Goal: Task Accomplishment & Management: Manage account settings

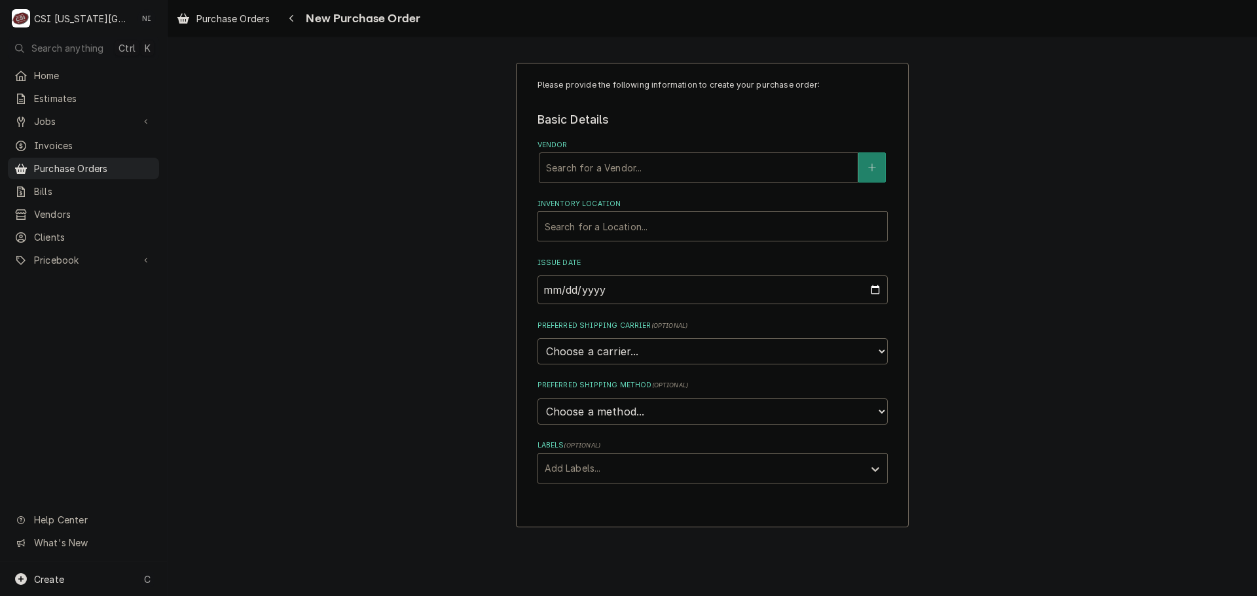
click at [613, 161] on div "Vendor" at bounding box center [698, 168] width 305 height 24
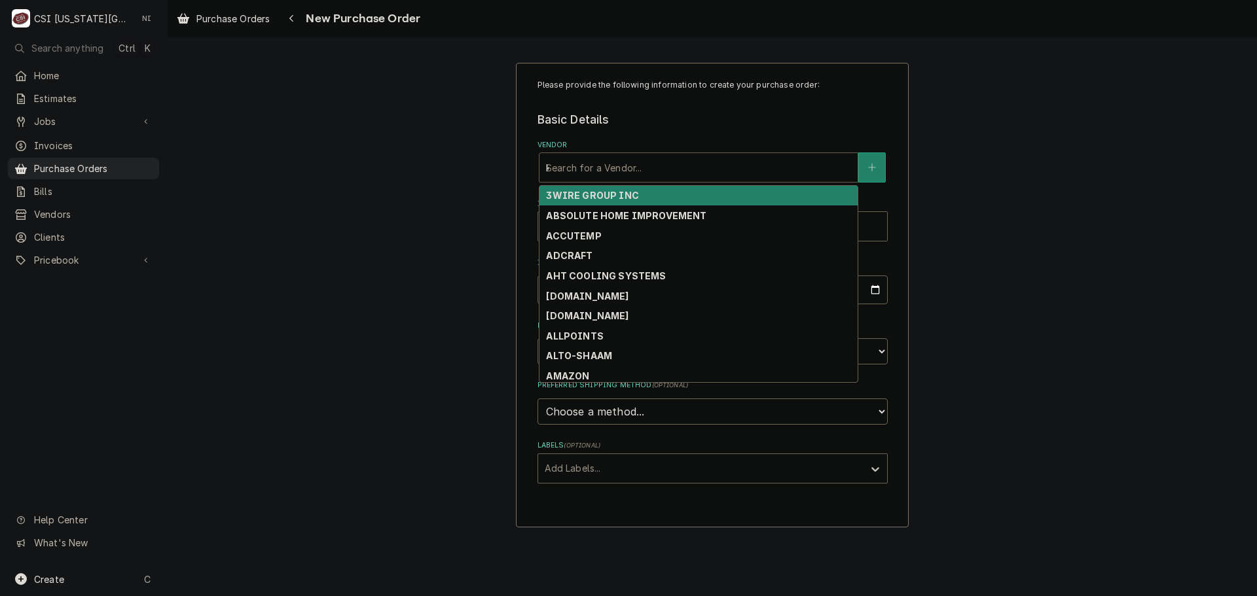
type input "key"
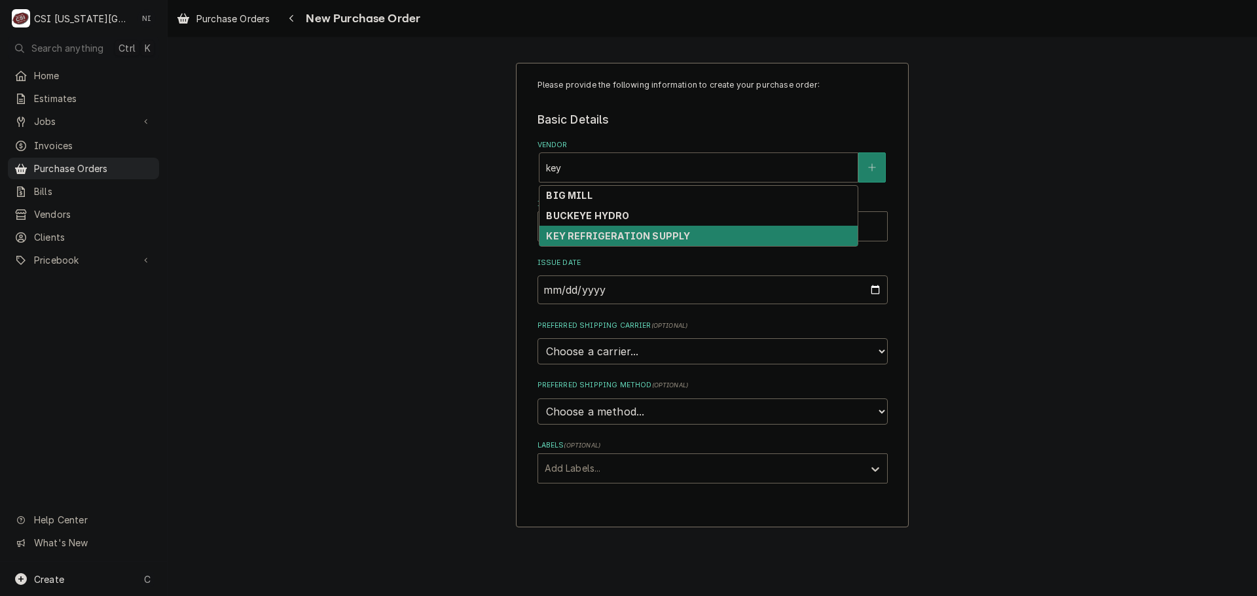
click at [675, 246] on div "BIG MILL BUCKEYE HYDRO KEY REFRIGERATION SUPPLY" at bounding box center [698, 216] width 319 height 62
click at [671, 245] on div "KEY REFRIGERATION SUPPLY" at bounding box center [698, 236] width 318 height 20
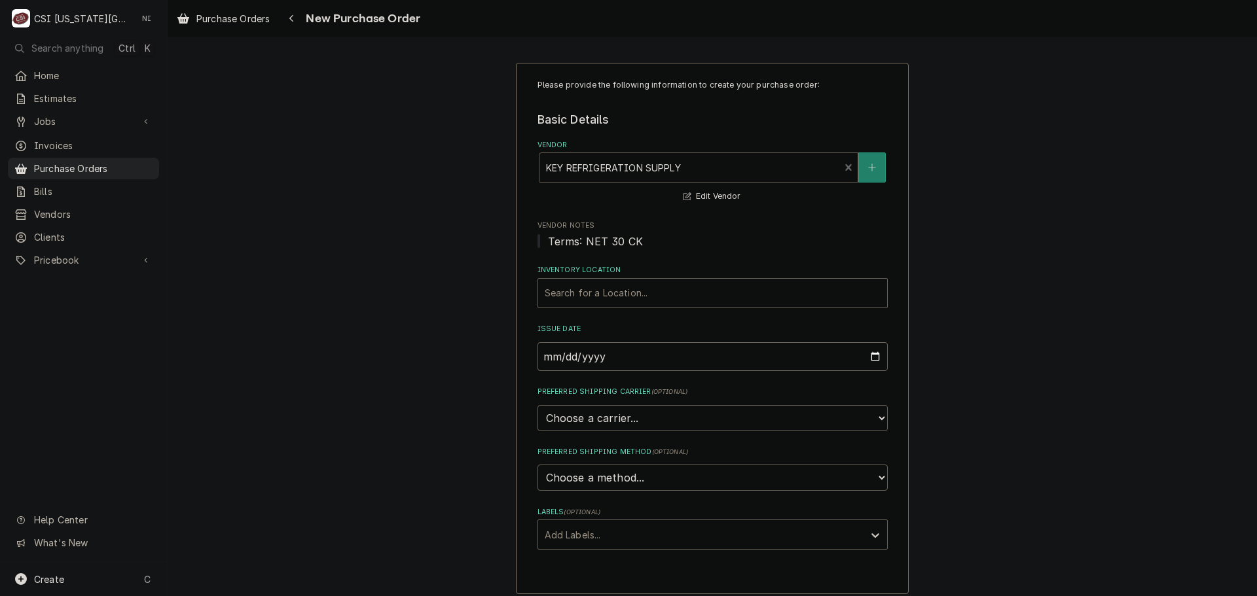
click at [640, 236] on span "Terms: NET 30 CK" at bounding box center [712, 242] width 350 height 16
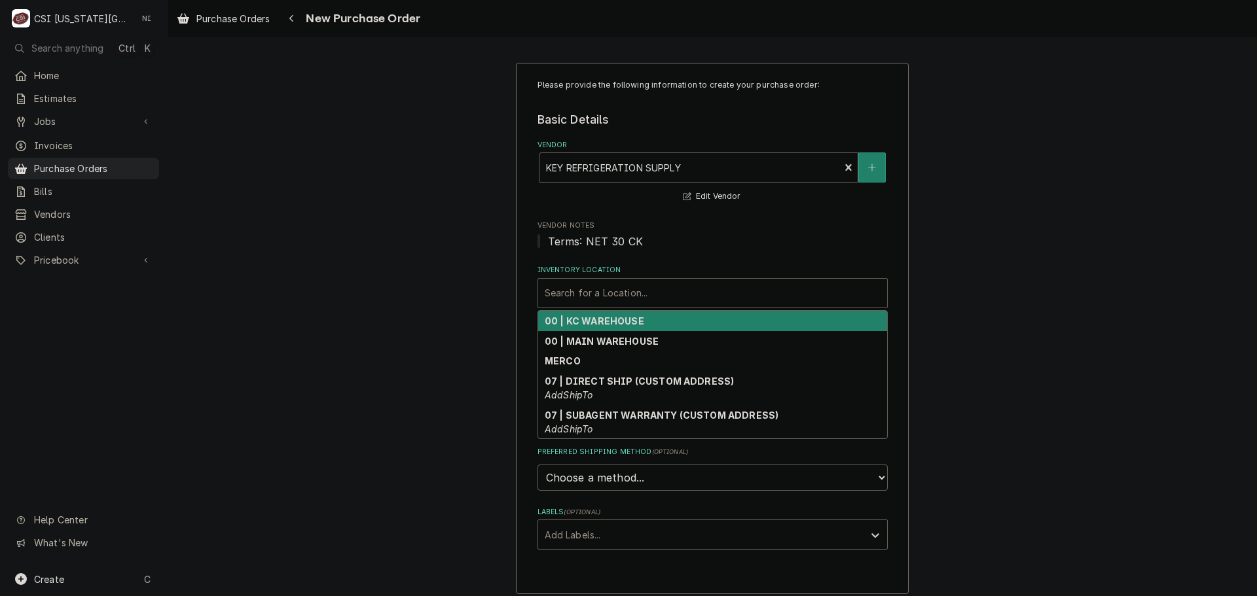
drag, startPoint x: 659, startPoint y: 290, endPoint x: 653, endPoint y: 282, distance: 9.8
click at [659, 291] on div "Inventory Location" at bounding box center [713, 293] width 336 height 24
click at [601, 316] on strong "00 | KC WAREHOUSE" at bounding box center [594, 321] width 99 height 11
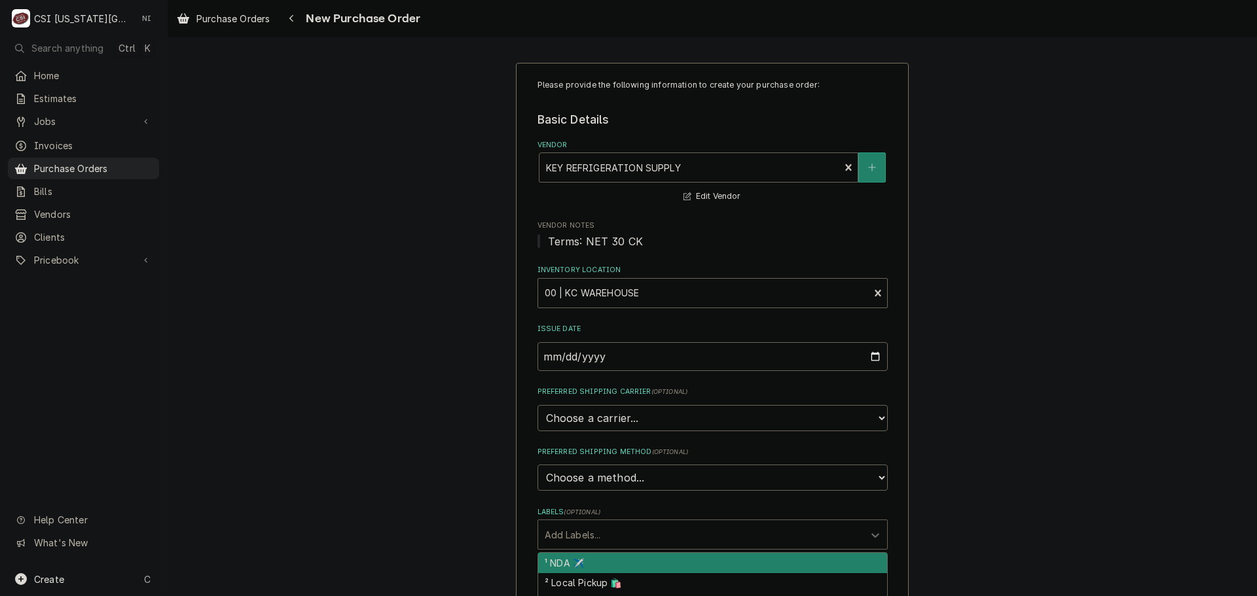
click at [561, 531] on div "Labels" at bounding box center [701, 535] width 312 height 24
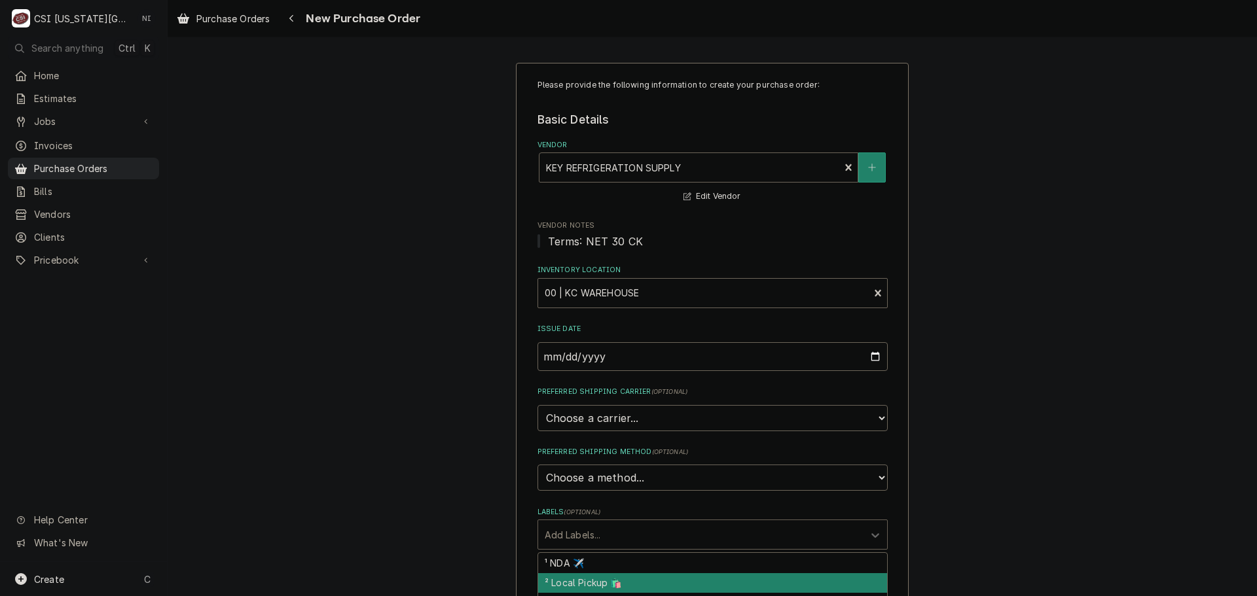
click at [566, 588] on div "² Local Pickup 🛍️" at bounding box center [712, 583] width 349 height 20
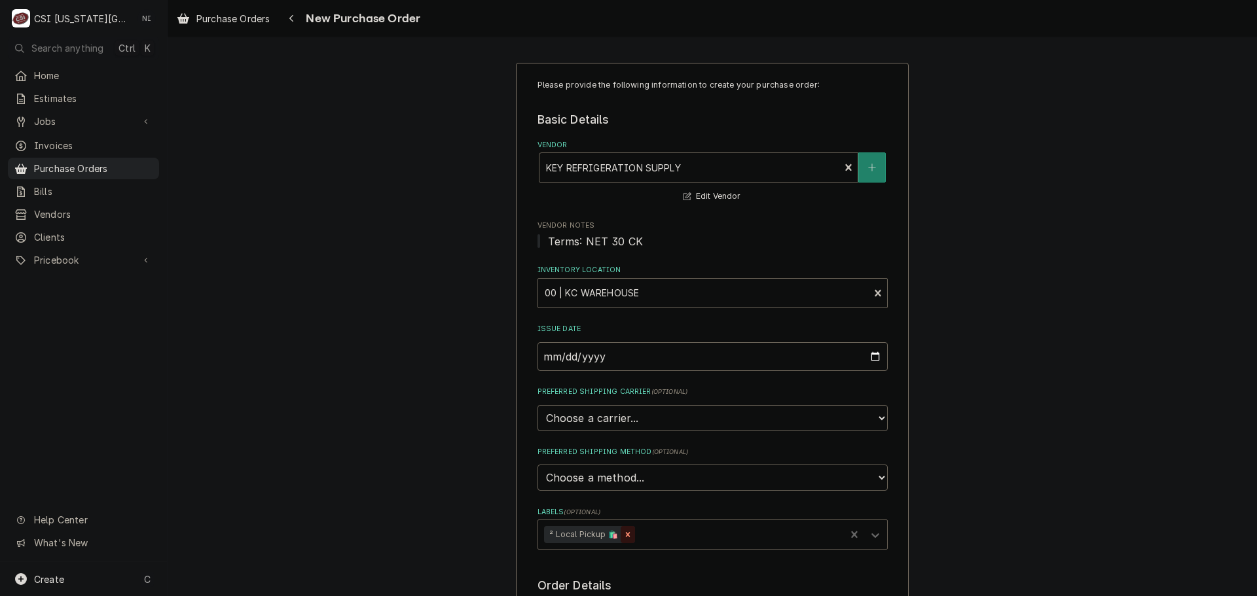
click at [626, 535] on icon "Remove ² Local Pickup 🛍️" at bounding box center [628, 535] width 5 height 5
click at [630, 529] on div "Labels" at bounding box center [701, 535] width 312 height 24
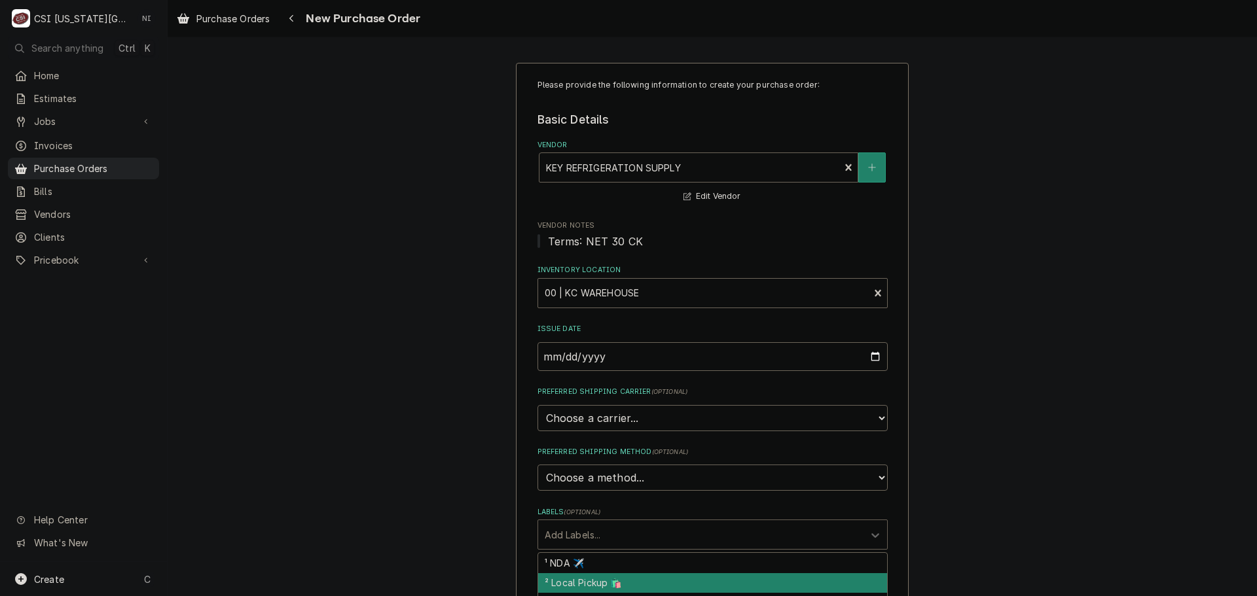
click at [588, 579] on div "² Local Pickup 🛍️" at bounding box center [712, 583] width 349 height 20
type textarea "x"
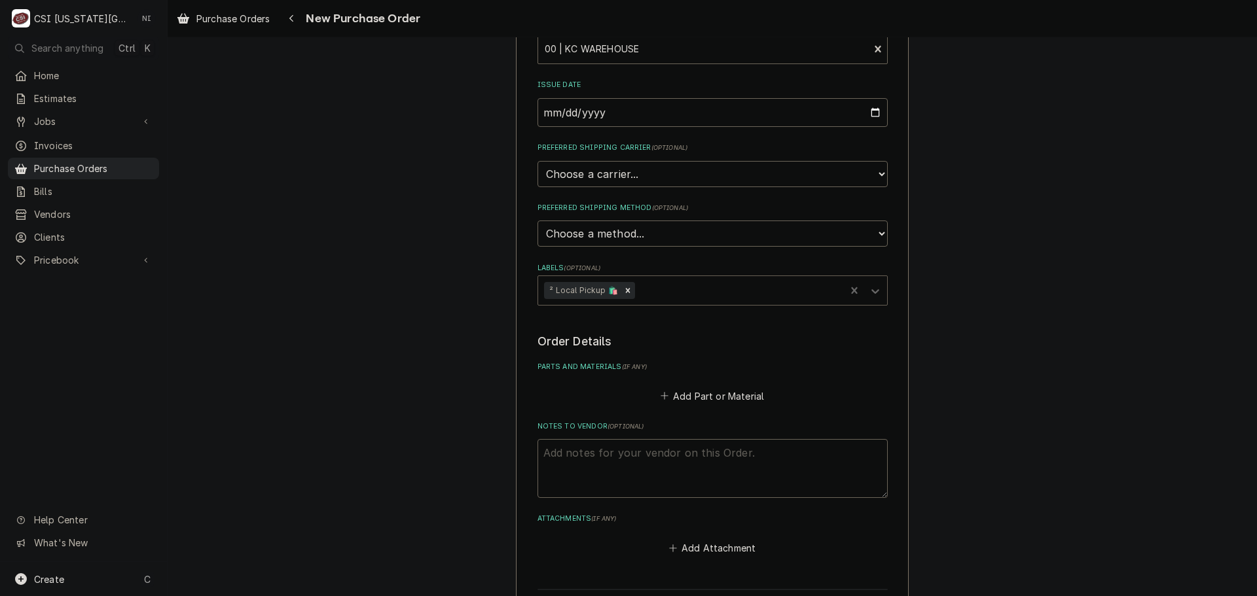
scroll to position [262, 0]
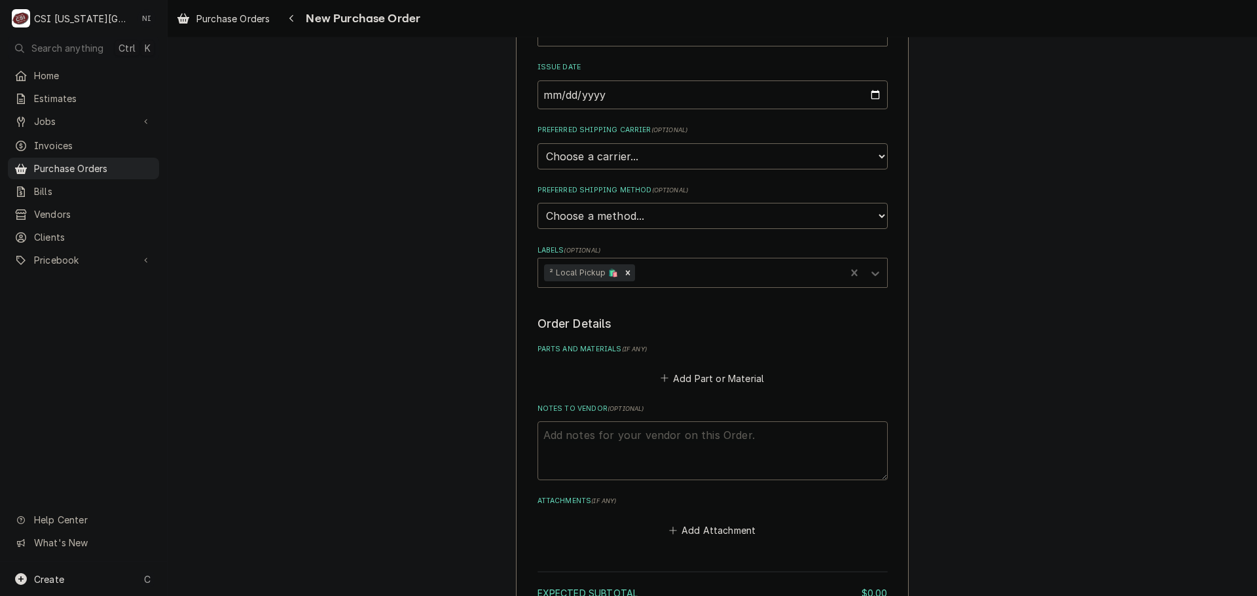
click at [679, 424] on textarea "Notes to Vendor ( optional )" at bounding box center [712, 451] width 350 height 59
type textarea "ne"
type textarea "x"
type textarea "new"
type textarea "x"
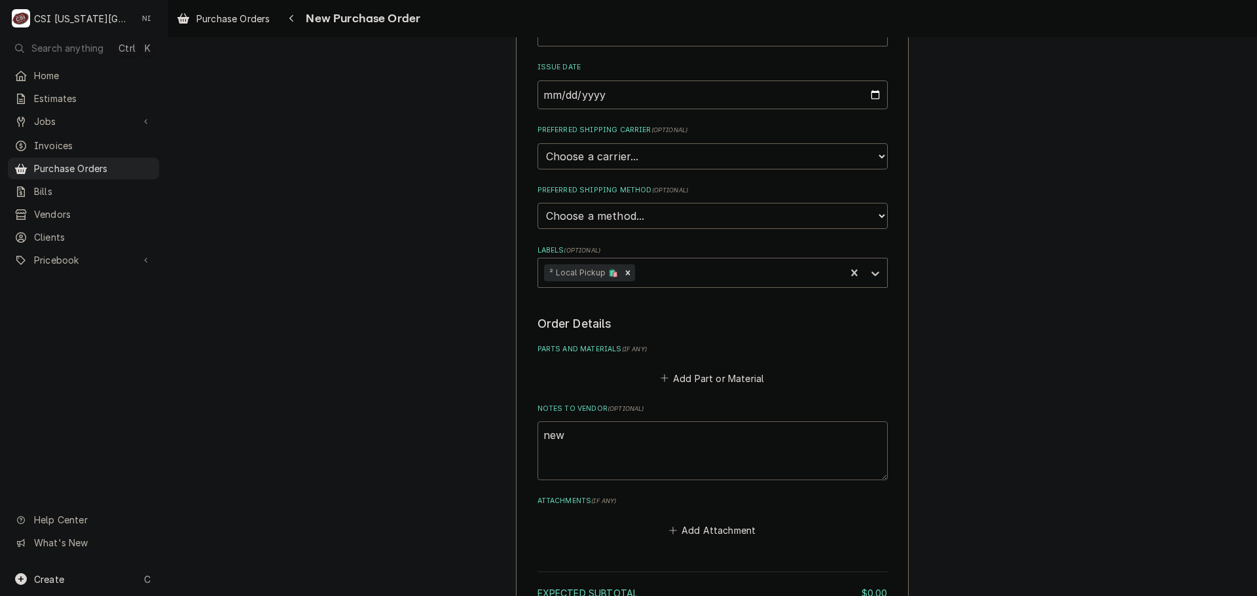
type textarea "new"
type textarea "x"
type textarea "new va"
type textarea "x"
type textarea "new van"
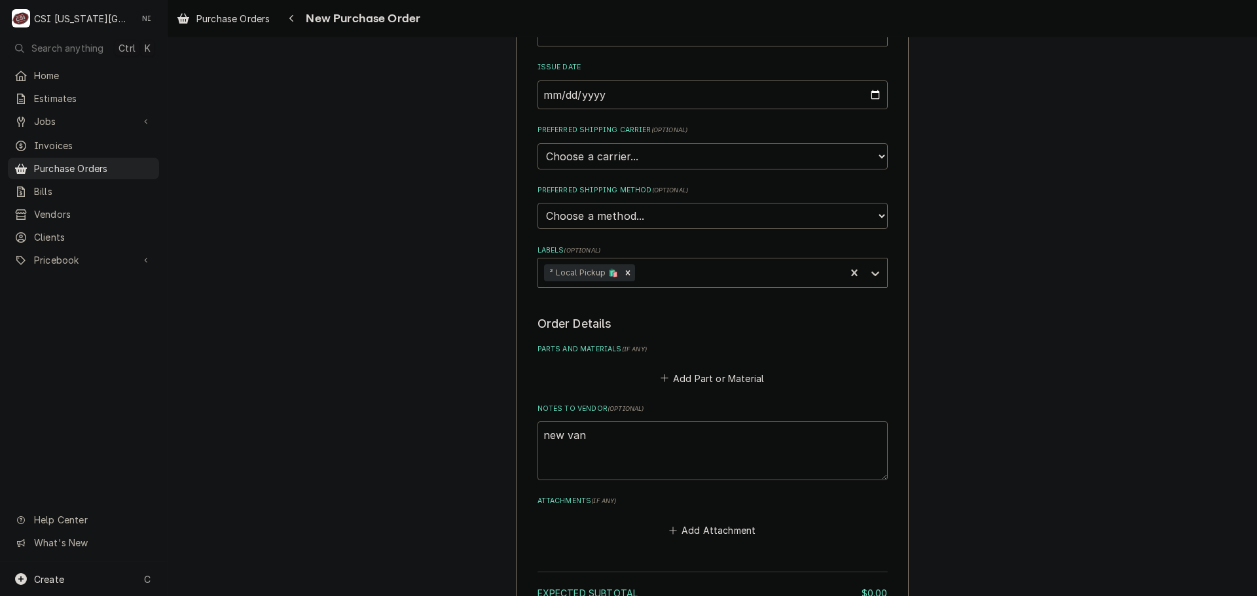
type textarea "x"
type textarea "new van"
type textarea "x"
type textarea "new van #"
type textarea "x"
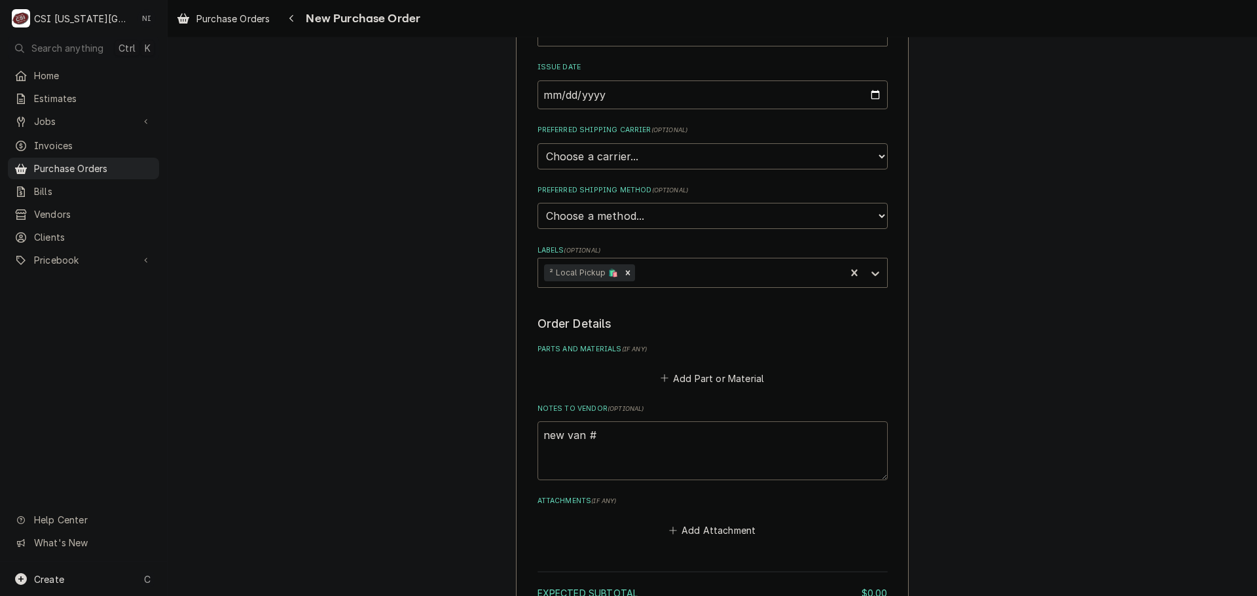
type textarea "new van #1"
type textarea "x"
type textarea "new van #16"
type textarea "x"
type textarea "new van #169"
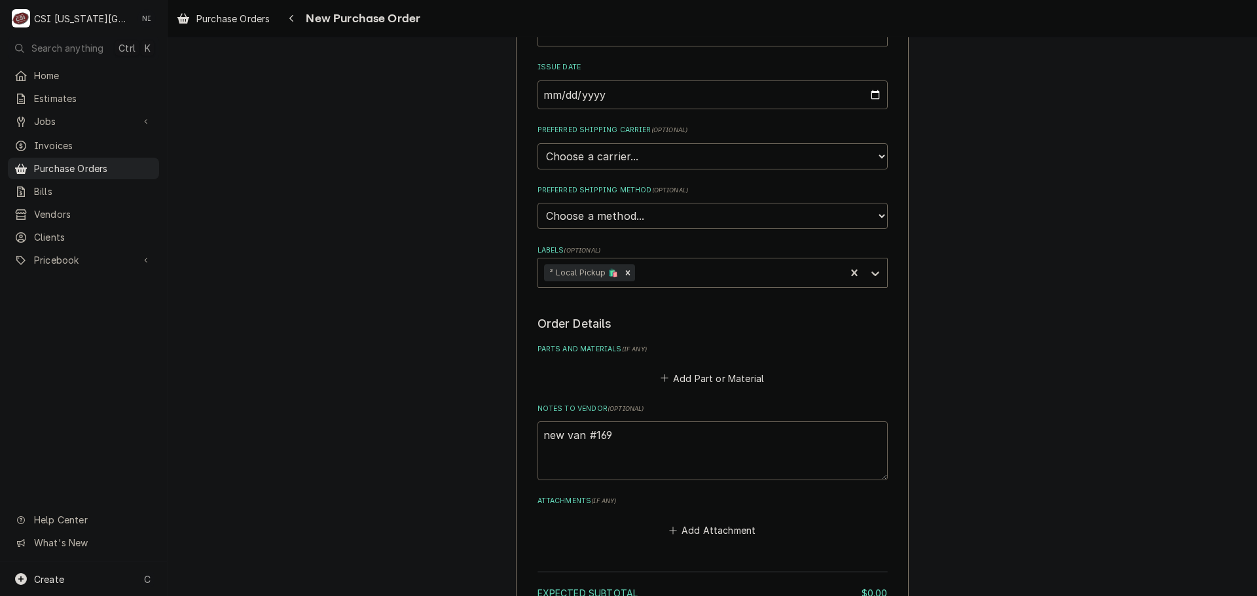
type textarea "x"
type textarea "new van #169"
type textarea "x"
type textarea "new van #169 n"
type textarea "x"
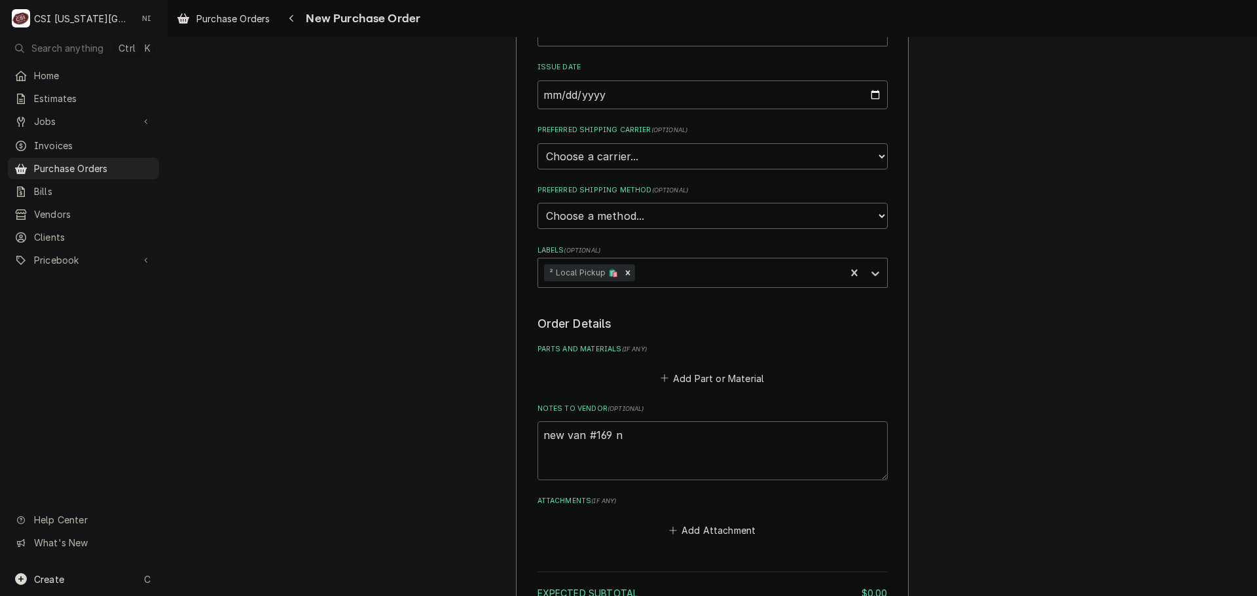
type textarea "new van #169 ne"
type textarea "x"
type textarea "new van #169 n"
type textarea "x"
type textarea "new van #169"
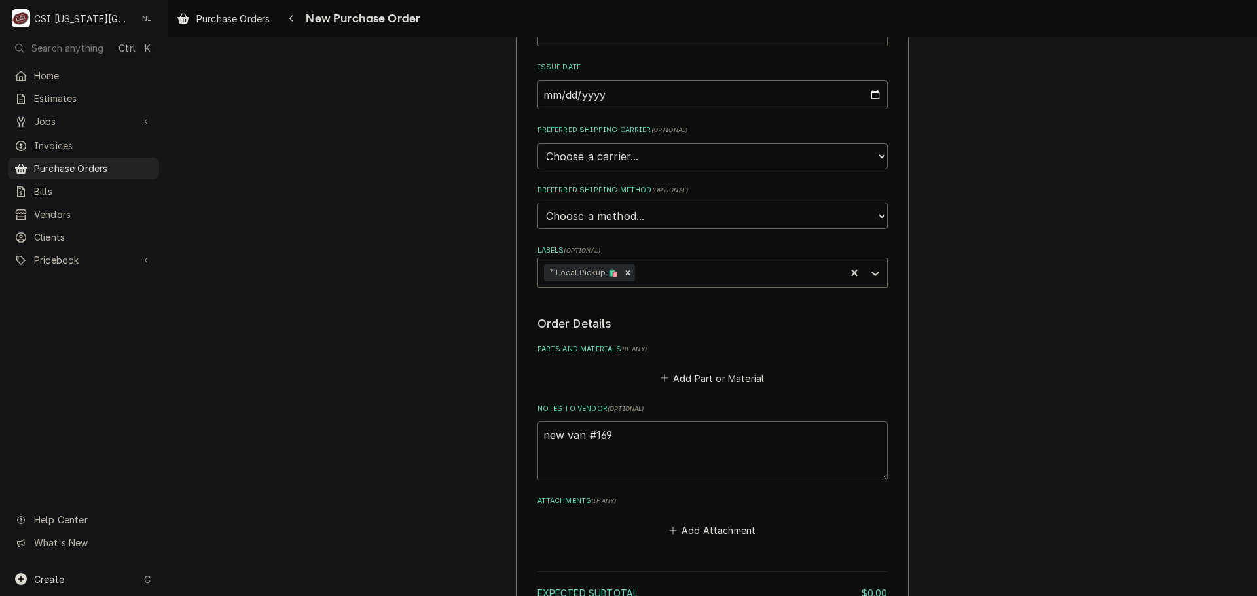
type textarea "x"
type textarea "new van #169"
type textarea "x"
type textarea "new van #169c"
type textarea "x"
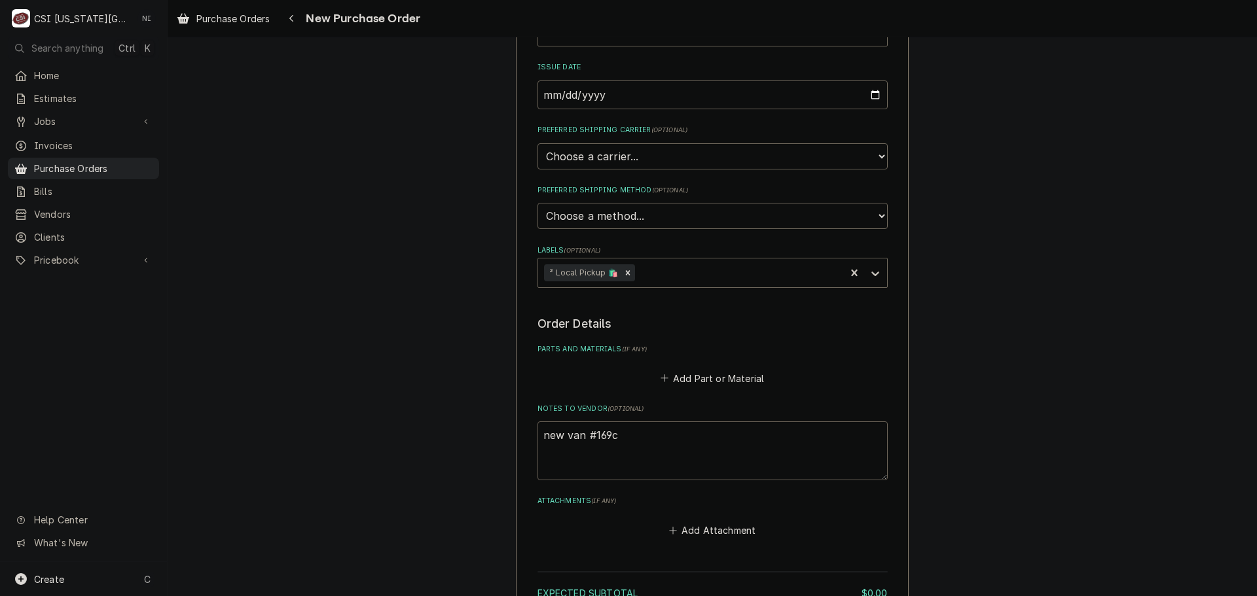
type textarea "new van #169cs"
type textarea "x"
type textarea "new van #169csi"
type textarea "x"
type textarea "new van #169csi"
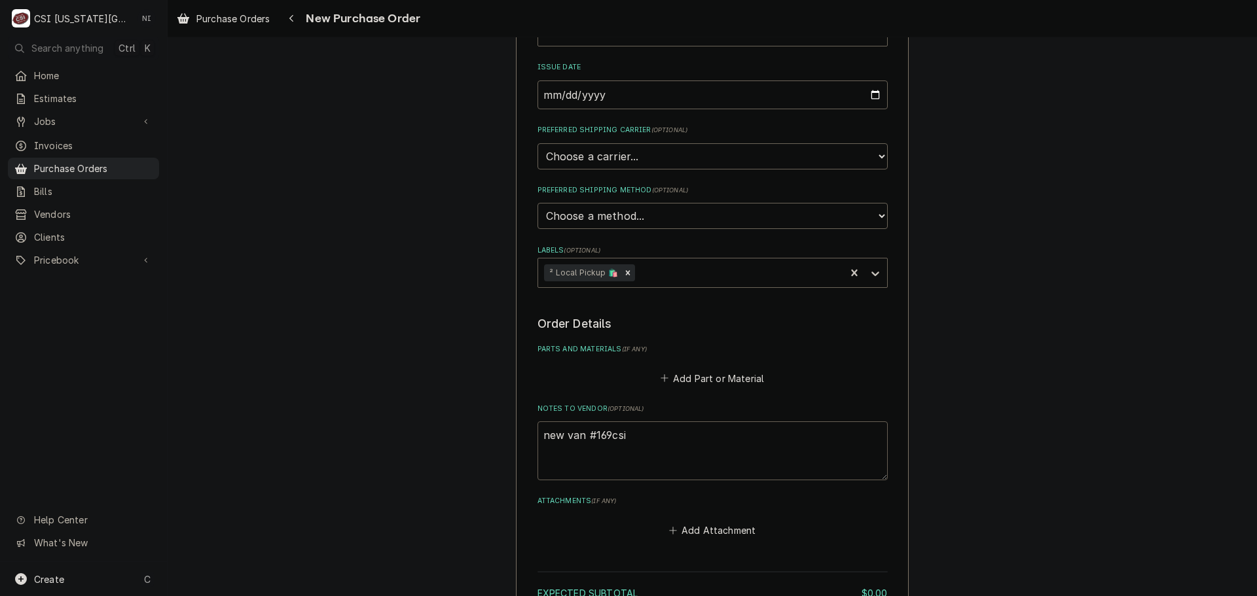
type textarea "x"
type textarea "new van #169csi"
type textarea "x"
type textarea "new van #169cs"
type textarea "x"
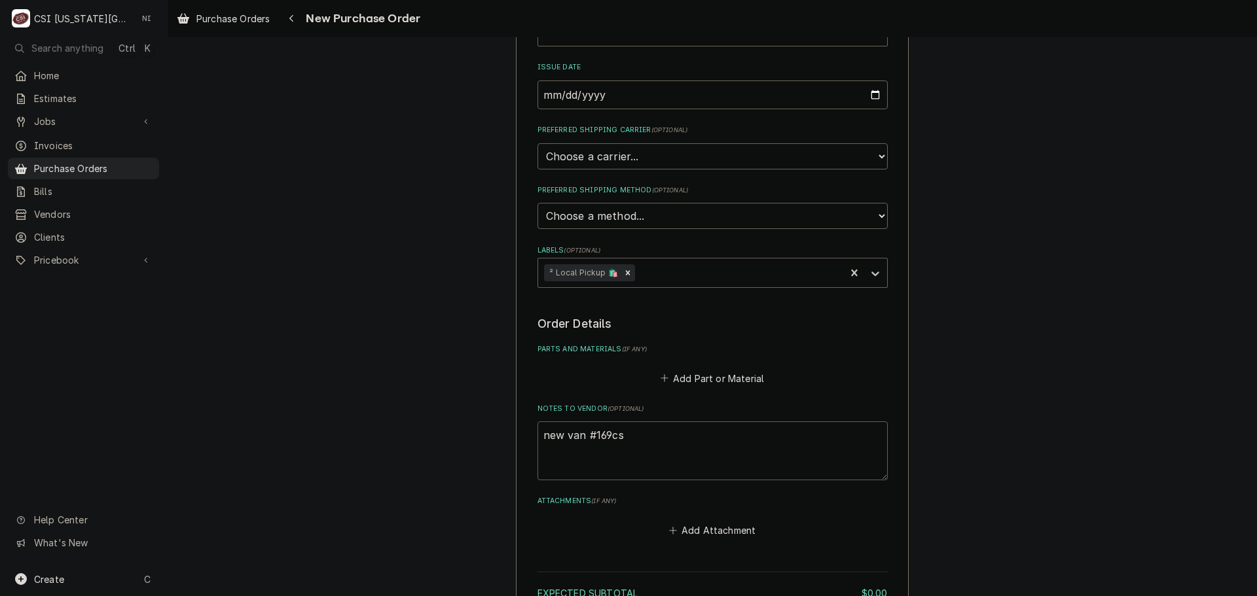
type textarea "new van #169c"
type textarea "x"
type textarea "new van #169"
type textarea "x"
type textarea "new van #169"
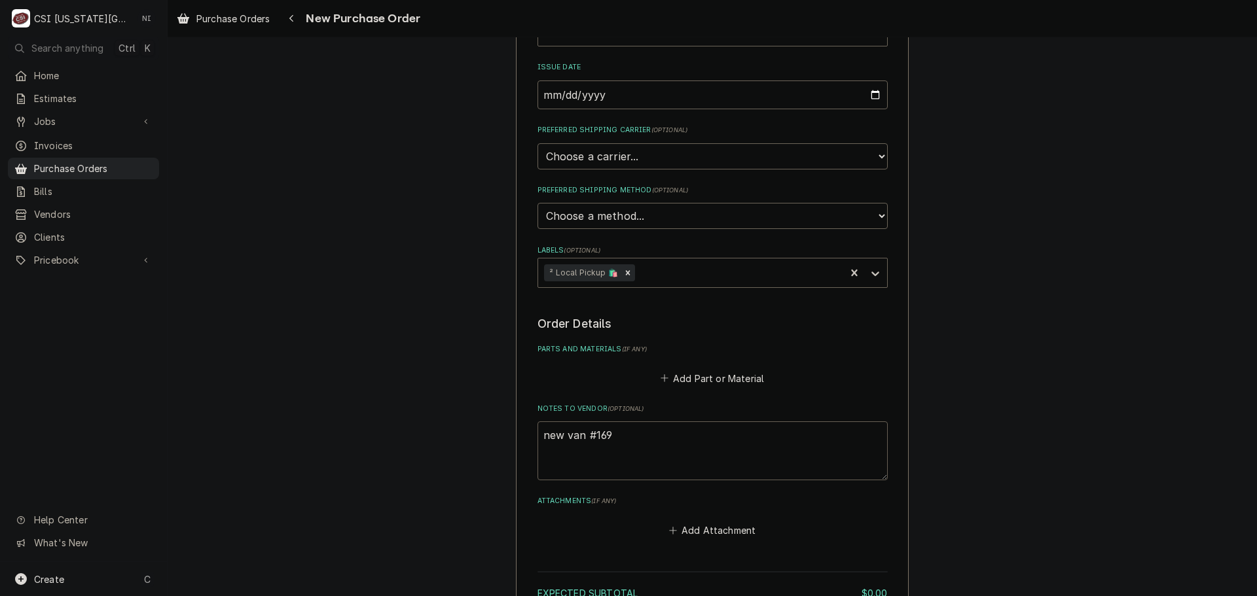
type textarea "x"
type textarea "new van #169 c"
type textarea "x"
type textarea "new van #169 cs"
type textarea "x"
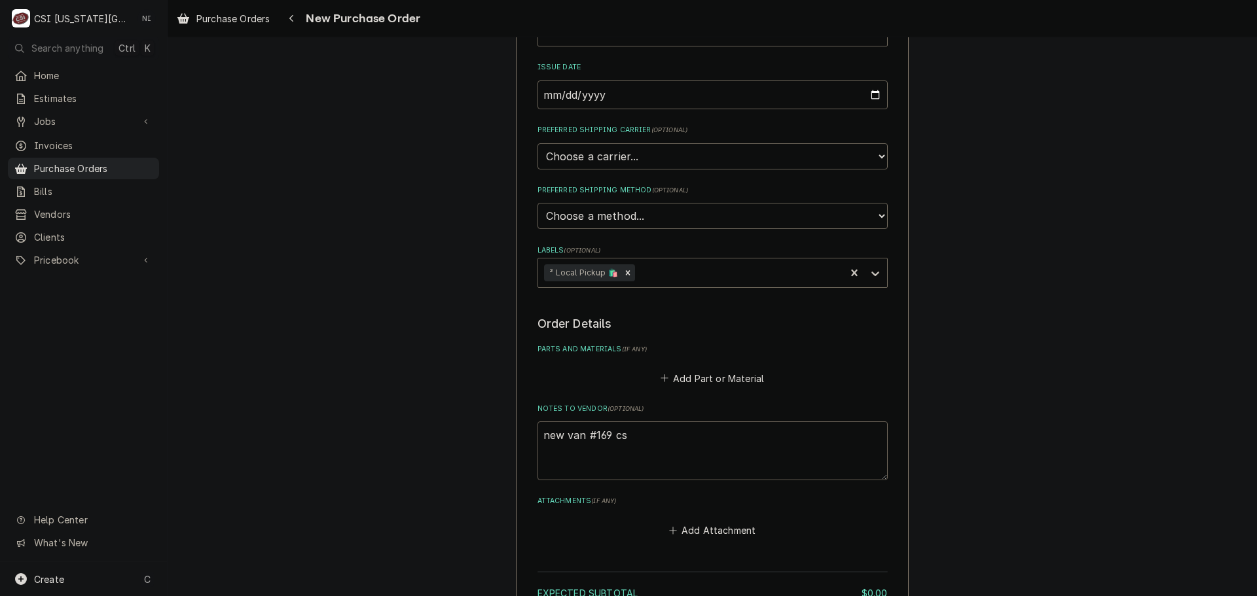
type textarea "new van #169 csi"
type textarea "x"
type textarea "new van #169 csi"
type textarea "x"
type textarea "new van #169 csi t"
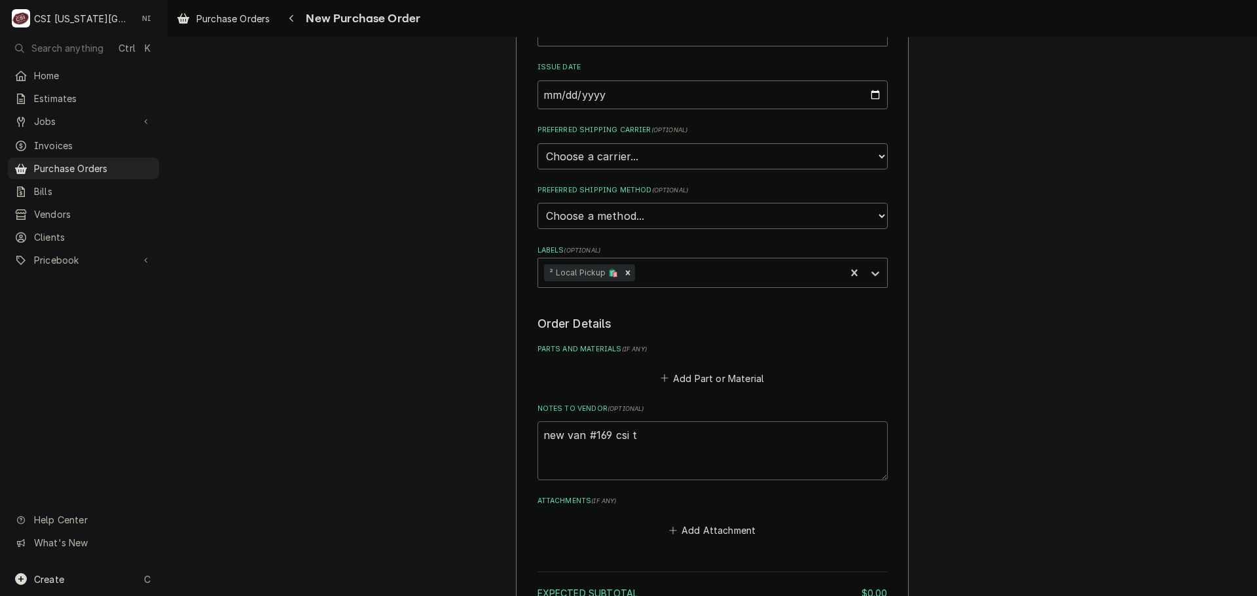
type textarea "x"
type textarea "new van #169 csi to"
type textarea "x"
type textarea "new van #169 csi too"
type textarea "x"
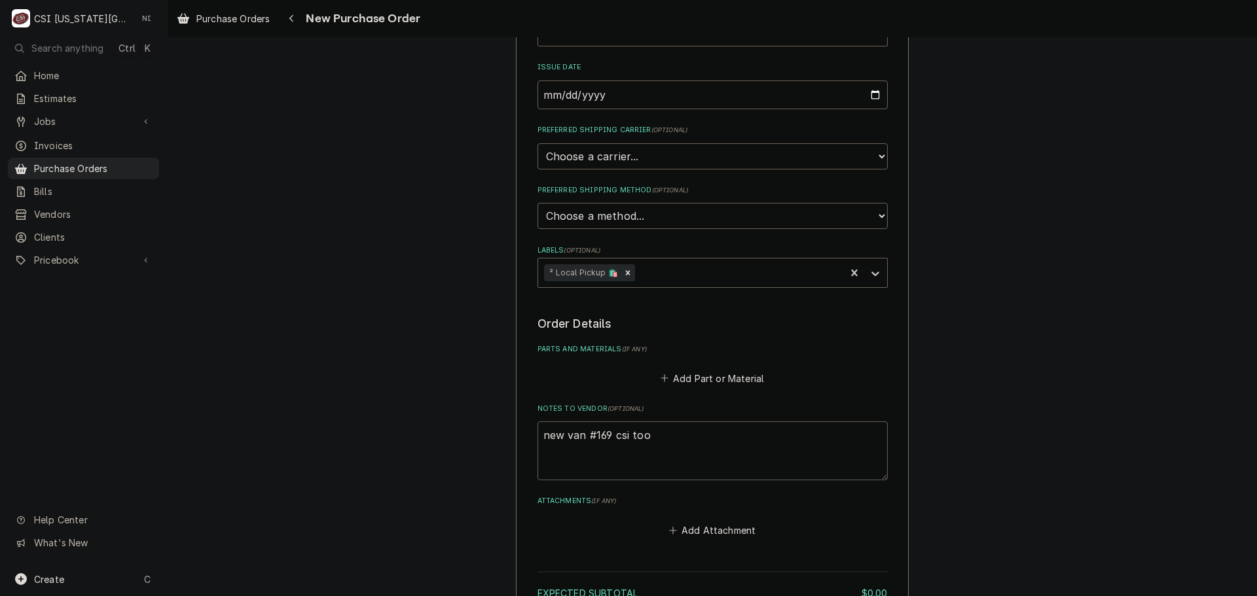
type textarea "new van #169 csi tool"
type textarea "x"
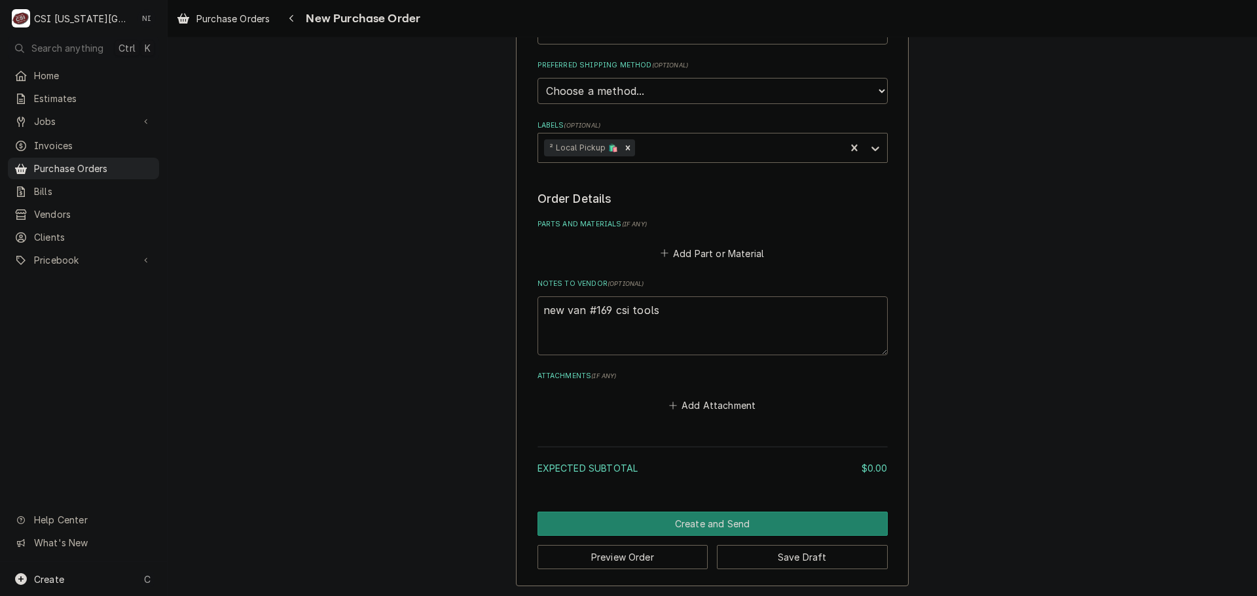
scroll to position [388, 0]
type textarea "new van #169 csi tools"
click at [732, 519] on button "Create and Send" at bounding box center [712, 523] width 350 height 24
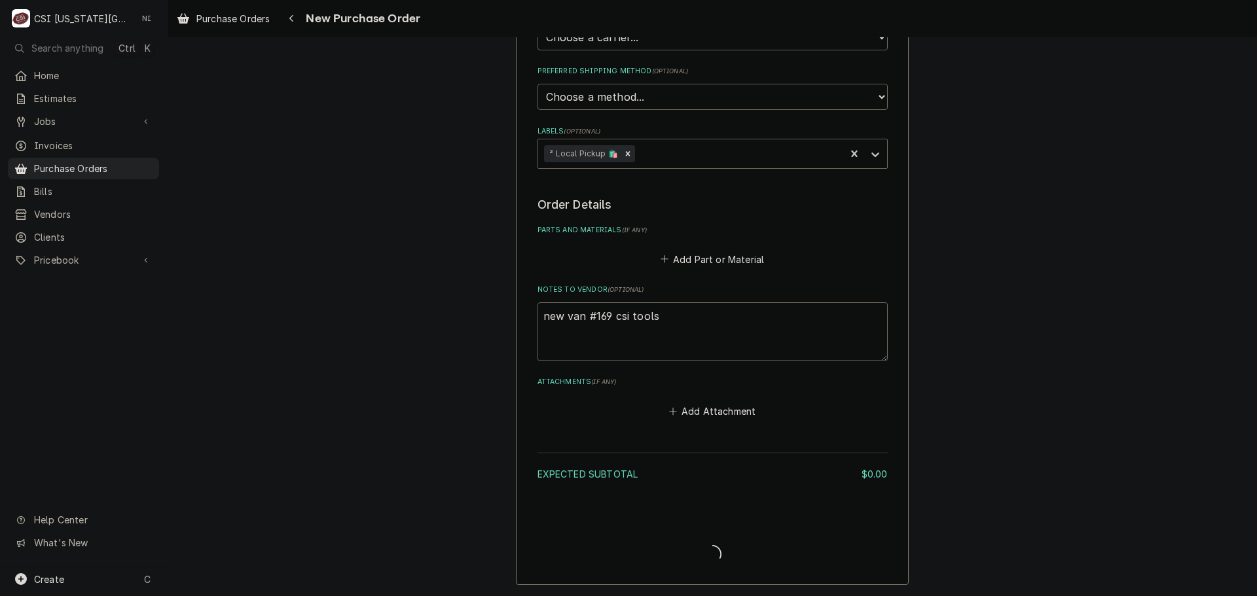
scroll to position [381, 0]
type textarea "x"
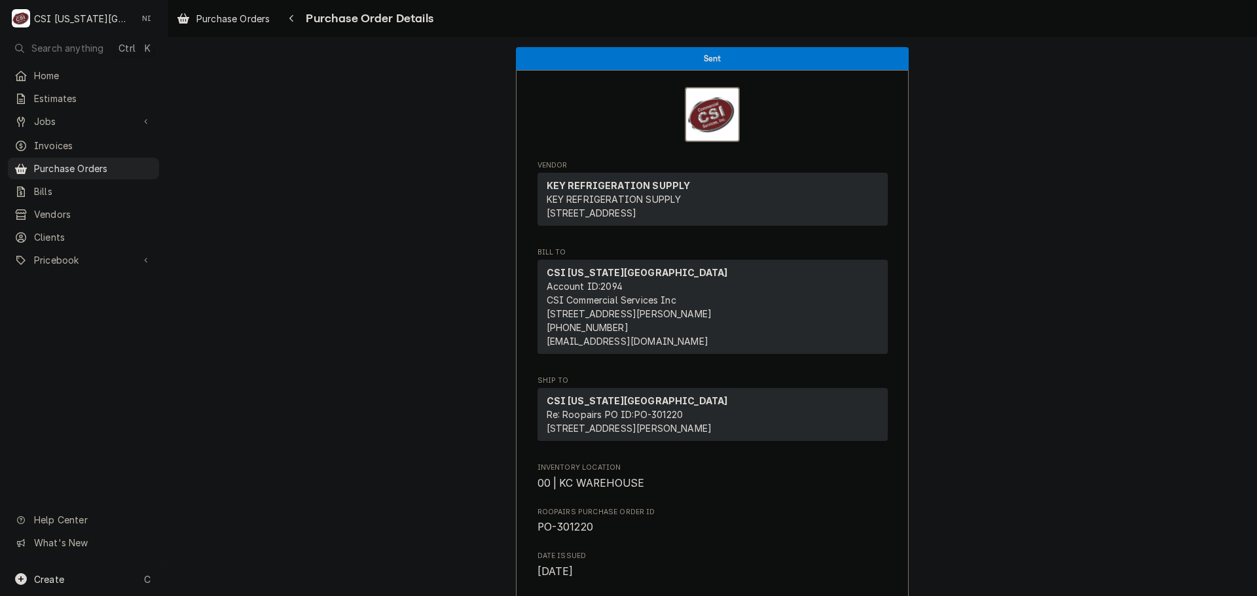
drag, startPoint x: 143, startPoint y: 162, endPoint x: 192, endPoint y: 2, distance: 167.7
click at [143, 162] on span "Purchase Orders" at bounding box center [93, 169] width 118 height 14
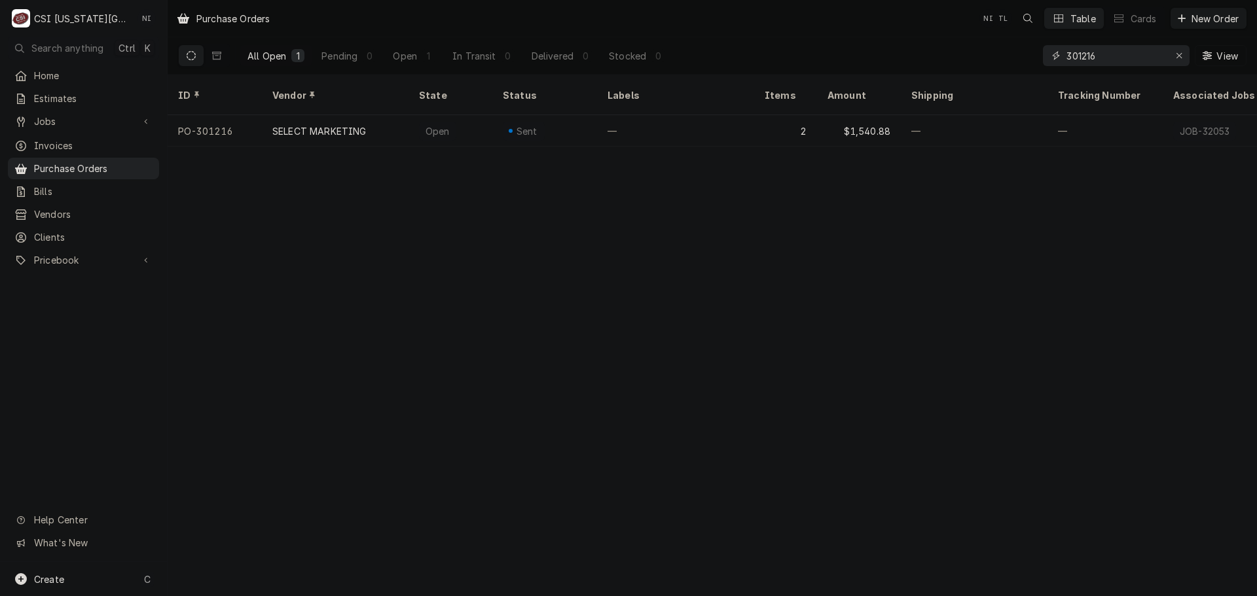
click at [1102, 55] on input "301216" at bounding box center [1115, 55] width 98 height 21
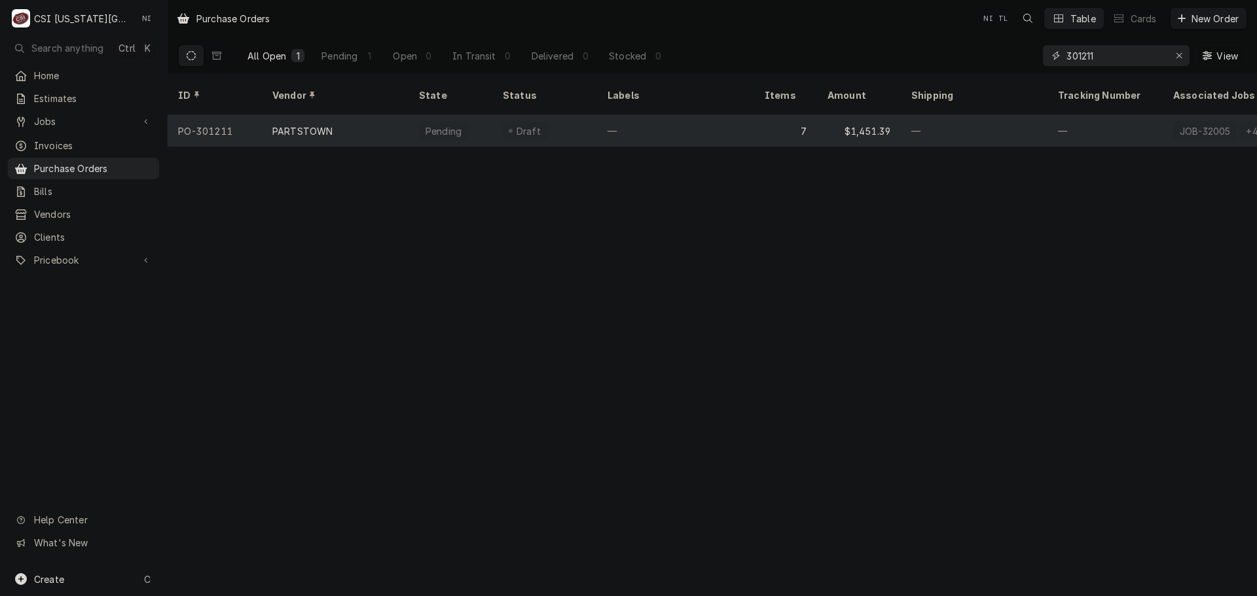
type input "301211"
click at [691, 120] on div "—" at bounding box center [675, 130] width 157 height 31
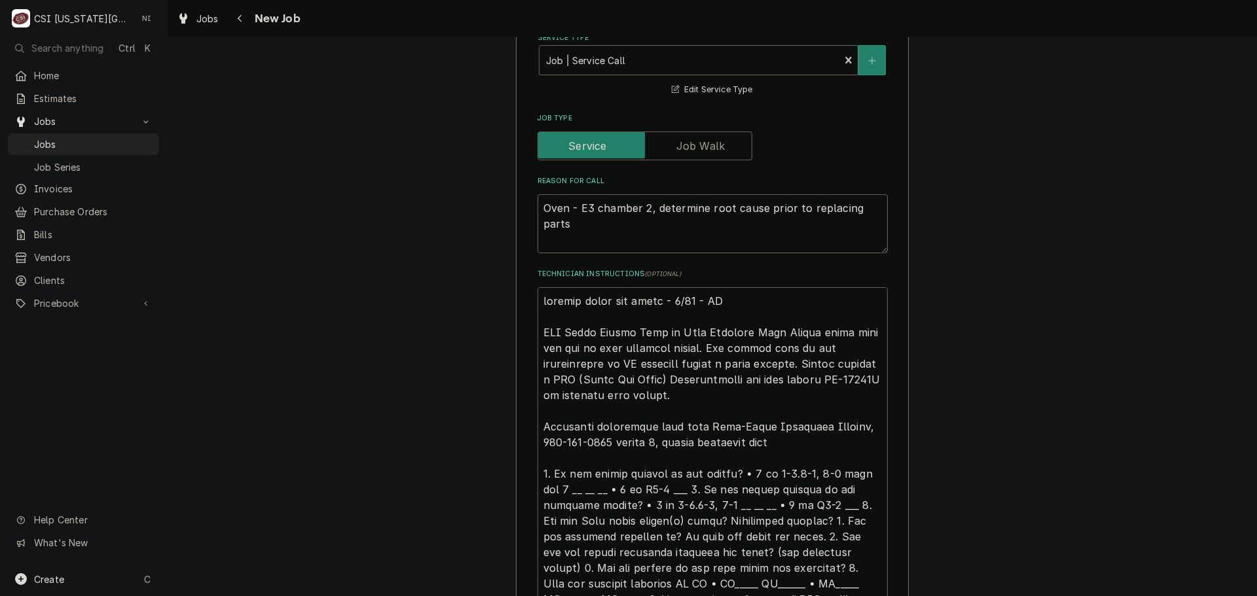
drag, startPoint x: 594, startPoint y: 393, endPoint x: 539, endPoint y: 399, distance: 54.6
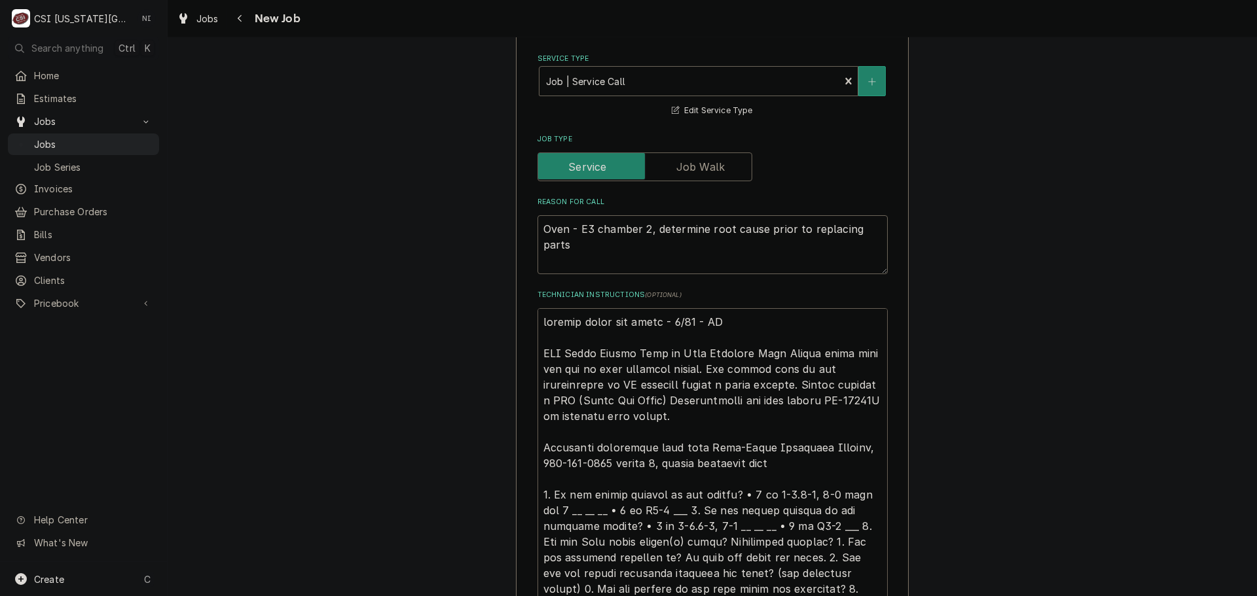
scroll to position [982, 0]
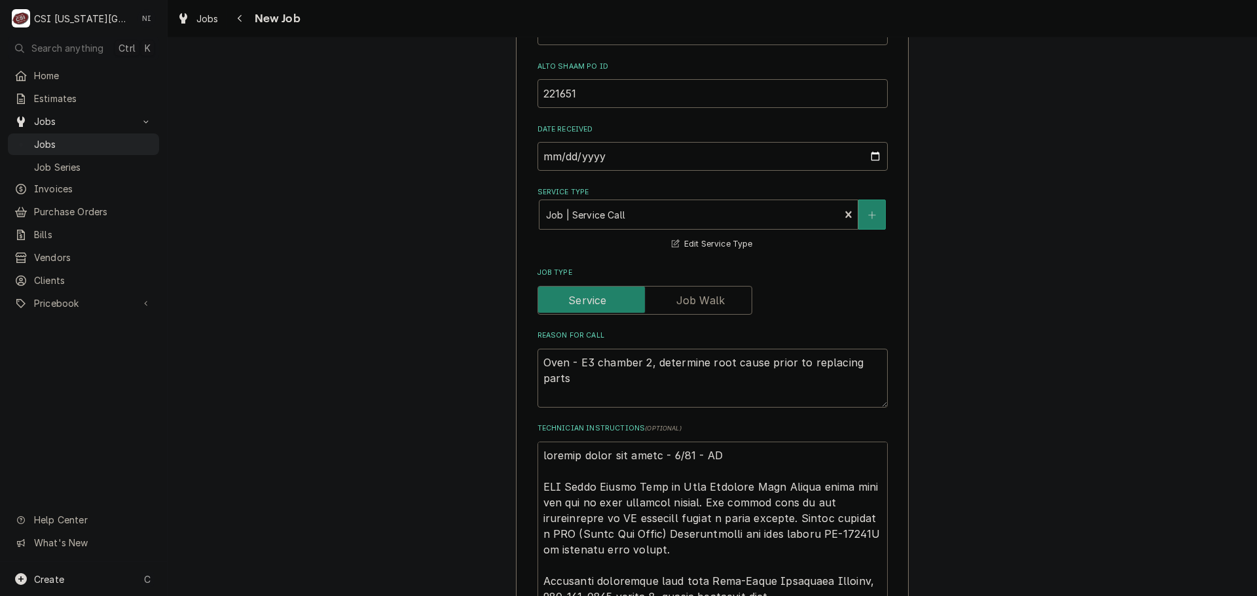
type textarea "x"
type textarea "emailed parts and lindy - 8/12 - LS BOR Board Vector Half or Full Electric This…"
type textarea "x"
type textarea "emailed parts and lindy - 8/12 - LS BOR Board Vector Half or Full Electric This…"
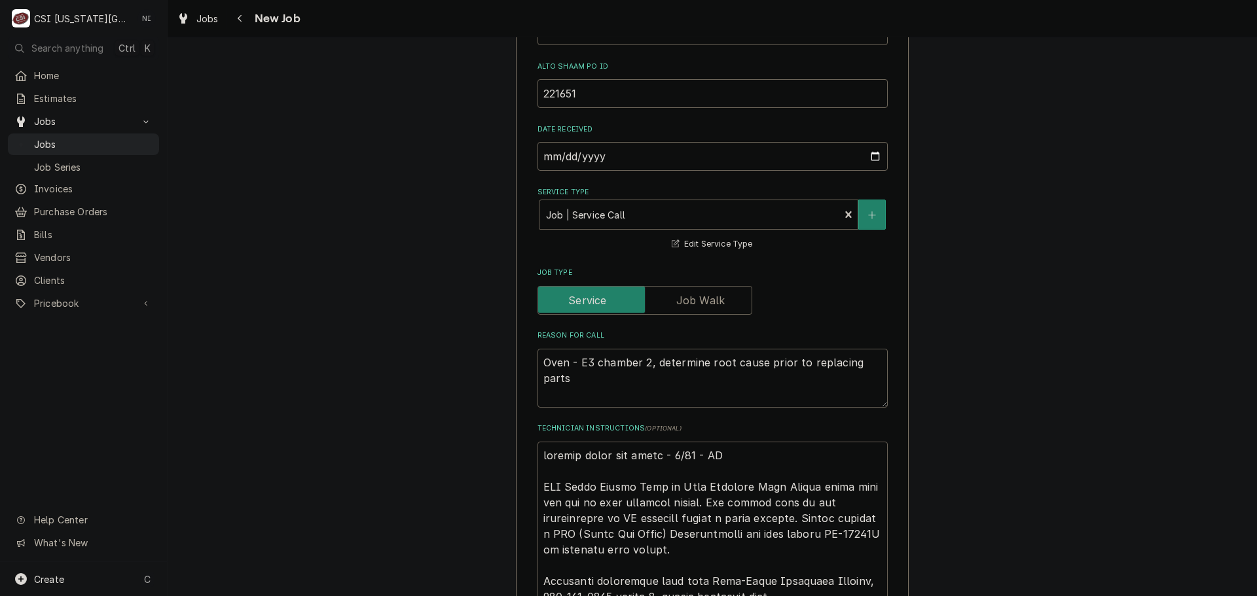
type textarea "x"
type textarea "p emailed parts and lindy - 8/12 - LS BOR Board Vector Half or Full Electric Th…"
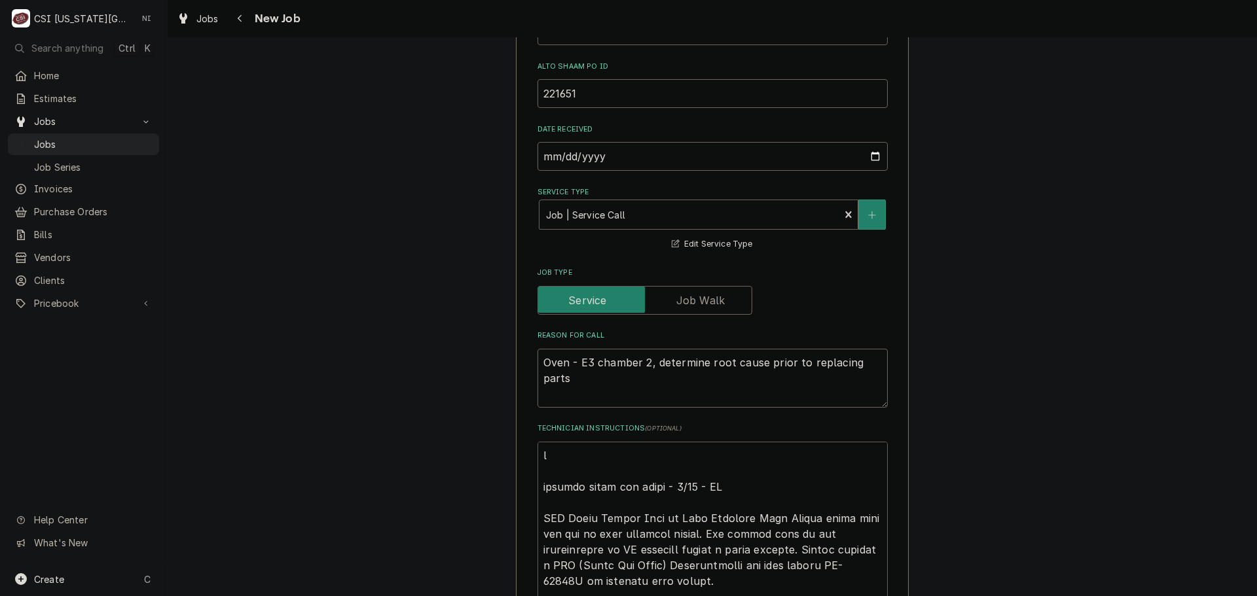
type textarea "x"
type textarea "p emailed parts and lindy - 8/12 - LS BOR Board Vector Half or Full Electric Th…"
type textarea "x"
type textarea "emailed parts and lindy - 8/12 - LS BOR Board Vector Half or Full Electric This…"
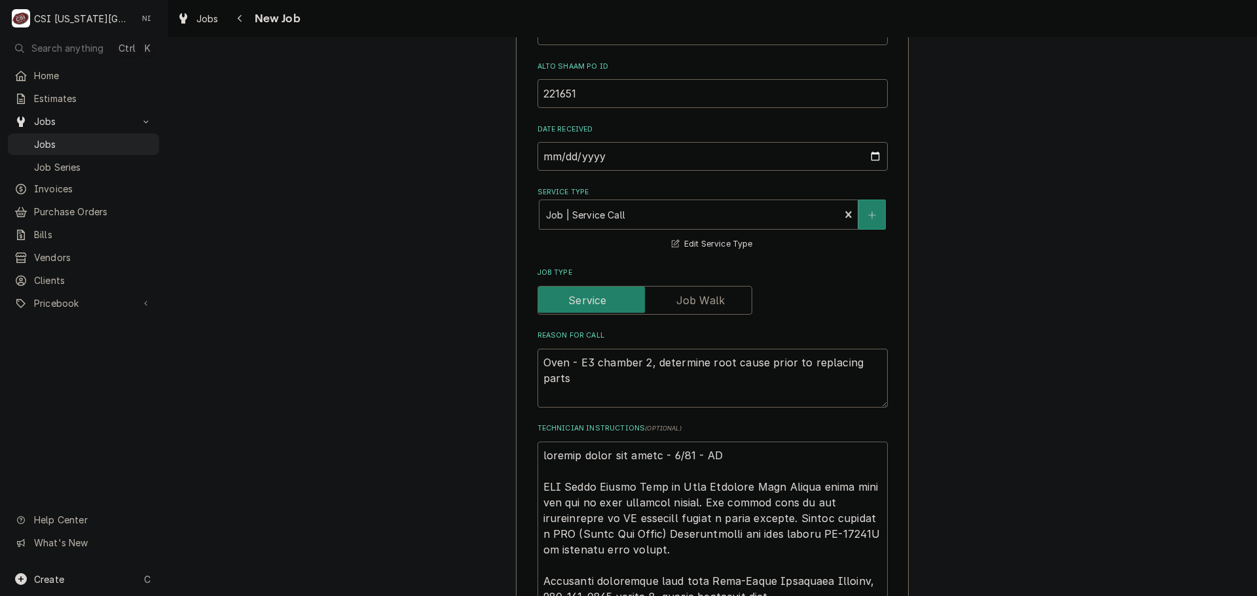
type textarea "x"
type textarea "P emailed parts and lindy - 8/12 - LS BOR Board Vector Half or Full Electric Th…"
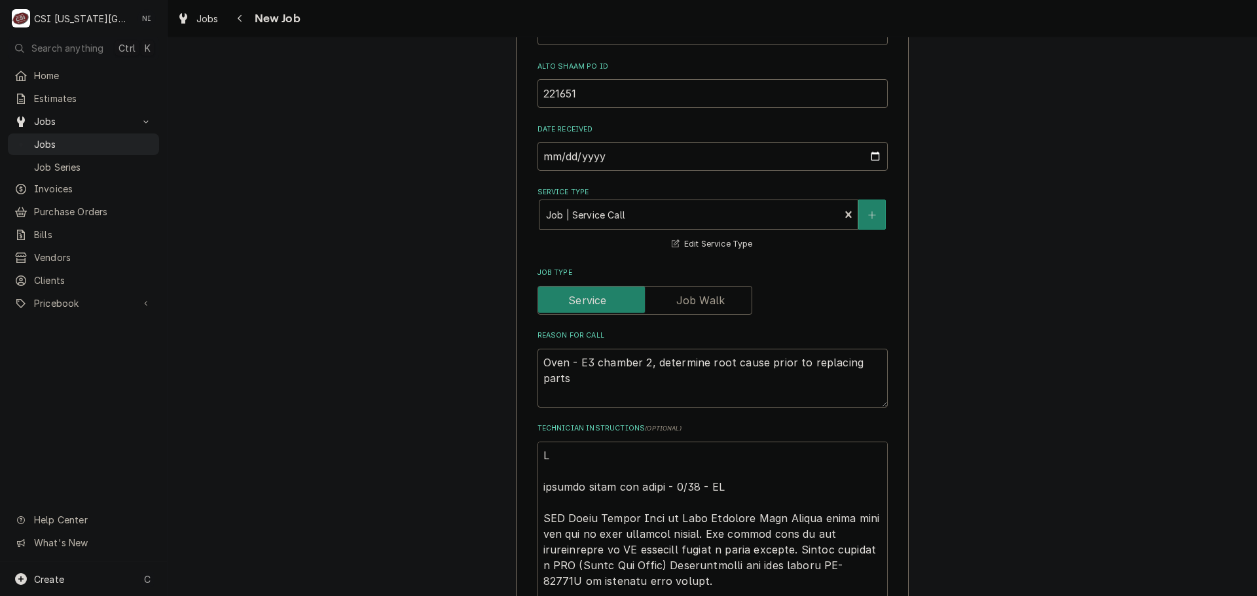
type textarea "x"
type textarea "Pa emailed parts and lindy - 8/12 - LS BOR Board Vector Half or Full Electric T…"
type textarea "x"
type textarea "Par emailed parts and lindy - 8/12 - LS BOR Board Vector Half or Full Electric …"
type textarea "x"
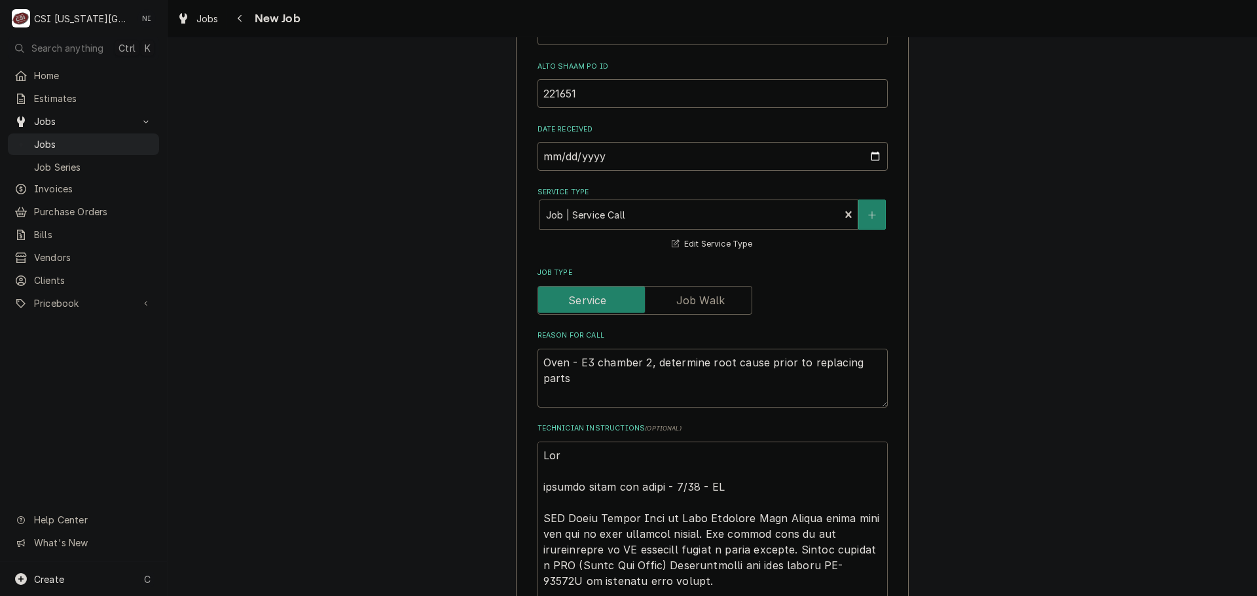
type textarea "Part emailed parts and lindy - 8/12 - LS BOR Board Vector Half or Full Electric…"
type textarea "x"
type textarea "Parts emailed parts and lindy - 8/12 - LS BOR Board Vector Half or Full Electri…"
type textarea "x"
type textarea "Parts emailed parts and lindy - 8/12 - LS BOR Board Vector Half or Full Electri…"
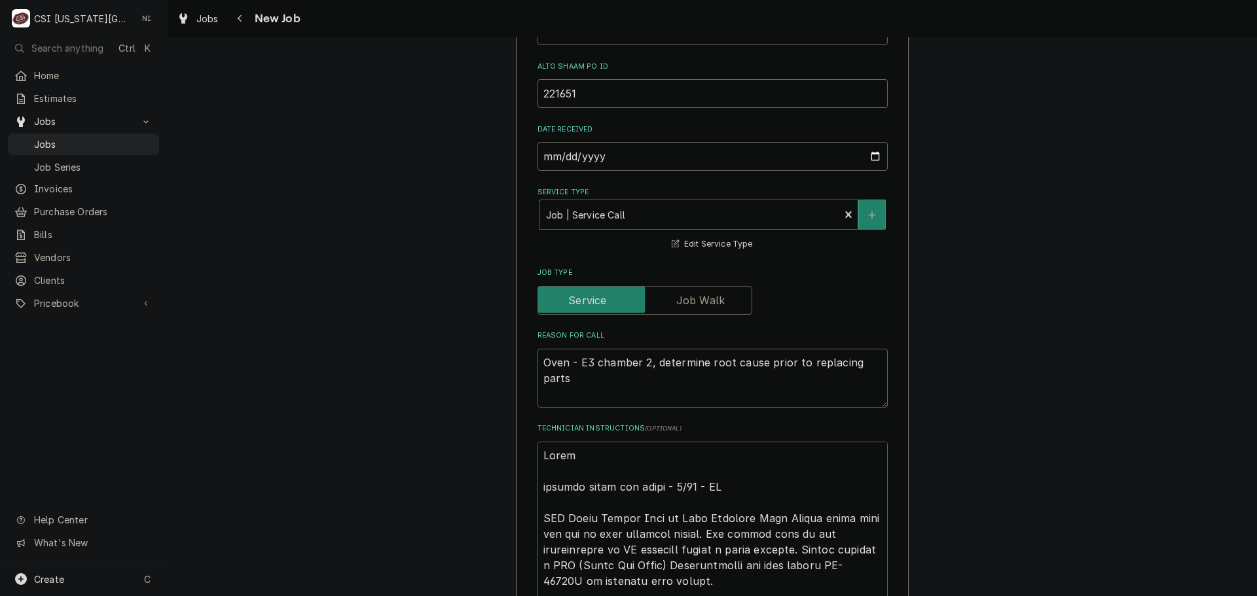
type textarea "x"
type textarea "Parts o emailed parts and lindy - 8/12 - LS BOR Board Vector Half or Full Elect…"
type textarea "x"
type textarea "Parts on emailed parts and lindy - 8/12 - LS BOR Board Vector Half or Full Elec…"
type textarea "x"
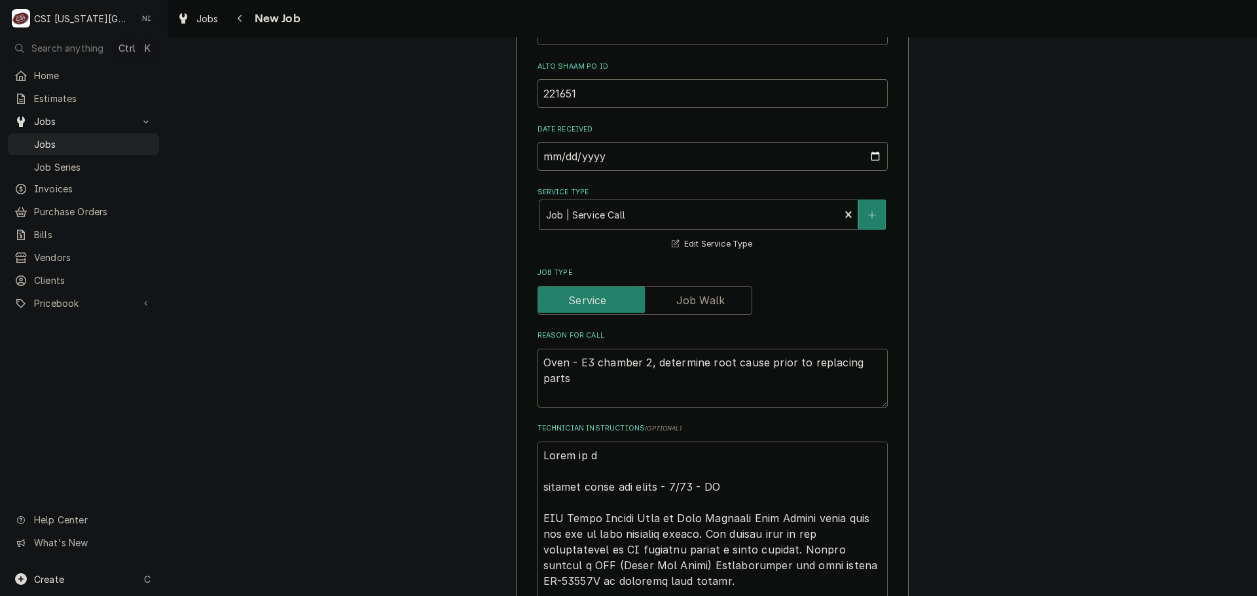
type textarea "Parts on th emailed parts and lindy - 8/12 - LS BOR Board Vector Half or Full E…"
type textarea "x"
type textarea "Parts on the emailed parts and lindy - 8/12 - LS BOR Board Vector Half or Full …"
type textarea "x"
type textarea "Parts on the u emailed parts and lindy - 8/12 - LS BOR Board Vector Half or Ful…"
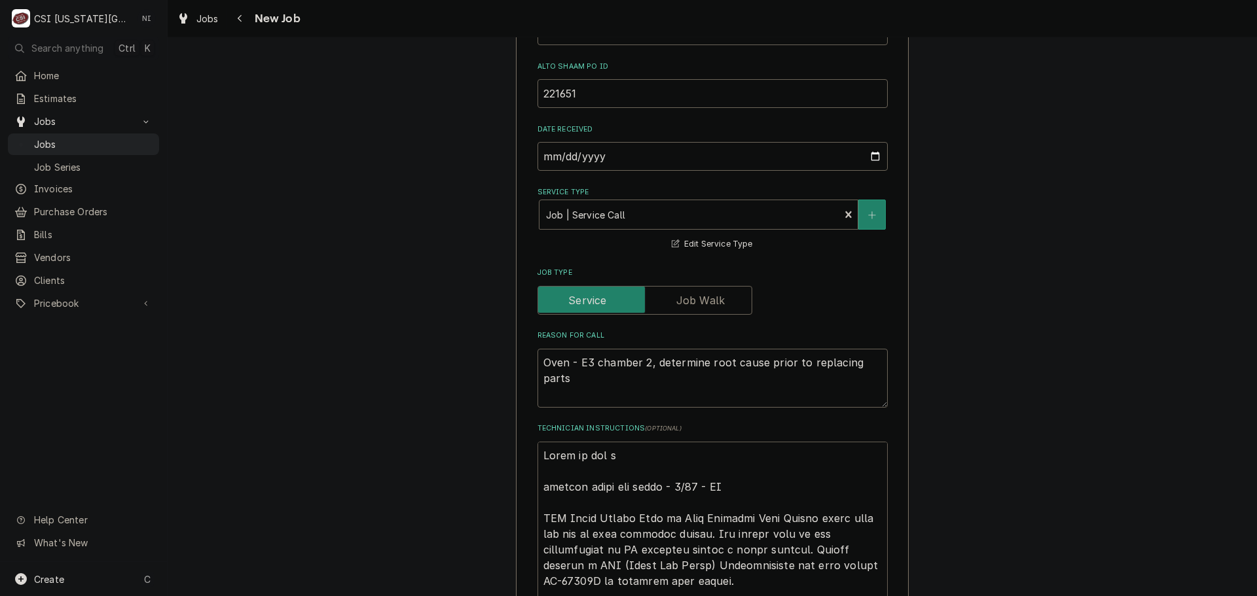
type textarea "x"
type textarea "Parts on the ua emailed parts and lindy - 8/12 - LS BOR Board Vector Half or Fu…"
type textarea "x"
type textarea "Parts on the uan emailed parts and lindy - 8/12 - LS BOR Board Vector Half or F…"
type textarea "x"
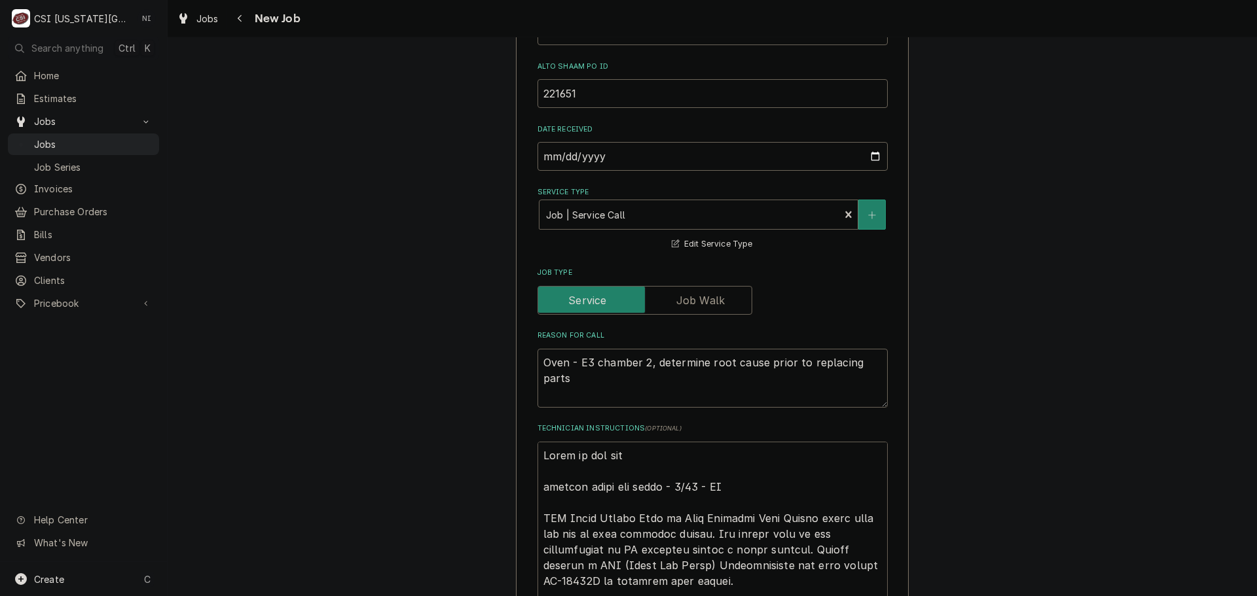
type textarea "Parts on the uans emailed parts and lindy - 8/12 - LS BOR Board Vector Half or …"
type textarea "x"
type textarea "Parts on the uanss emailed parts and lindy - 8/12 - LS BOR Board Vector Half or…"
type textarea "x"
type textarea "Parts on the uans emailed parts and lindy - 8/12 - LS BOR Board Vector Half or …"
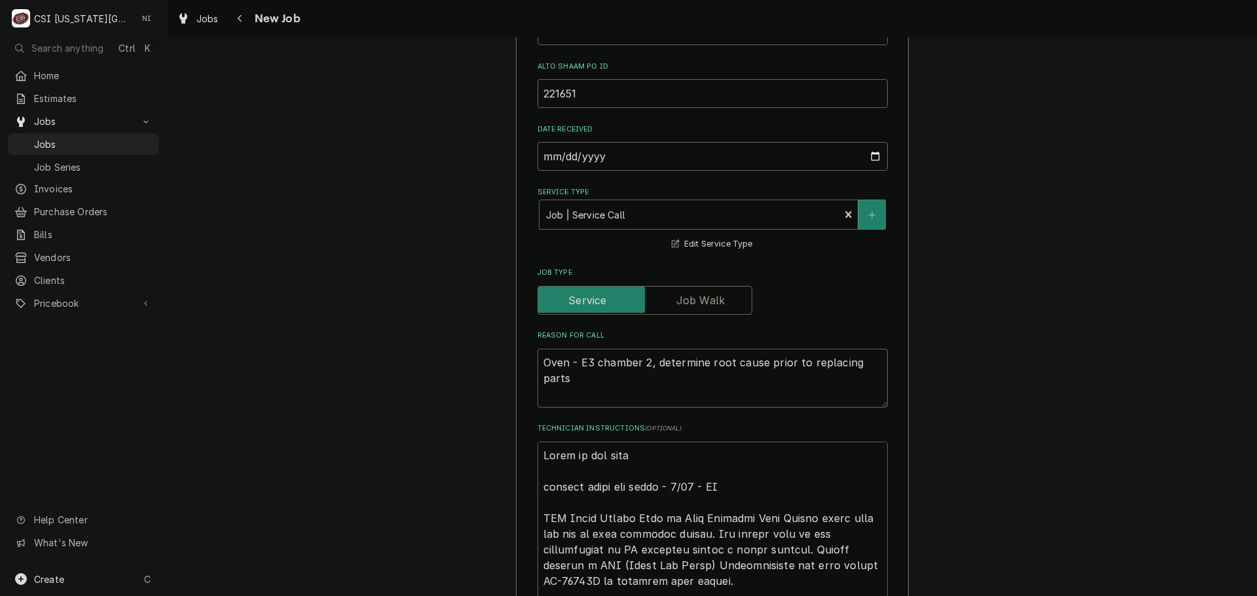
type textarea "x"
type textarea "Parts on the uan emailed parts and lindy - 8/12 - LS BOR Board Vector Half or F…"
type textarea "x"
type textarea "Parts on the ua emailed parts and lindy - 8/12 - LS BOR Board Vector Half or Fu…"
type textarea "x"
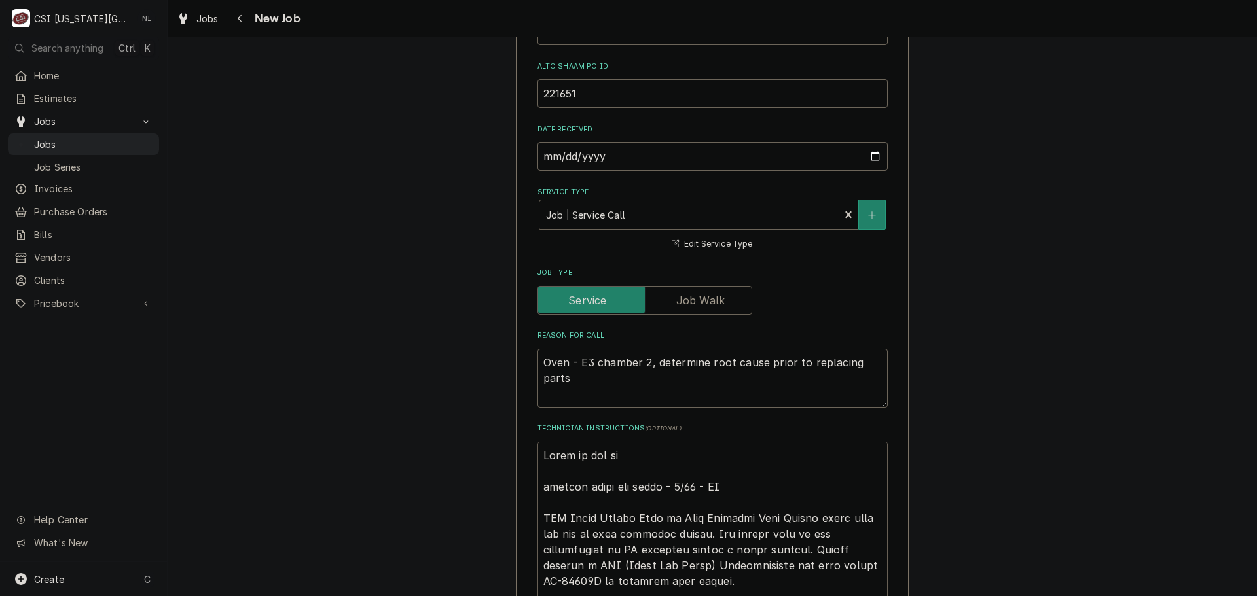
type textarea "Parts on the u emailed parts and lindy - 8/12 - LS BOR Board Vector Half or Ful…"
type textarea "x"
type textarea "Parts on the un emailed parts and lindy - 8/12 - LS BOR Board Vector Half or Fu…"
type textarea "x"
type textarea "Parts on the una emailed parts and lindy - 8/12 - LS BOR Board Vector Half or F…"
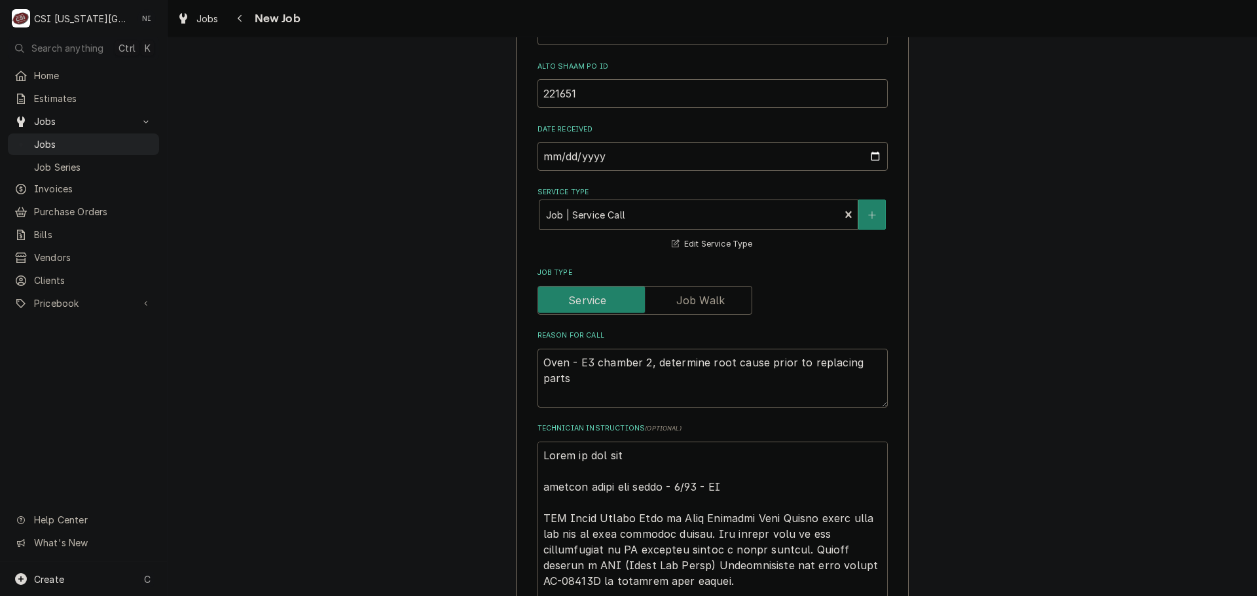
type textarea "x"
type textarea "Parts on the unas emailed parts and lindy - 8/12 - LS BOR Board Vector Half or …"
type textarea "x"
type textarea "Parts on the unass emailed parts and lindy - 8/12 - LS BOR Board Vector Half or…"
type textarea "x"
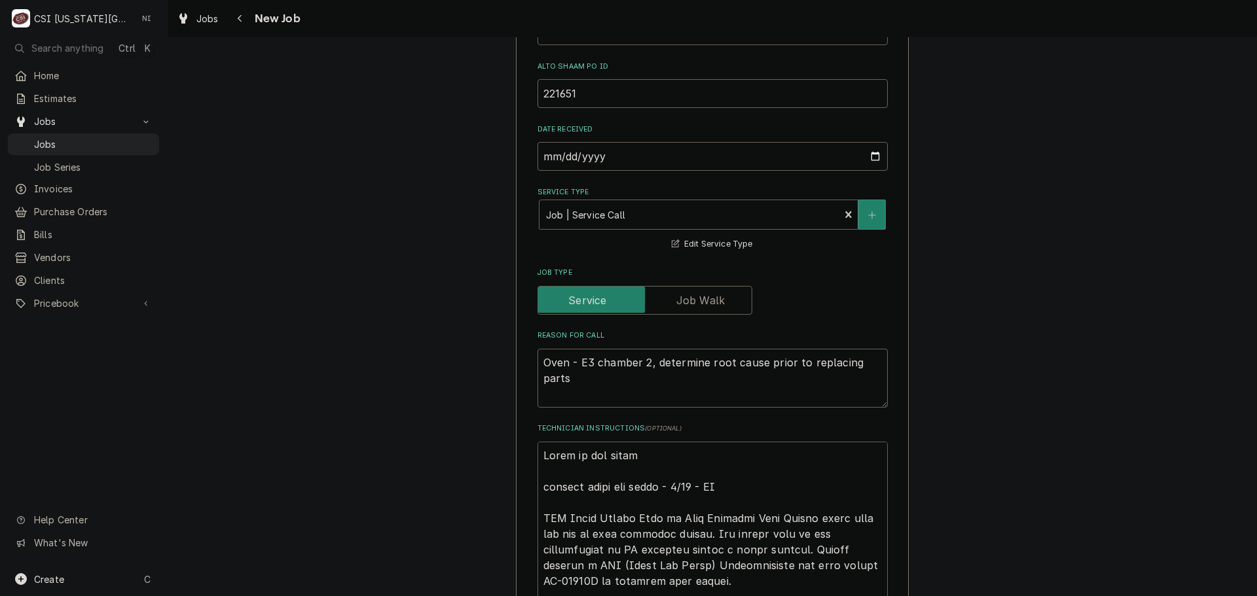
type textarea "Parts on the unassi emailed parts and lindy - 8/12 - LS BOR Board Vector Half o…"
type textarea "x"
type textarea "Parts on the unassin emailed parts and lindy - 8/12 - LS BOR Board Vector Half …"
type textarea "x"
type textarea "Parts on the unassing emailed parts and lindy - 8/12 - LS BOR Board Vector Half…"
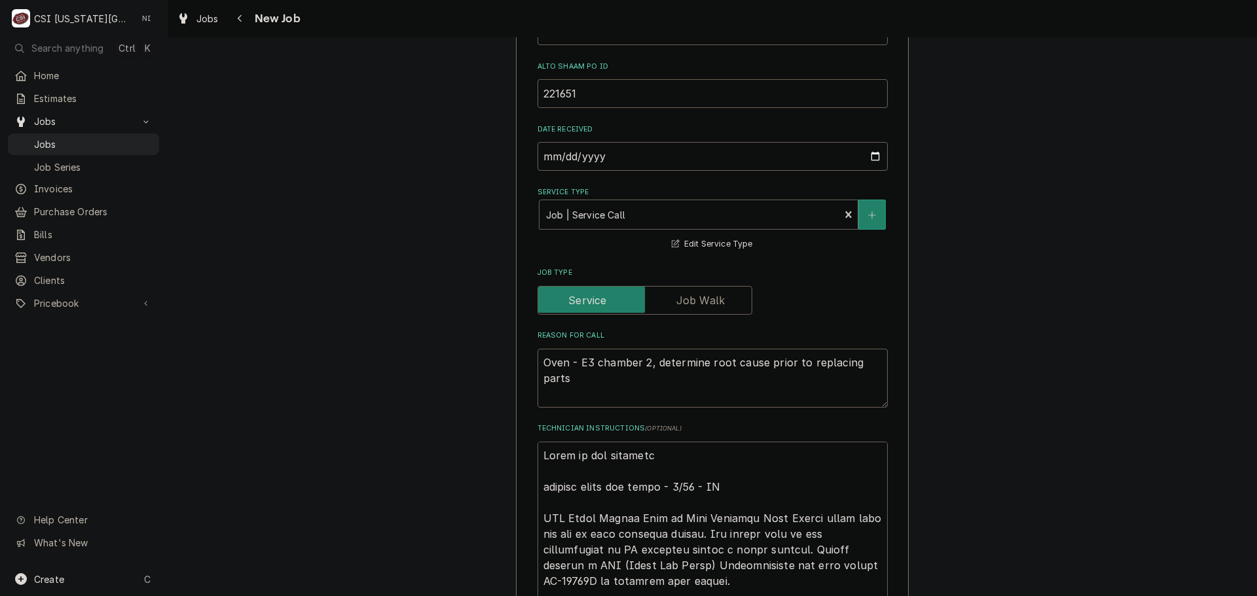
type textarea "x"
type textarea "Parts on the unassinge emailed parts and lindy - 8/12 - LS BOR Board Vector Hal…"
type textarea "x"
type textarea "Parts on the unassinged emailed parts and lindy - 8/12 - LS BOR Board Vector Ha…"
type textarea "x"
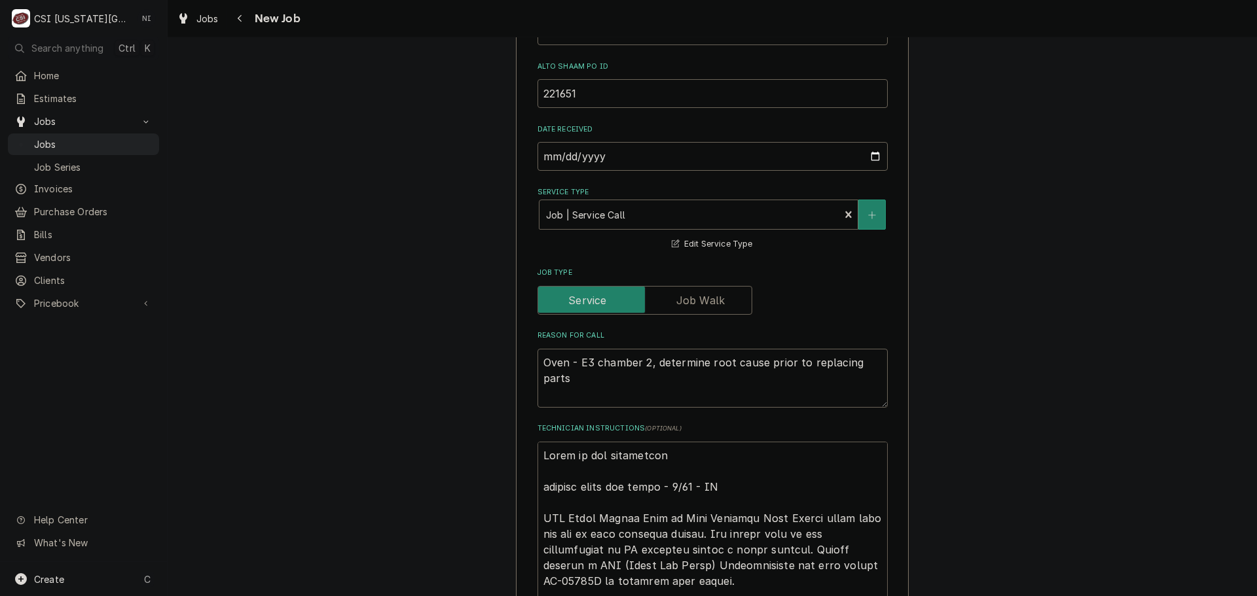
type textarea "Parts on the unassinge emailed parts and lindy - 8/12 - LS BOR Board Vector Hal…"
type textarea "x"
type textarea "Parts on the unassing emailed parts and lindy - 8/12 - LS BOR Board Vector Half…"
type textarea "x"
type textarea "Parts on the unassin emailed parts and lindy - 8/12 - LS BOR Board Vector Half …"
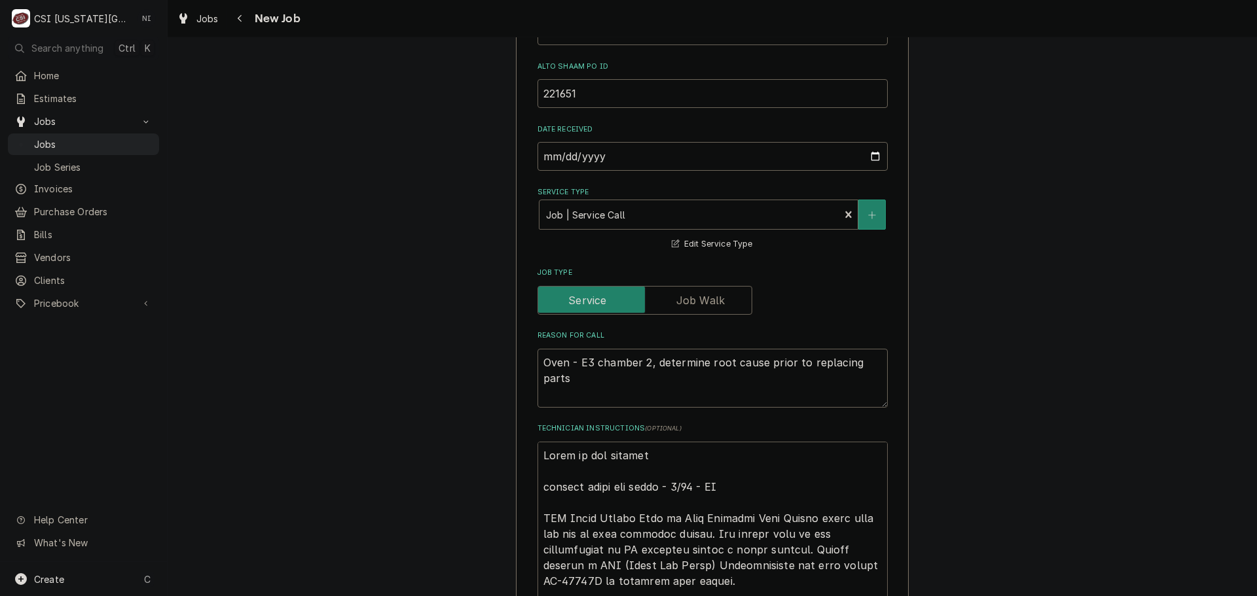
type textarea "x"
type textarea "Parts on the unassi emailed parts and lindy - 8/12 - LS BOR Board Vector Half o…"
type textarea "x"
type textarea "Parts on the unassig emailed parts and lindy - 8/12 - LS BOR Board Vector Half …"
type textarea "x"
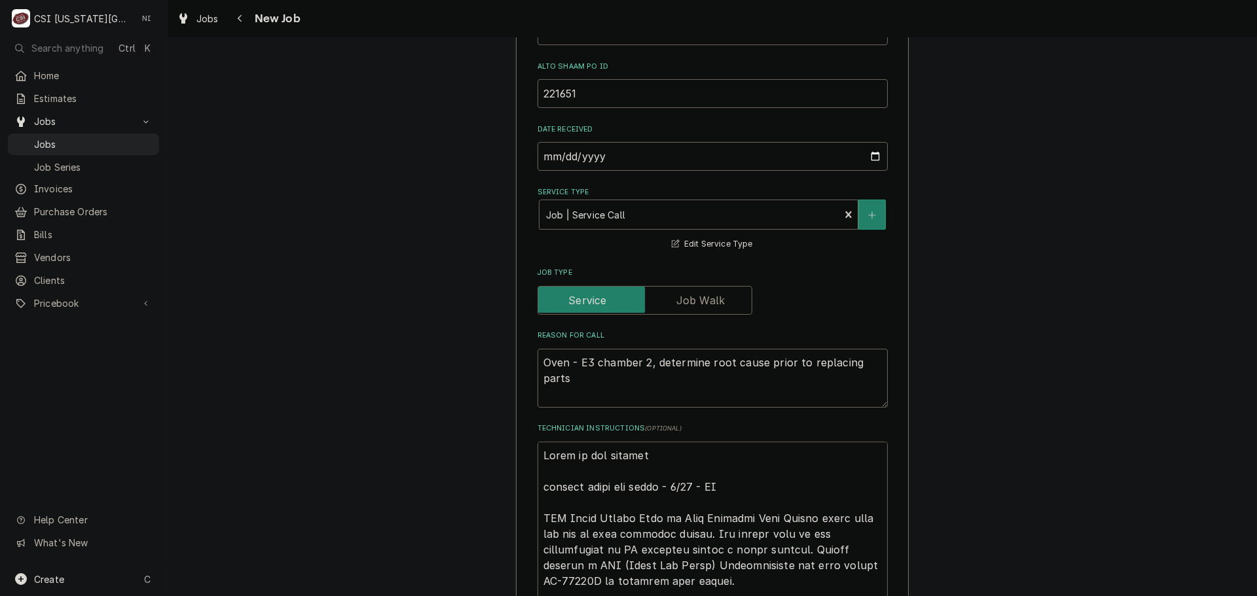
type textarea "Parts on the unassign emailed parts and lindy - 8/12 - LS BOR Board Vector Half…"
type textarea "x"
type textarea "Parts on the unassigne emailed parts and lindy - 8/12 - LS BOR Board Vector Hal…"
type textarea "x"
type textarea "Parts on the unassigned emailed parts and lindy - 8/12 - LS BOR Board Vector Ha…"
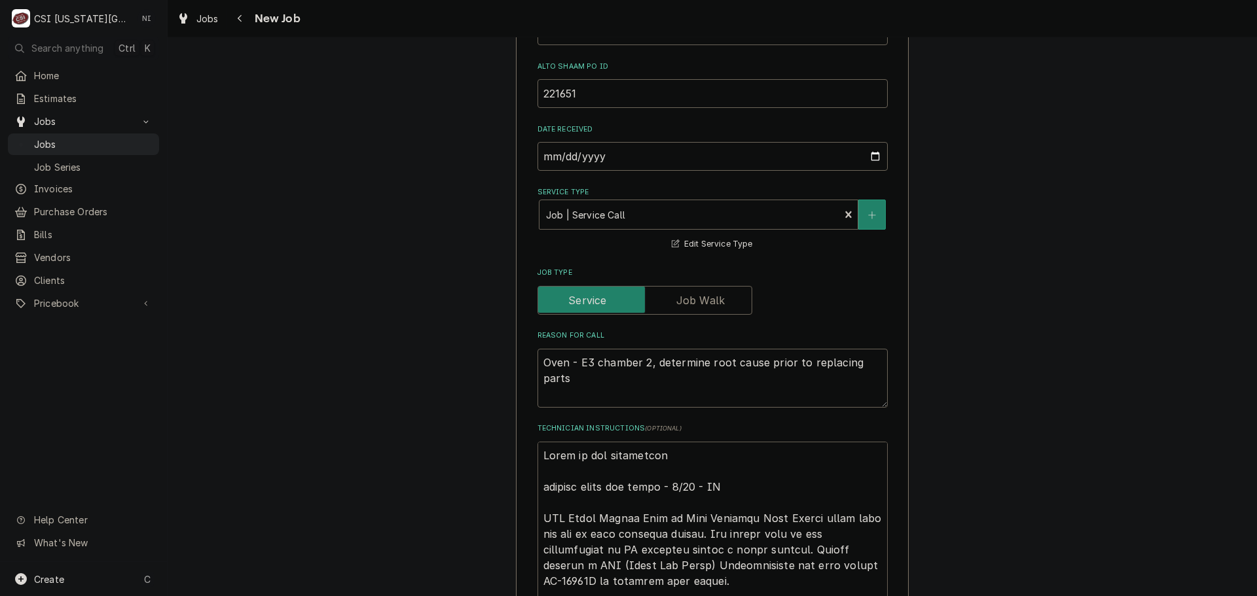
type textarea "x"
type textarea "Parts on the unassigned emailed parts and lindy - 8/12 - LS BOR Board Vector Ha…"
type textarea "x"
type textarea "Parts on the unassigned . emailed parts and lindy - 8/12 - LS BOR Board Vector …"
type textarea "x"
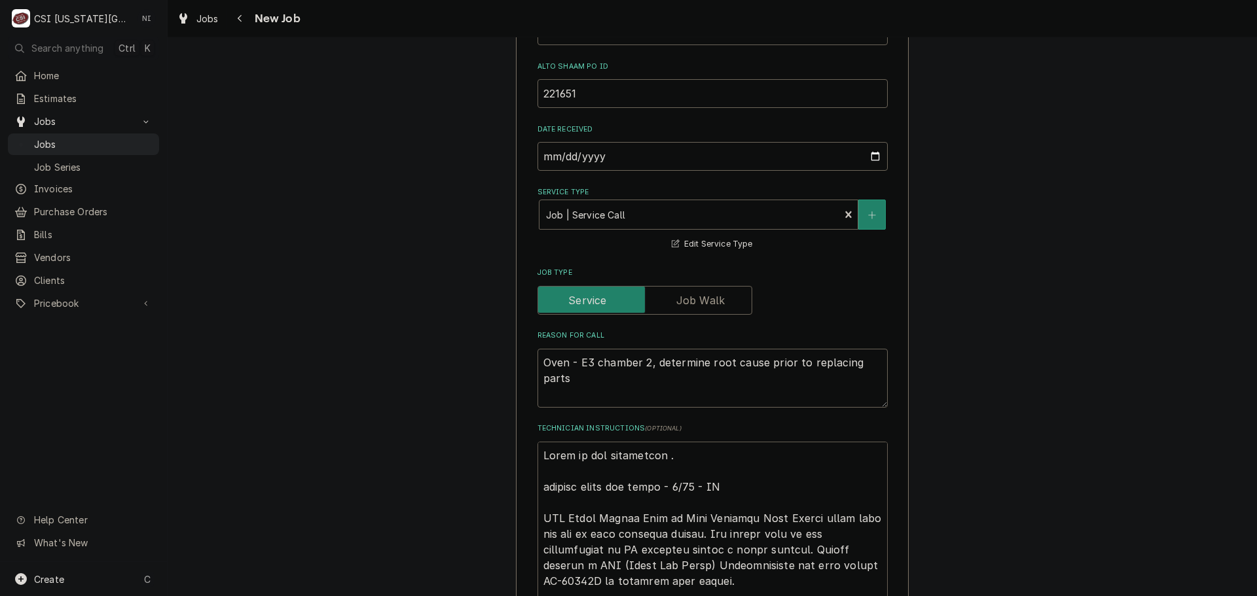
type textarea "Parts on the unassigned emailed parts and lindy - 8/12 - LS BOR Board Vector Ha…"
type textarea "x"
type textarea "Parts on the unassigned emailed parts and lindy - 8/12 - LS BOR Board Vector Ha…"
type textarea "x"
type textarea "Parts on the unassigned. emailed parts and lindy - 8/12 - LS BOR Board Vector H…"
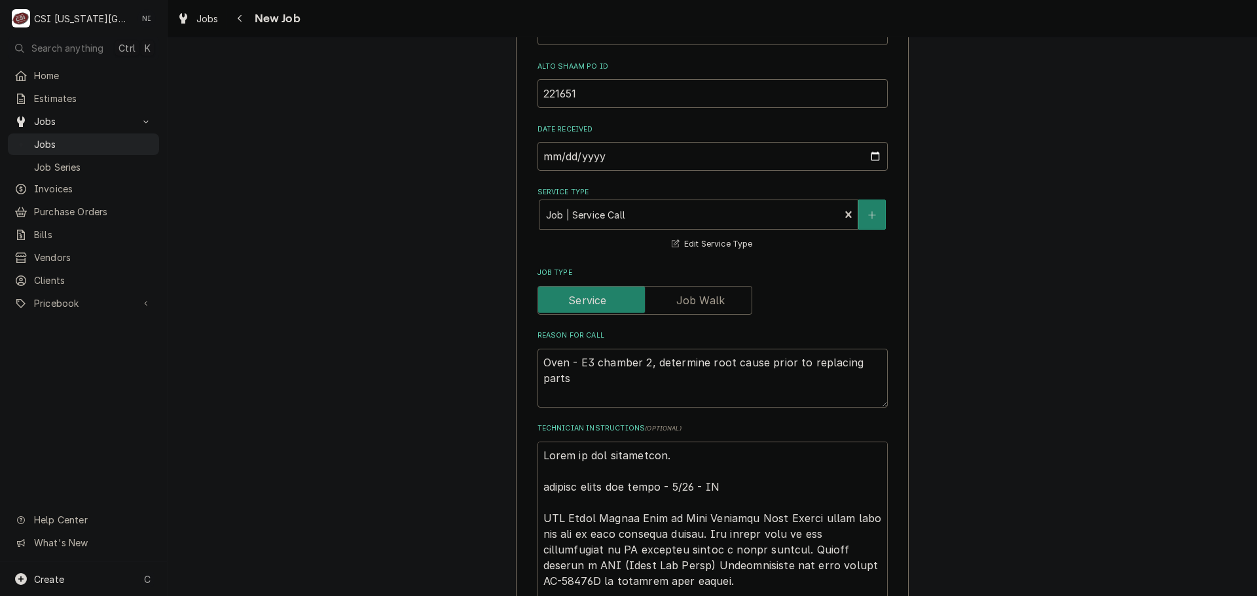
type textarea "x"
type textarea "Parts on the unassigned. emailed parts and lindy - 8/12 - LS BOR Board Vector H…"
type textarea "x"
type textarea "Parts on the unassigned. PU emailed parts and lindy - 8/12 - LS BOR Board Vecto…"
type textarea "x"
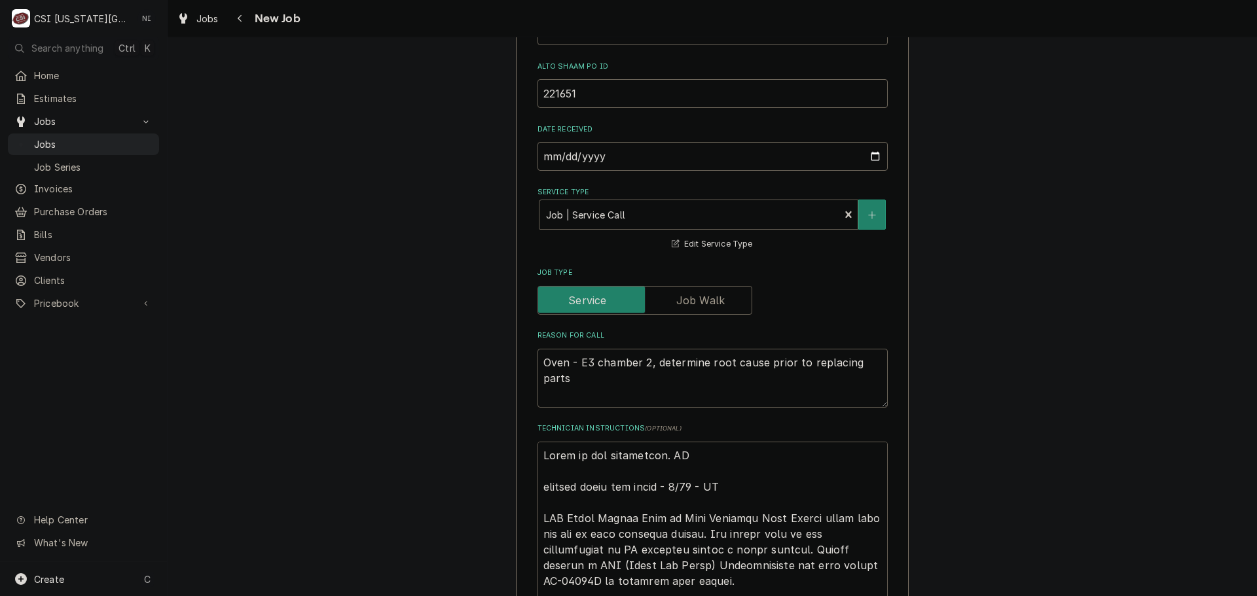
type textarea "Parts on the unassigned. PUl emailed parts and lindy - 8/12 - LS BOR Board Vect…"
type textarea "x"
type textarea "Parts on the unassigned. PUlle emailed parts and lindy - 8/12 - LS BOR Board Ve…"
type textarea "x"
type textarea "Parts on the unassigned. PUlled emailed parts and lindy - 8/12 - LS BOR Board V…"
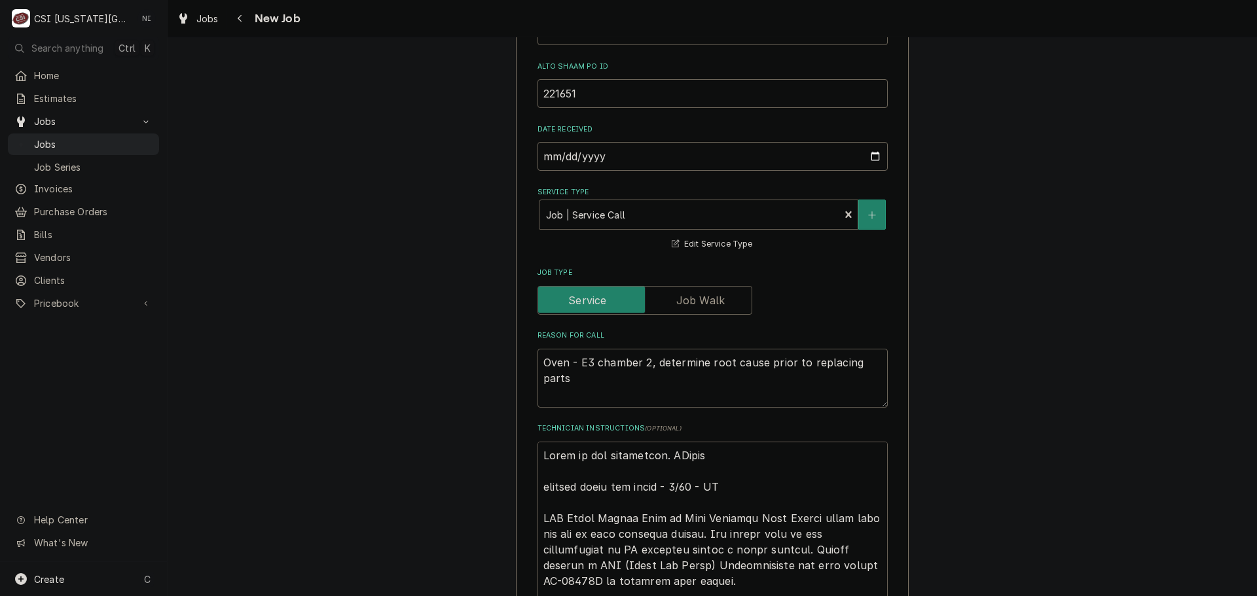
type textarea "x"
type textarea "Parts on the unassigned. PUlle emailed parts and lindy - 8/12 - LS BOR Board Ve…"
type textarea "x"
type textarea "Parts on the unassigned. PUll emailed parts and lindy - 8/12 - LS BOR Board Vec…"
type textarea "x"
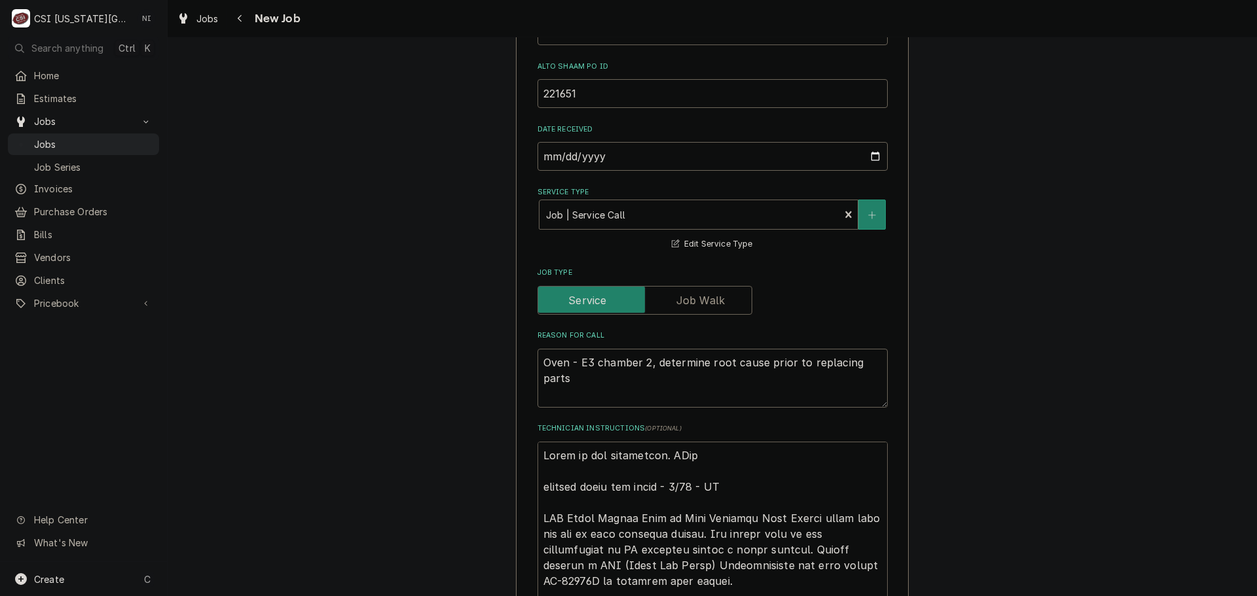
type textarea "Parts on the unassigned. PUl emailed parts and lindy - 8/12 - LS BOR Board Vect…"
type textarea "x"
type textarea "Parts on the unassigned. PU emailed parts and lindy - 8/12 - LS BOR Board Vecto…"
type textarea "x"
type textarea "Parts on the unassigned. P emailed parts and lindy - 8/12 - LS BOR Board Vector…"
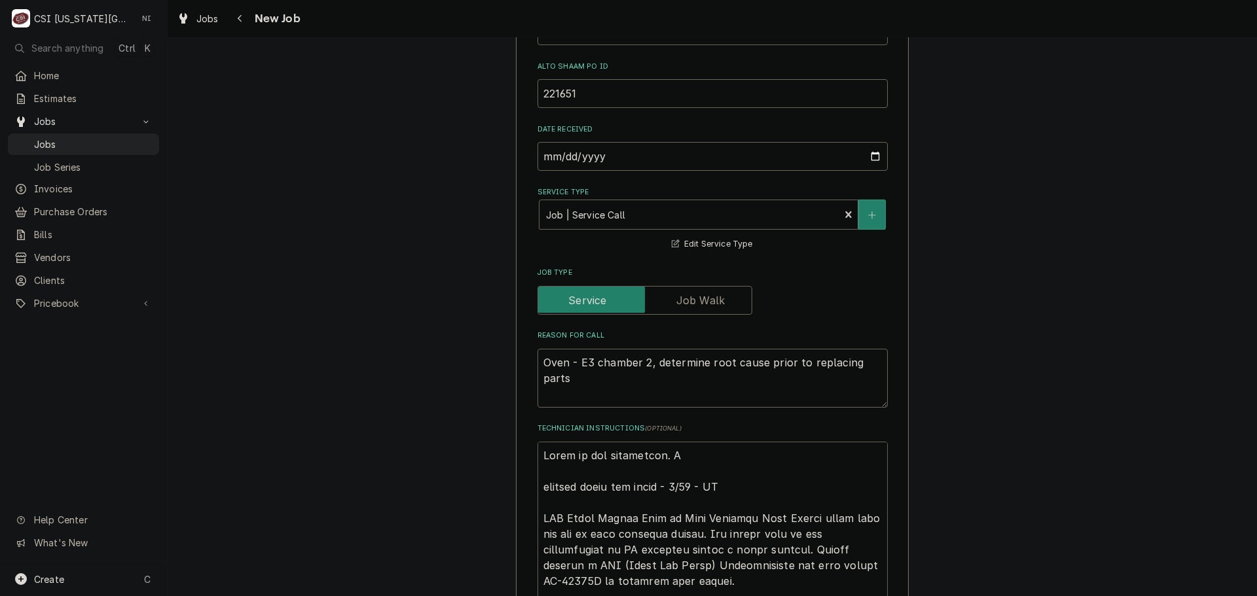
type textarea "x"
type textarea "Parts on the unassigned. Pu emailed parts and lindy - 8/12 - LS BOR Board Vecto…"
type textarea "x"
type textarea "Parts on the unassigned. Pul emailed parts and lindy - 8/12 - LS BOR Board Vect…"
type textarea "x"
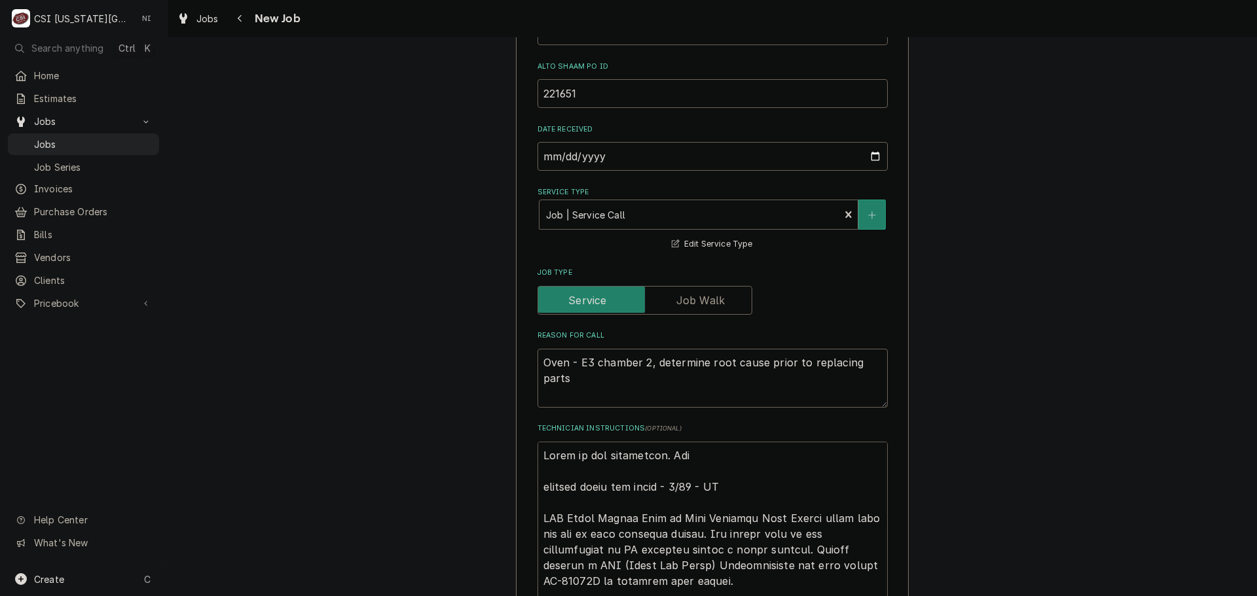
type textarea "Parts on the unassigned. Pull emailed parts and lindy - 8/12 - LS BOR Board Vec…"
type textarea "x"
type textarea "Parts on the unassigned. Pulle emailed parts and lindy - 8/12 - LS BOR Board Ve…"
type textarea "x"
type textarea "Parts on the unassigned. Pulled emailed parts and lindy - 8/12 - LS BOR Board V…"
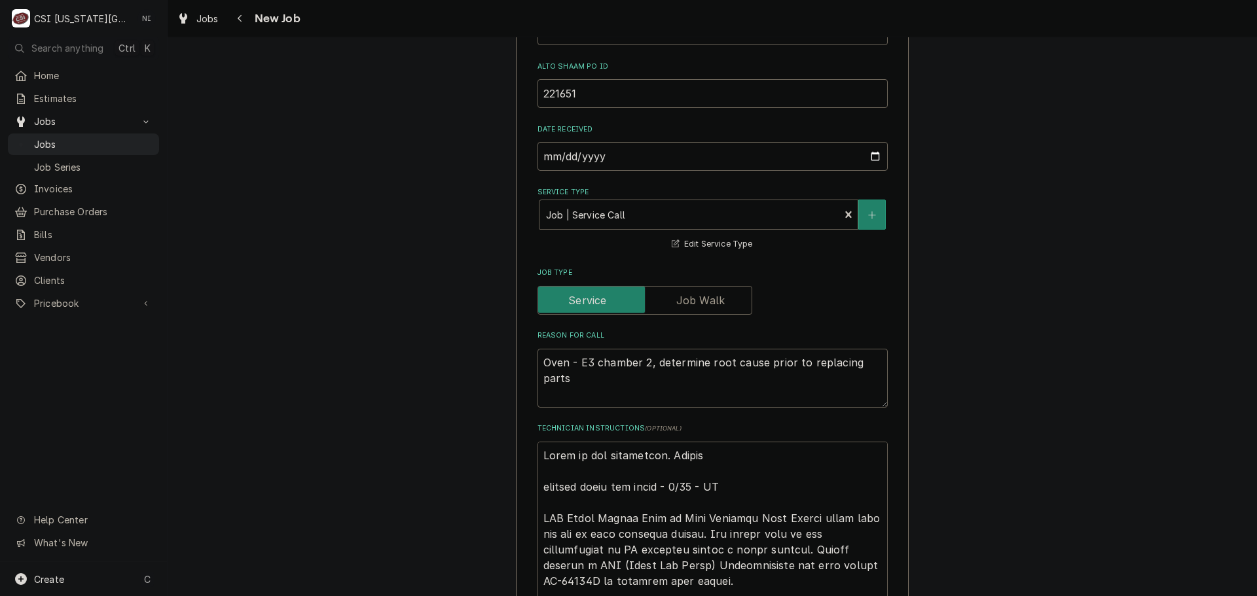
type textarea "x"
type textarea "Parts on the unassigned. Pulled emailed parts and lindy - 8/12 - LS BOR Board V…"
type textarea "x"
type textarea "Parts on the unassigned. Pulled fo emailed parts and lindy - 8/12 - LS BOR Boar…"
type textarea "x"
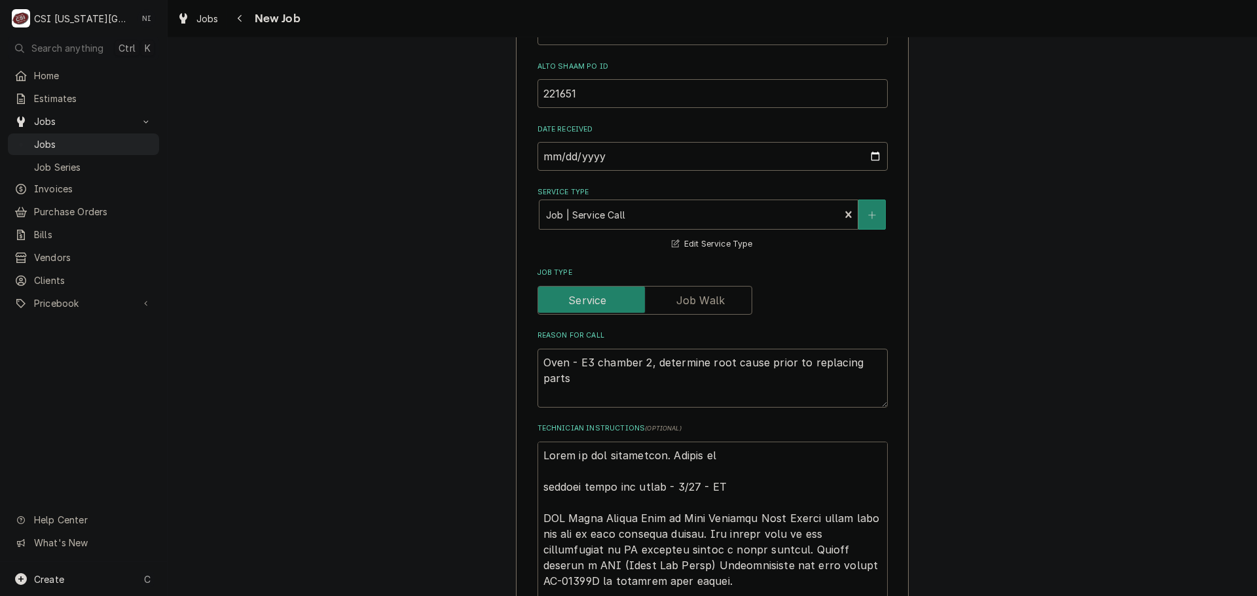
type textarea "Parts on the unassigned. Pulled for emailed parts and lindy - 8/12 - LS BOR Boa…"
type textarea "x"
type textarea "Parts on the unassigned. Pulled form emailed parts and lindy - 8/12 - LS BOR Bo…"
type textarea "x"
type textarea "Parts on the unassigned. Pulled form s emailed parts and lindy - 8/12 - LS BOR …"
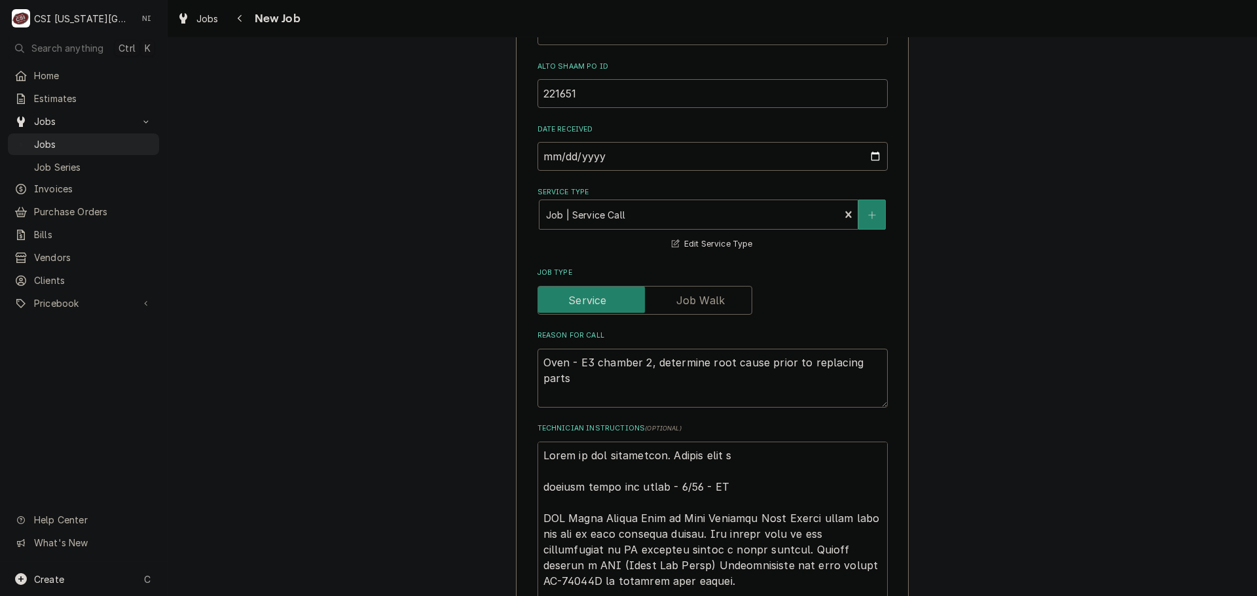
type textarea "x"
type textarea "Parts on the unassigned. Pulled form st emailed parts and lindy - 8/12 - LS BOR…"
type textarea "x"
type textarea "Parts on the unassigned. Pulled form s emailed parts and lindy - 8/12 - LS BOR …"
type textarea "x"
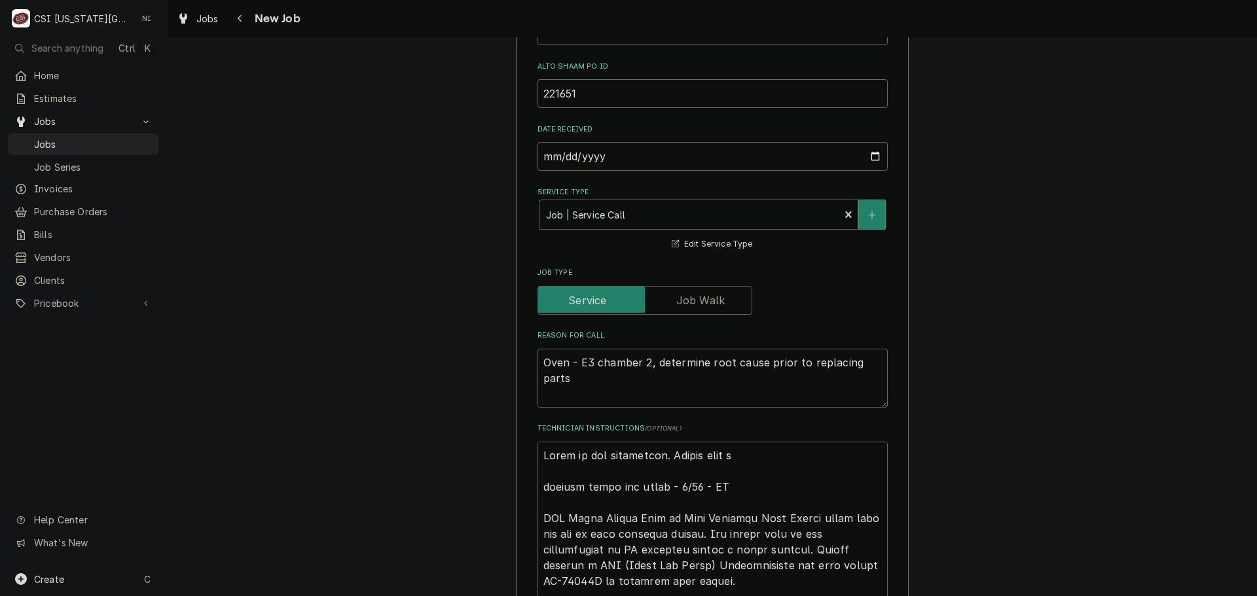
type textarea "Parts on the unassigned. Pulled form emailed parts and lindy - 8/12 - LS BOR Bo…"
type textarea "x"
type textarea "Parts on the unassigned. Pulled form emailed parts and lindy - 8/12 - LS BOR Bo…"
type textarea "x"
type textarea "Parts on the unassigned. Pulled for emailed parts and lindy - 8/12 - LS BOR Boa…"
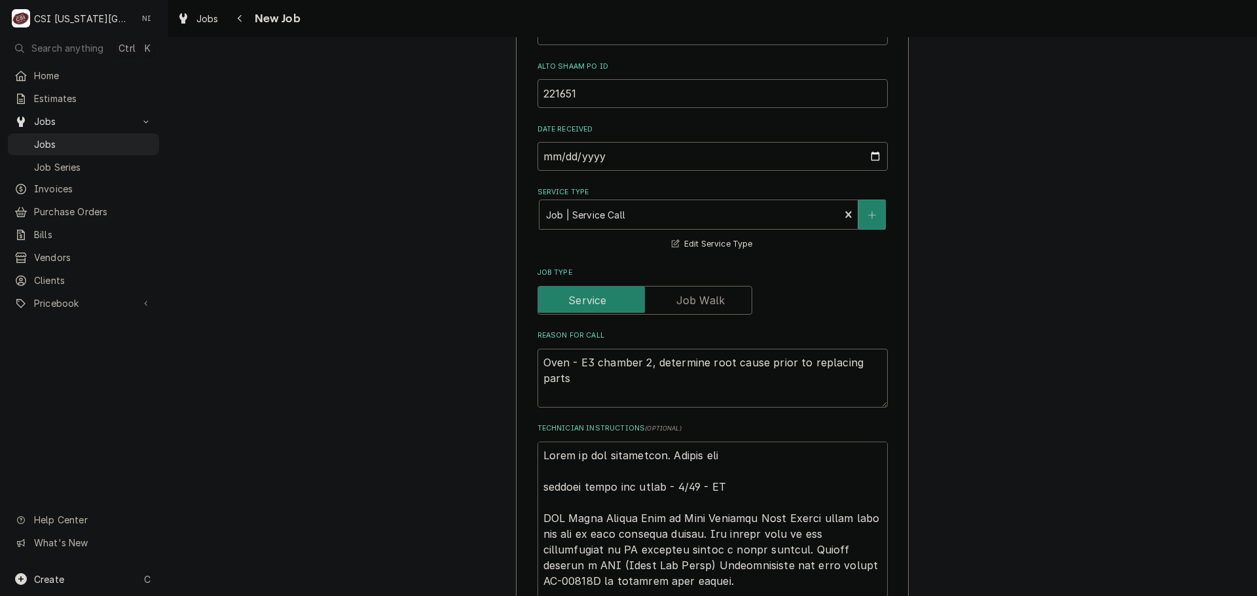
type textarea "x"
type textarea "Parts on the unassigned. Pulled fo emailed parts and lindy - 8/12 - LS BOR Boar…"
type textarea "x"
type textarea "Parts on the unassigned. Pulled f emailed parts and lindy - 8/12 - LS BOR Board…"
type textarea "x"
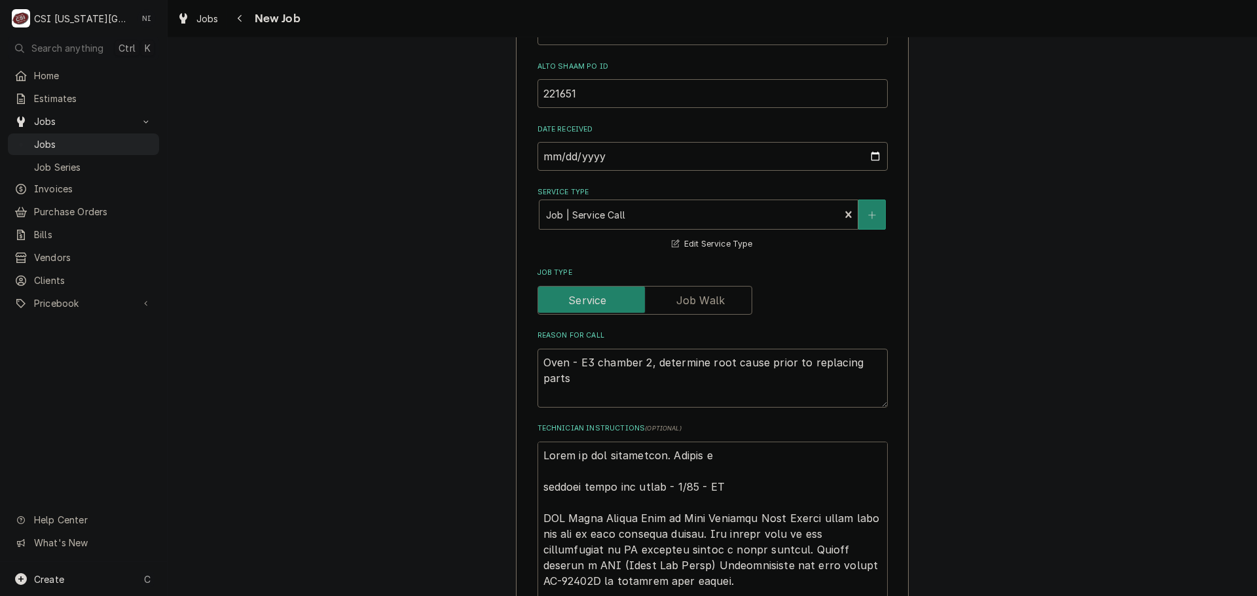
type textarea "Parts on the unassigned. Pulled fr emailed parts and lindy - 8/12 - LS BOR Boar…"
type textarea "x"
type textarea "Parts on the unassigned. Pulled fro emailed parts and lindy - 8/12 - LS BOR Boa…"
type textarea "x"
type textarea "Parts on the unassigned. Pulled from emailed parts and lindy - 8/12 - LS BOR Bo…"
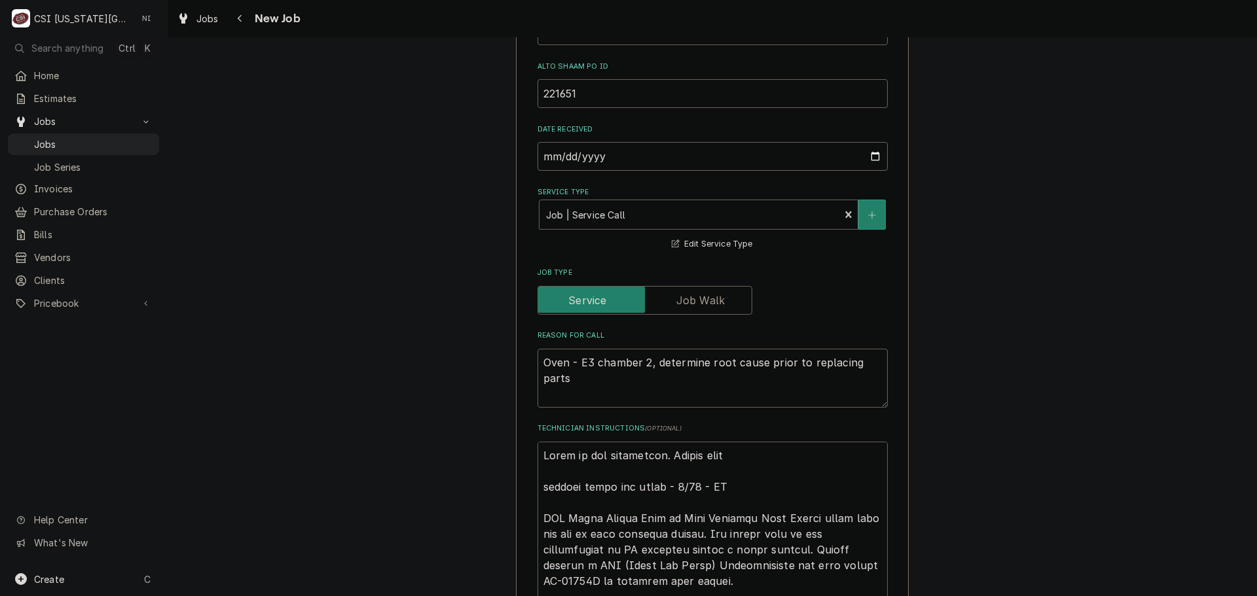
type textarea "x"
type textarea "Parts on the unassigned. Pulled from emailed parts and lindy - 8/12 - LS BOR Bo…"
type textarea "x"
type textarea "Parts on the unassigned. Pulled from s emailed parts and lindy - 8/12 - LS BOR …"
type textarea "x"
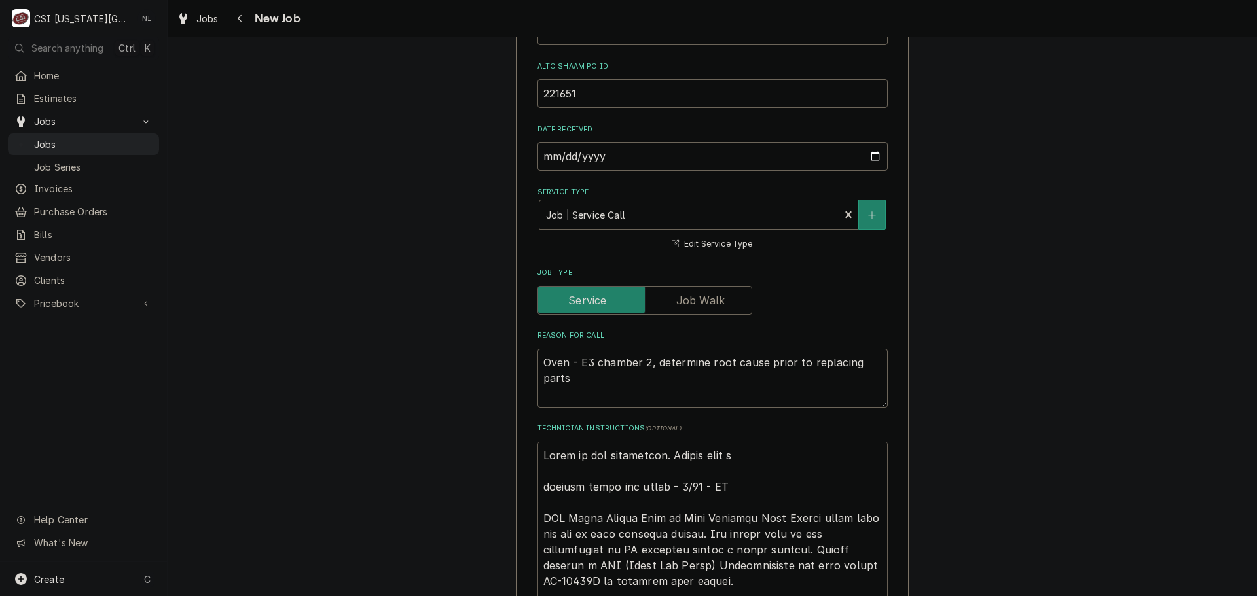
type textarea "Parts on the unassigned. Pulled from st emailed parts and lindy - 8/12 - LS BOR…"
type textarea "x"
type textarea "Parts on the unassigned. Pulled from sto emailed parts and lindy - 8/12 - LS BO…"
type textarea "x"
type textarea "Parts on the unassigned. Pulled from stoc emailed parts and lindy - 8/12 - LS B…"
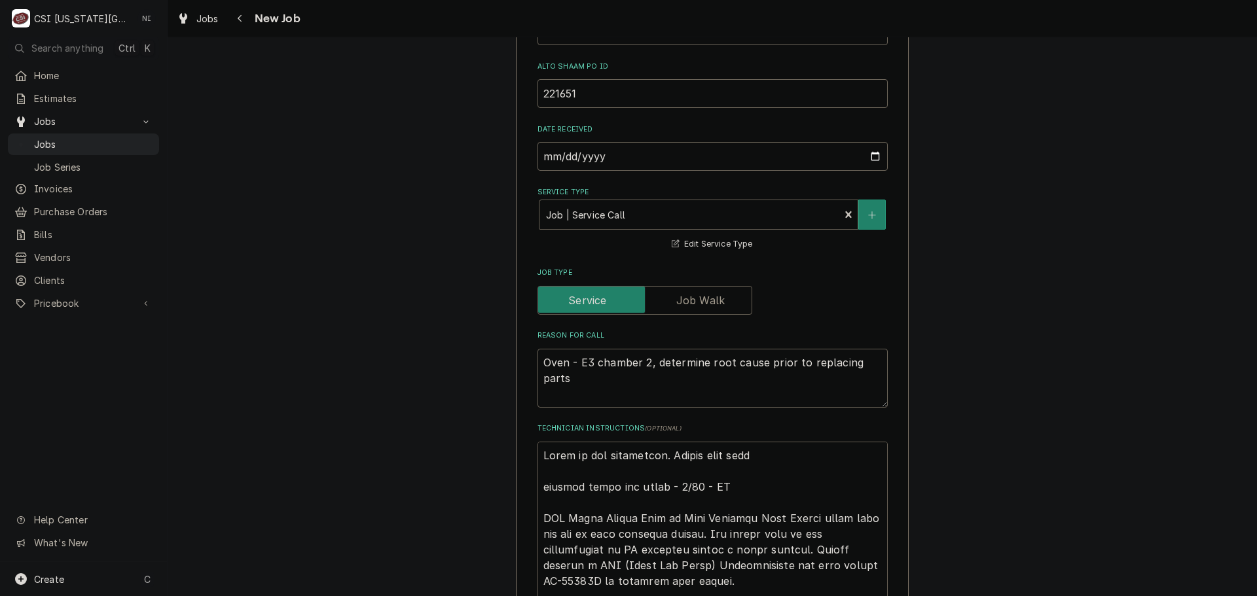
type textarea "x"
type textarea "Parts on the unassigned. Pulled from stock emailed parts and lindy - 8/12 - LS …"
type textarea "x"
type textarea "Parts on the unassigned. Pulled from stock. emailed parts and lindy - 8/12 - LS…"
type textarea "x"
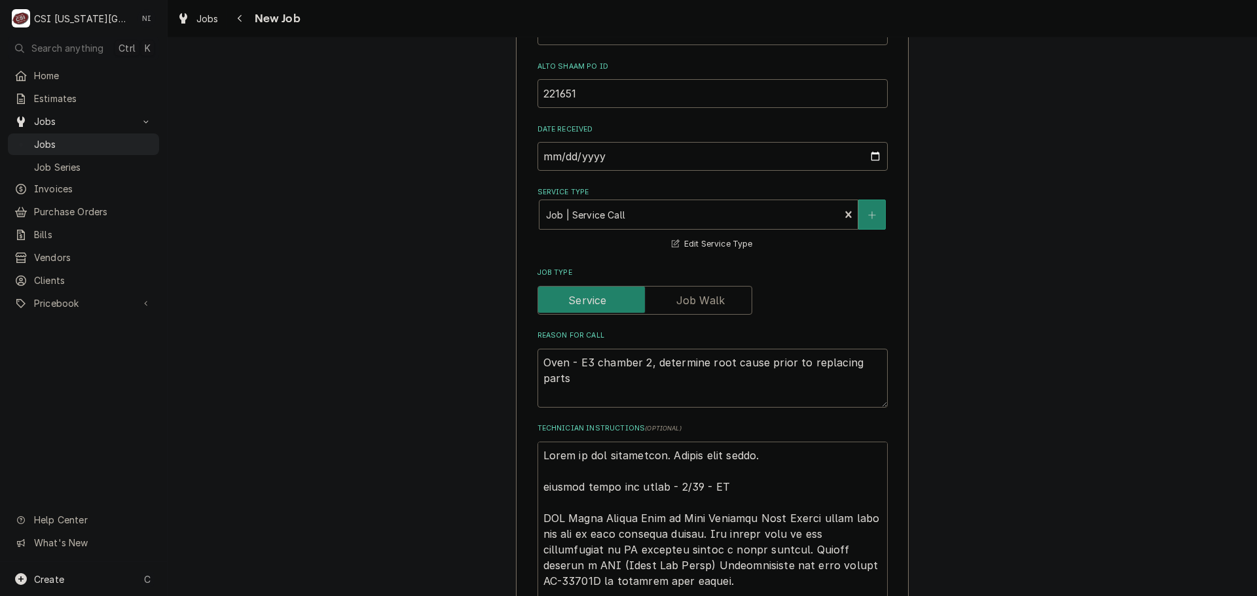
type textarea "Parts on the unassigned. Pulled from stock. emailed parts and lindy - 8/12 - LS…"
type textarea "x"
type textarea "Parts on the unassigned. Pulled from stock. T emailed parts and lindy - 8/12 - …"
type textarea "x"
type textarea "Parts on the unassigned. Pulled from stock. Ta emailed parts and lindy - 8/12 -…"
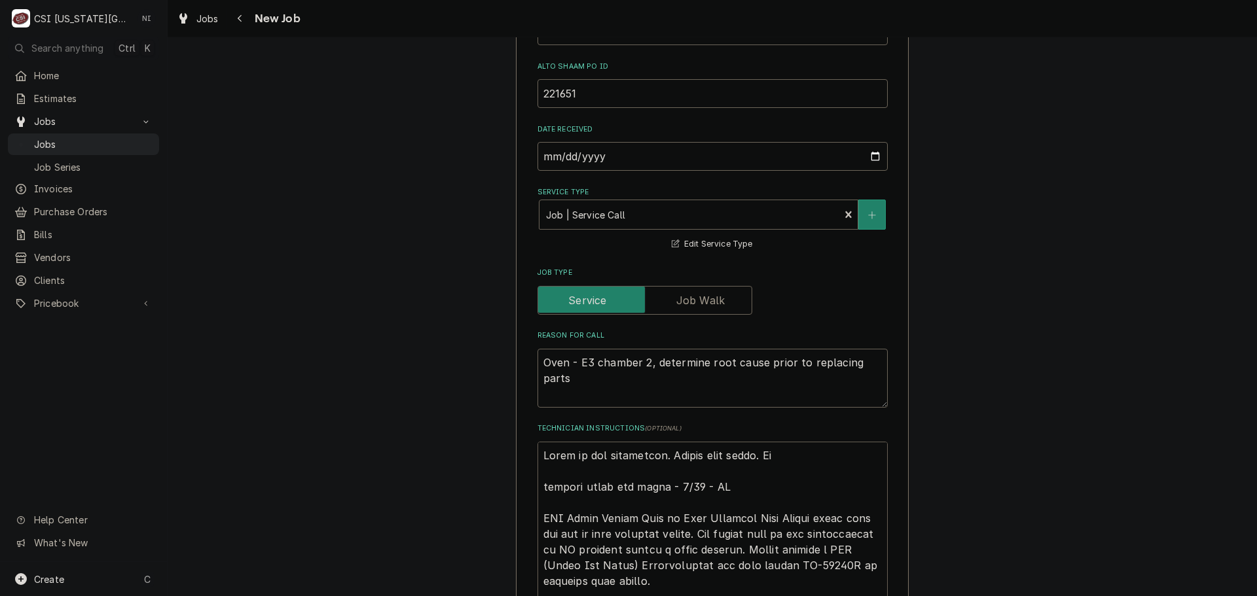
type textarea "x"
type textarea "Parts on the unassigned. Pulled from stock. T emailed parts and lindy - 8/12 - …"
type textarea "x"
type textarea "Parts on the unassigned. Pulled from stock. emailed parts and lindy - 8/12 - LS…"
type textarea "x"
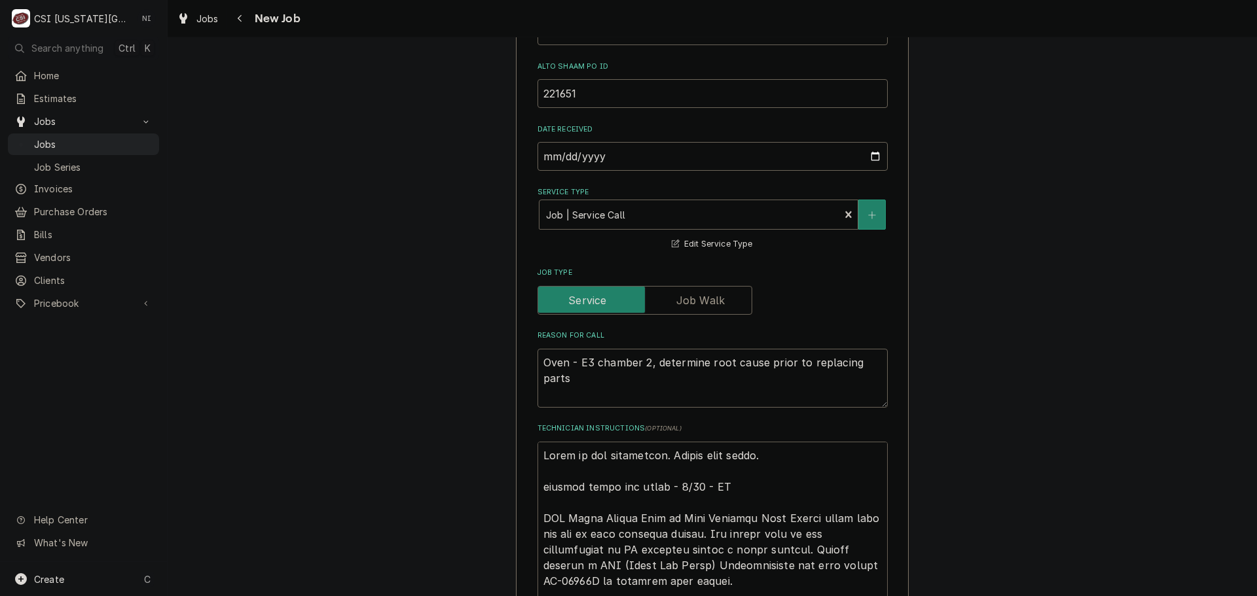
type textarea "Parts on the unassigned. Pulled from stock. N emailed parts and lindy - 8/12 - …"
type textarea "x"
type textarea "Parts on the unassigned. Pulled from stock. Ne emailed parts and lindy - 8/12 -…"
type textarea "x"
type textarea "Parts on the unassigned. Pulled from stock. Nee emailed parts and lindy - 8/12 …"
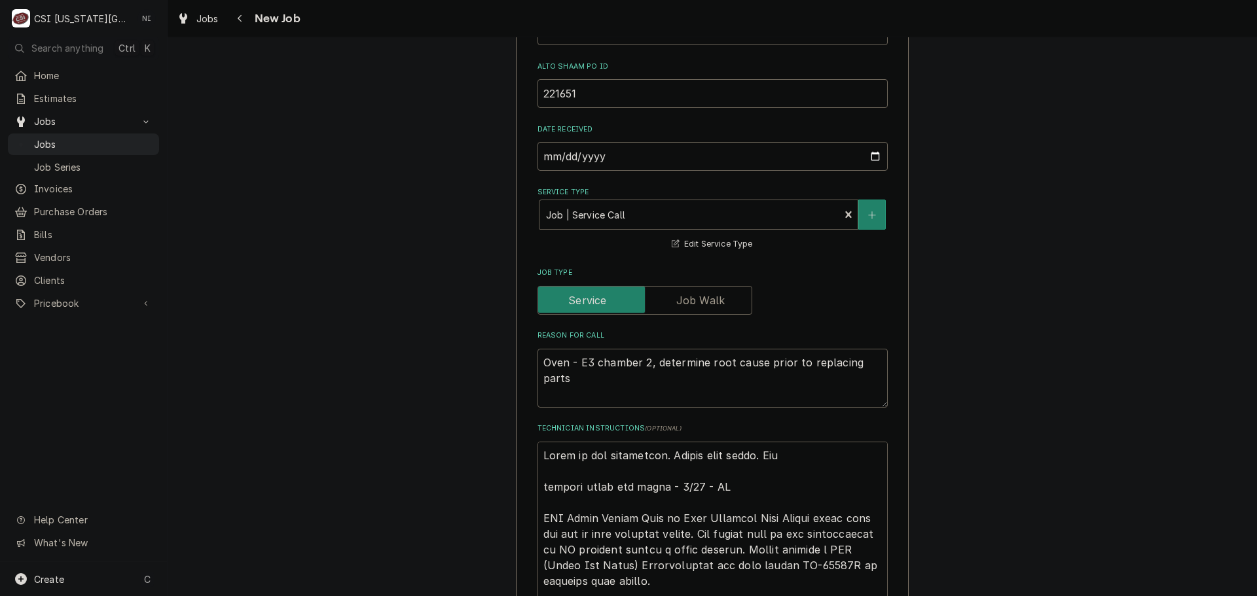
type textarea "x"
type textarea "Parts on the unassigned. Pulled from stock. Need emailed parts and lindy - 8/12…"
type textarea "x"
type textarea "Parts on the unassigned. Pulled from stock. Needs emailed parts and lindy - 8/1…"
type textarea "x"
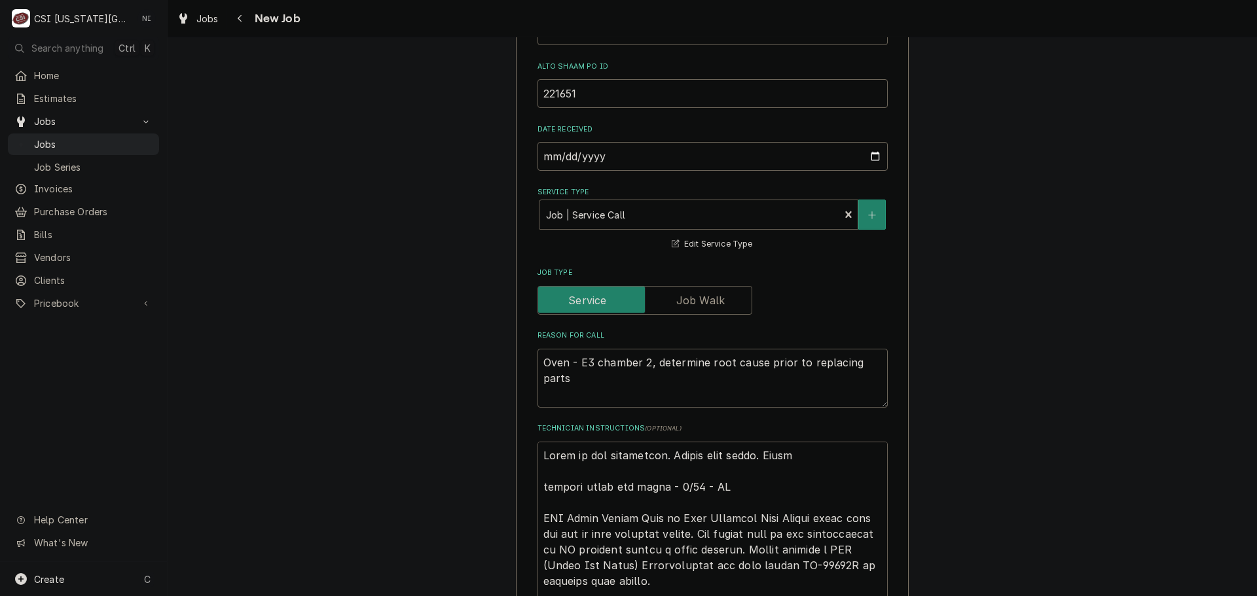
type textarea "Parts on the unassigned. Pulled from stock. Needs t emailed parts and lindy - 8…"
type textarea "x"
type textarea "Parts on the unassigned. Pulled from stock. Needs to emailed parts and lindy - …"
type textarea "x"
type textarea "Parts on the unassigned. Pulled from stock. Needs to emailed parts and lindy - …"
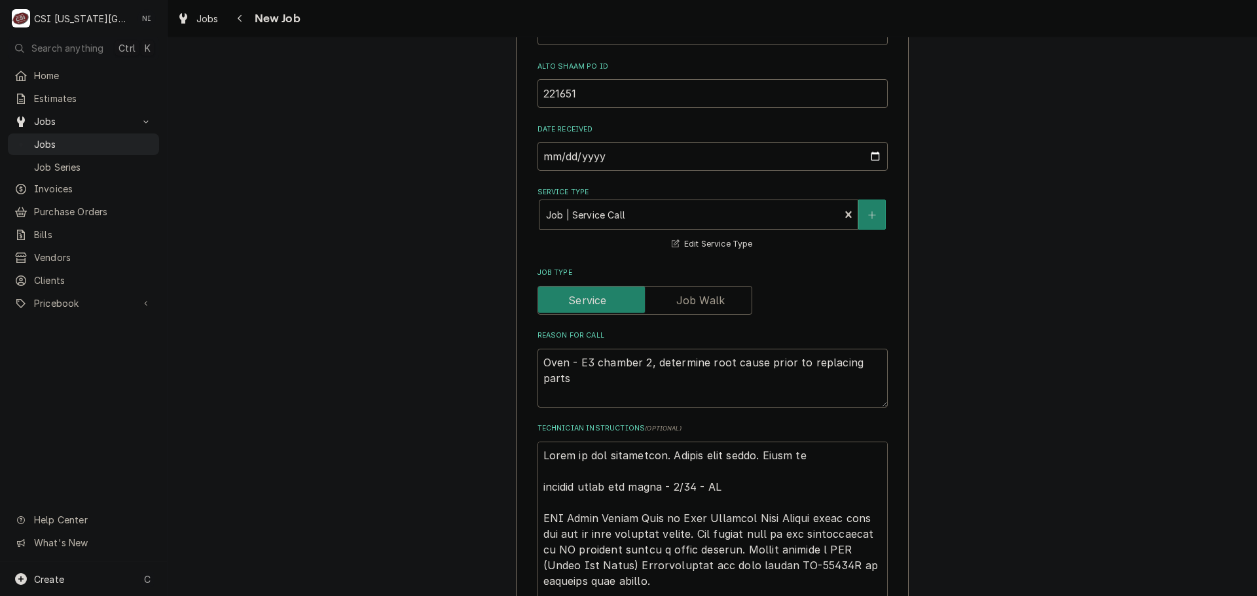
type textarea "x"
type textarea "Parts on the unassigned. Pulled from stock. Needs to b emailed parts and lindy …"
type textarea "x"
type textarea "Parts on the unassigned. Pulled from stock. Needs to be emailed parts and lindy…"
type textarea "x"
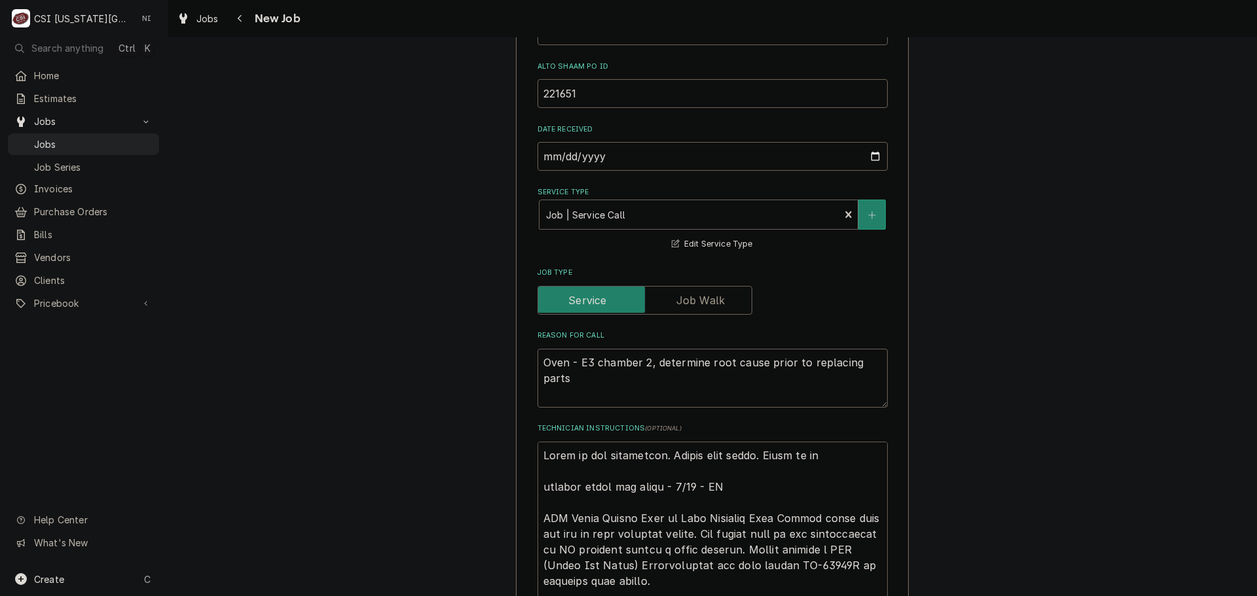
type textarea "Parts on the unassigned. Pulled from stock. Needs to be emailed parts and lindy…"
type textarea "x"
type textarea "Parts on the unassigned. Pulled from stock. Needs to be r emailed parts and lin…"
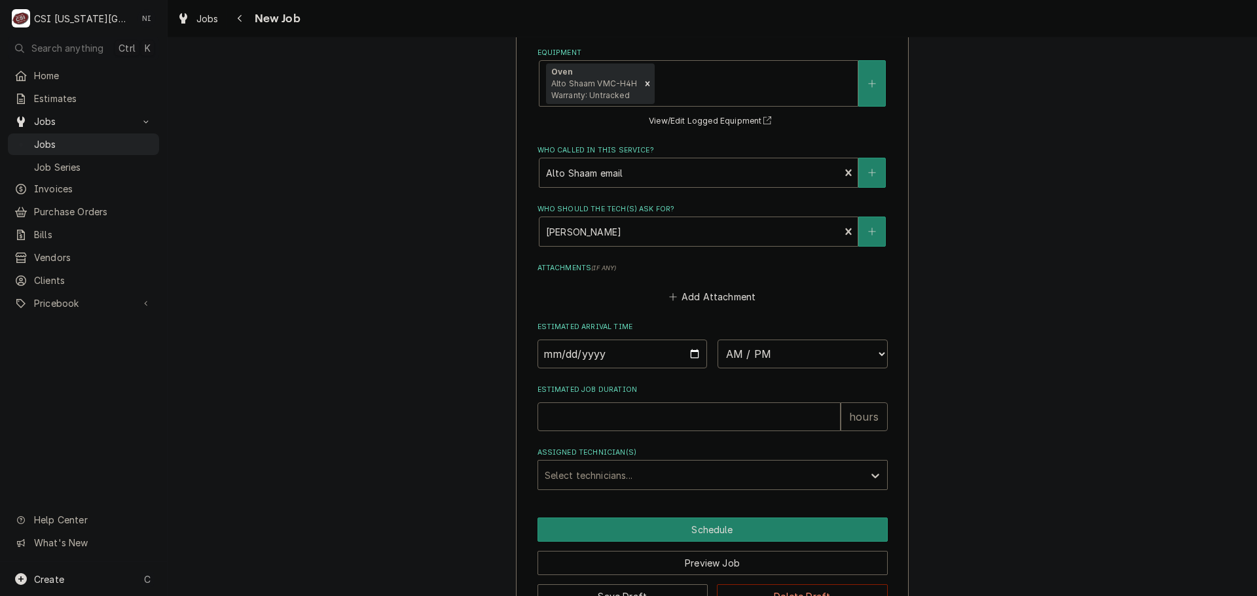
scroll to position [2359, 0]
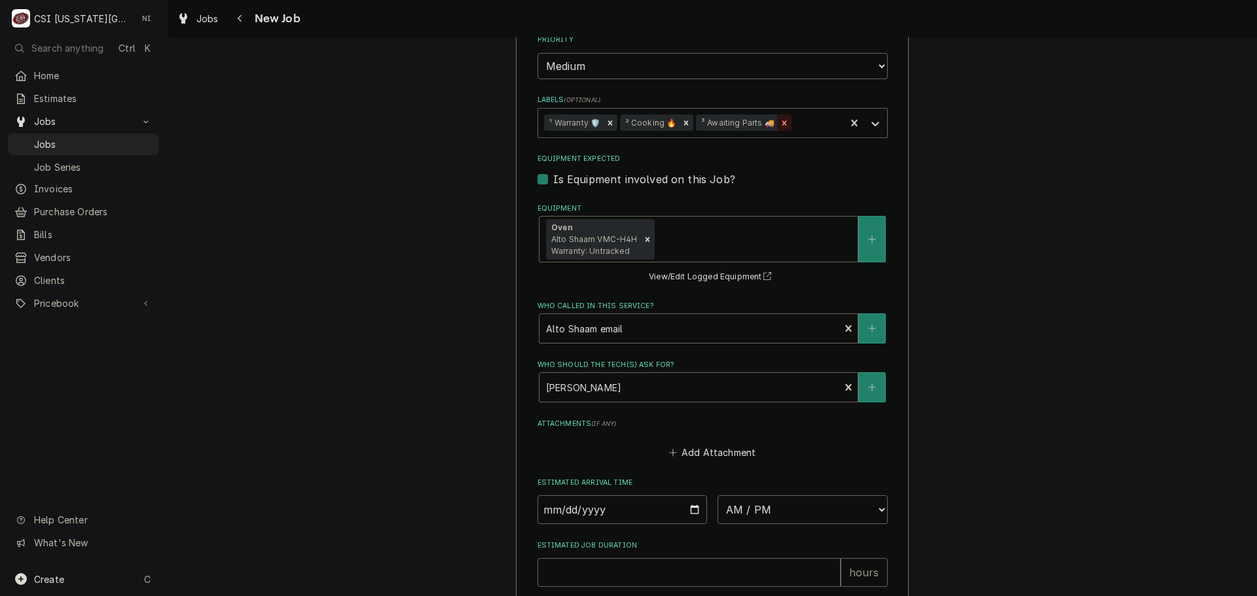
drag, startPoint x: 782, startPoint y: 123, endPoint x: 864, endPoint y: 123, distance: 82.5
click at [782, 123] on icon "Remove ³ Awaiting Parts 🚚" at bounding box center [784, 122] width 9 height 9
click at [874, 123] on icon "Labels" at bounding box center [875, 123] width 13 height 13
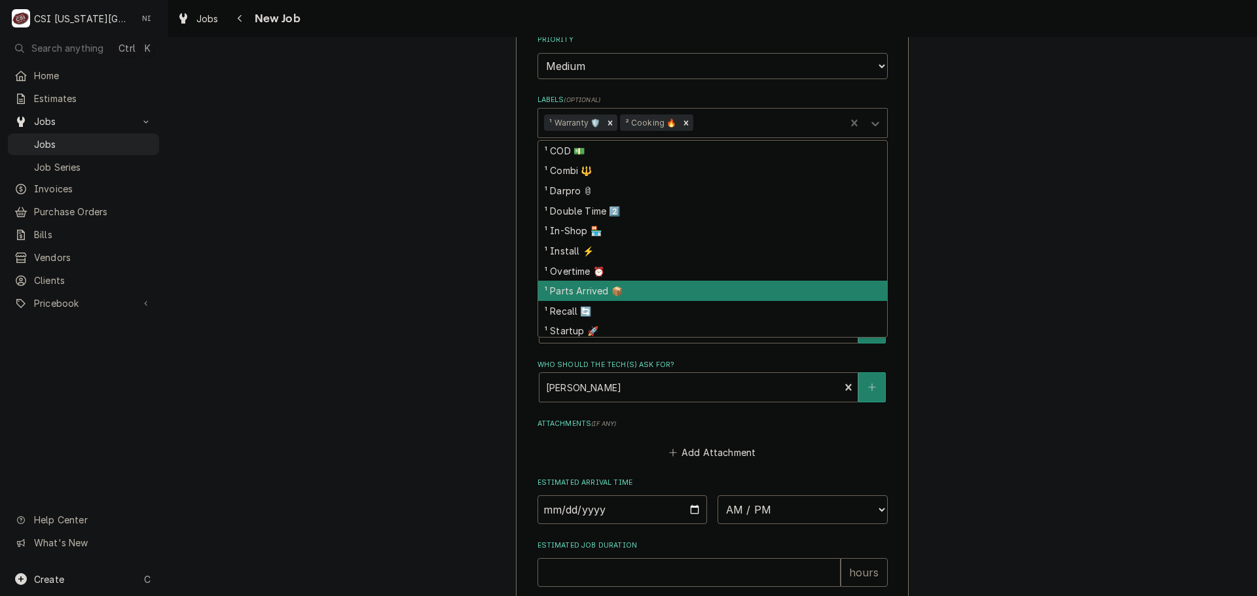
click at [591, 293] on div "¹ Parts Arrived 📦" at bounding box center [712, 291] width 349 height 20
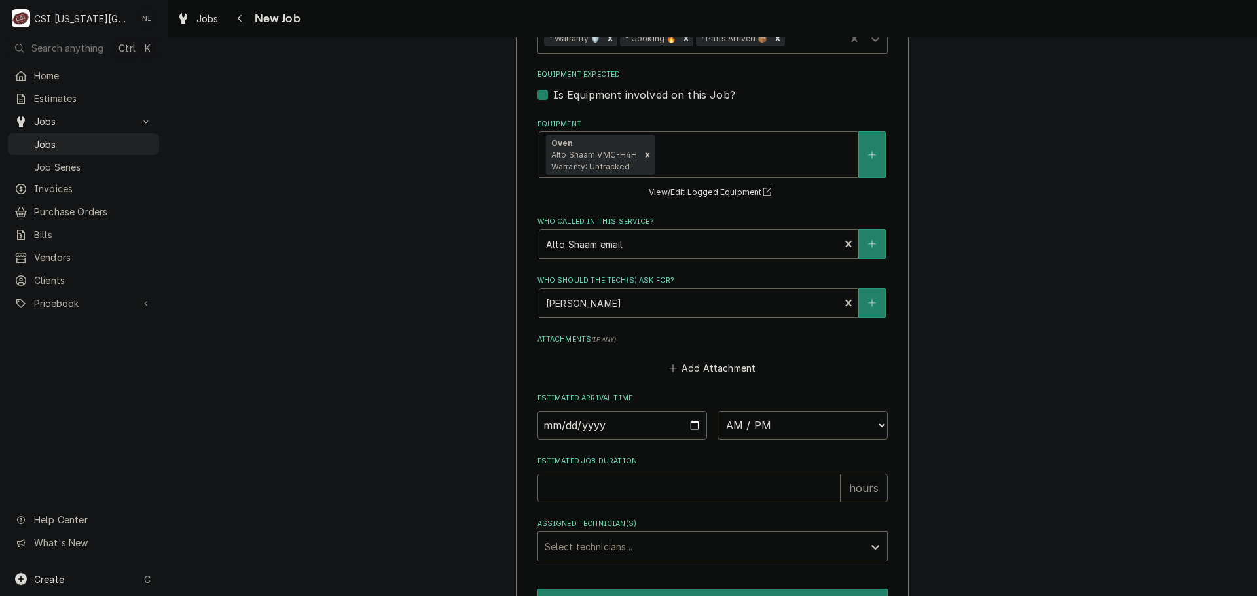
scroll to position [2555, 0]
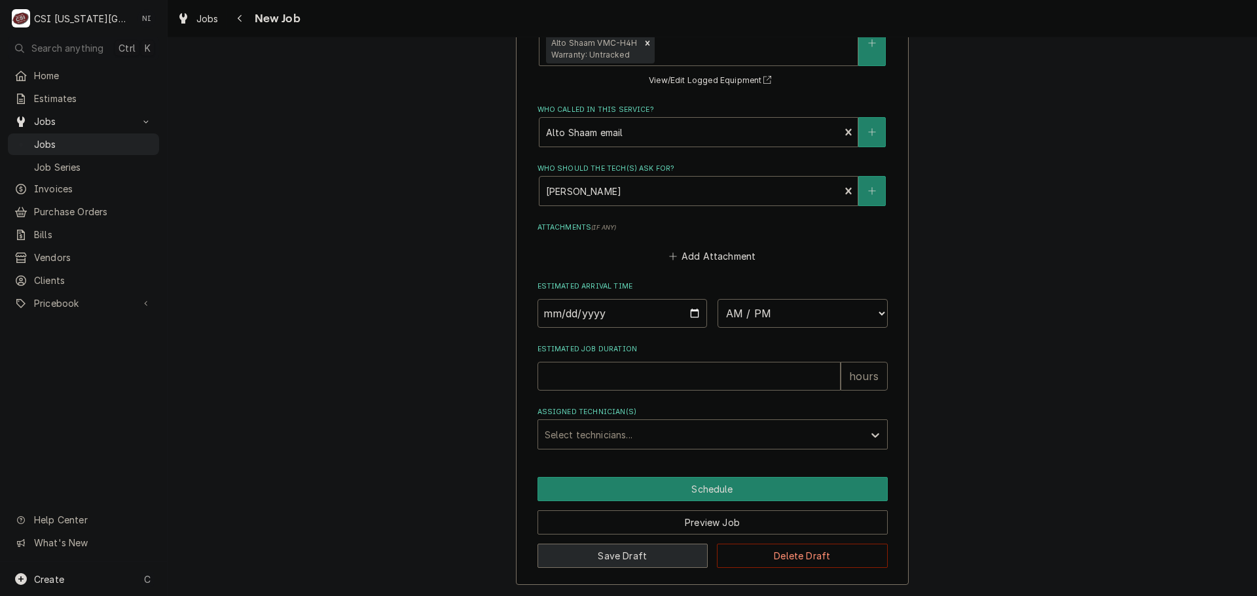
click at [648, 546] on button "Save Draft" at bounding box center [622, 556] width 171 height 24
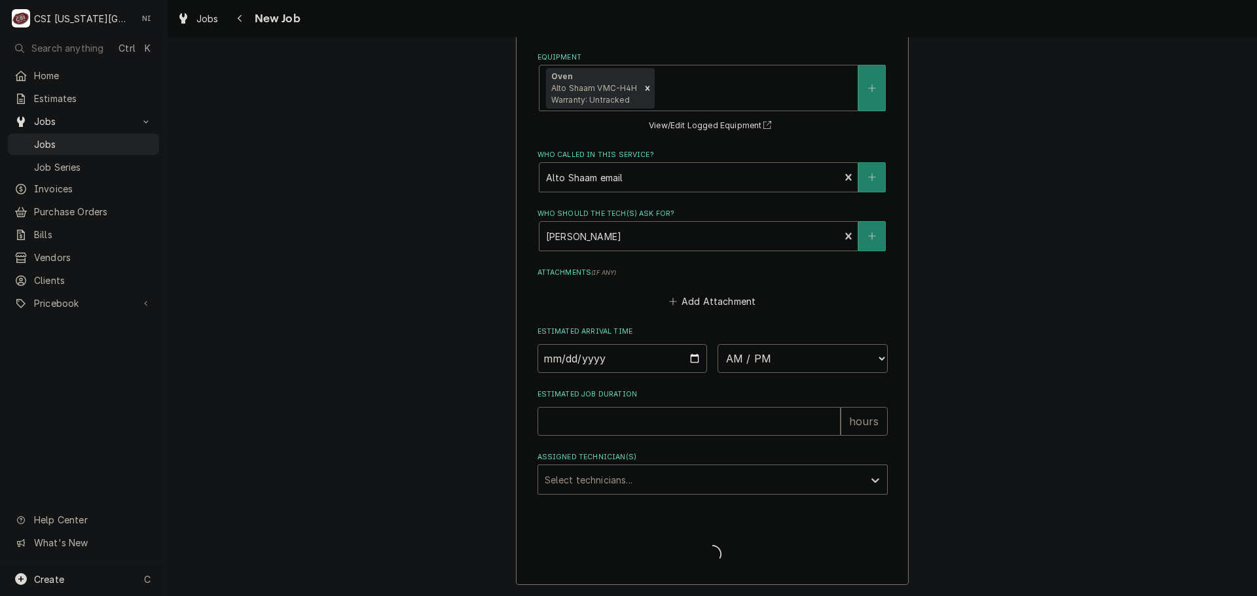
scroll to position [2510, 0]
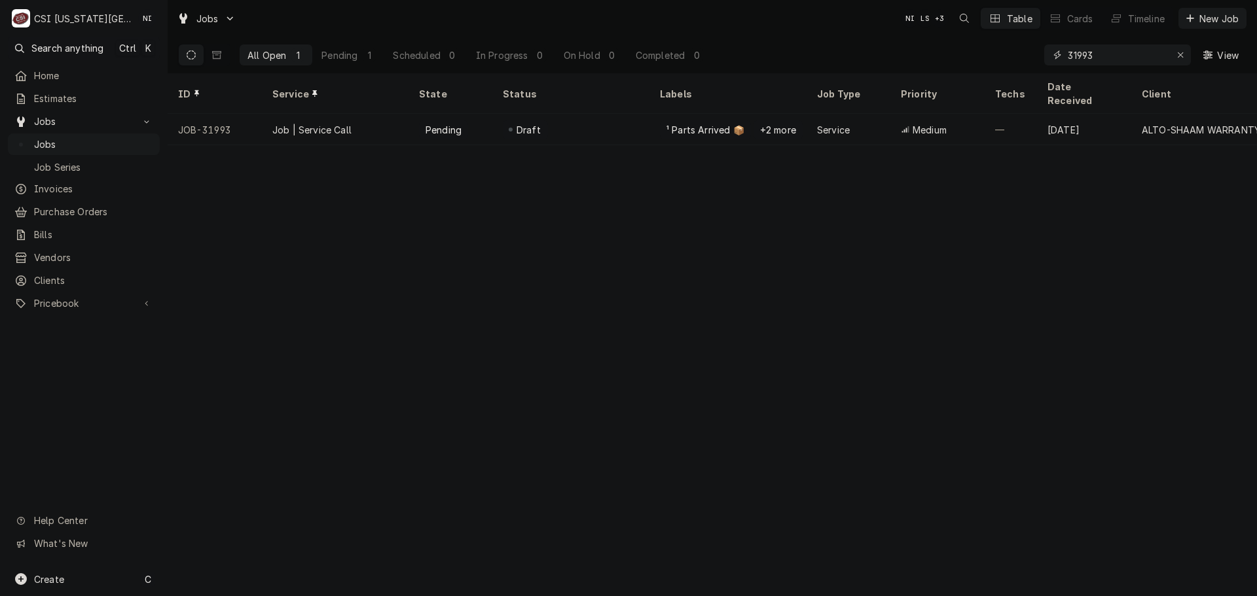
drag, startPoint x: 1100, startPoint y: 52, endPoint x: 985, endPoint y: 51, distance: 114.6
click at [986, 51] on div "All Open 1 Pending 1 Scheduled 0 In Progress 0 On Hold 0 Completed 0 31993 View" at bounding box center [712, 55] width 1068 height 37
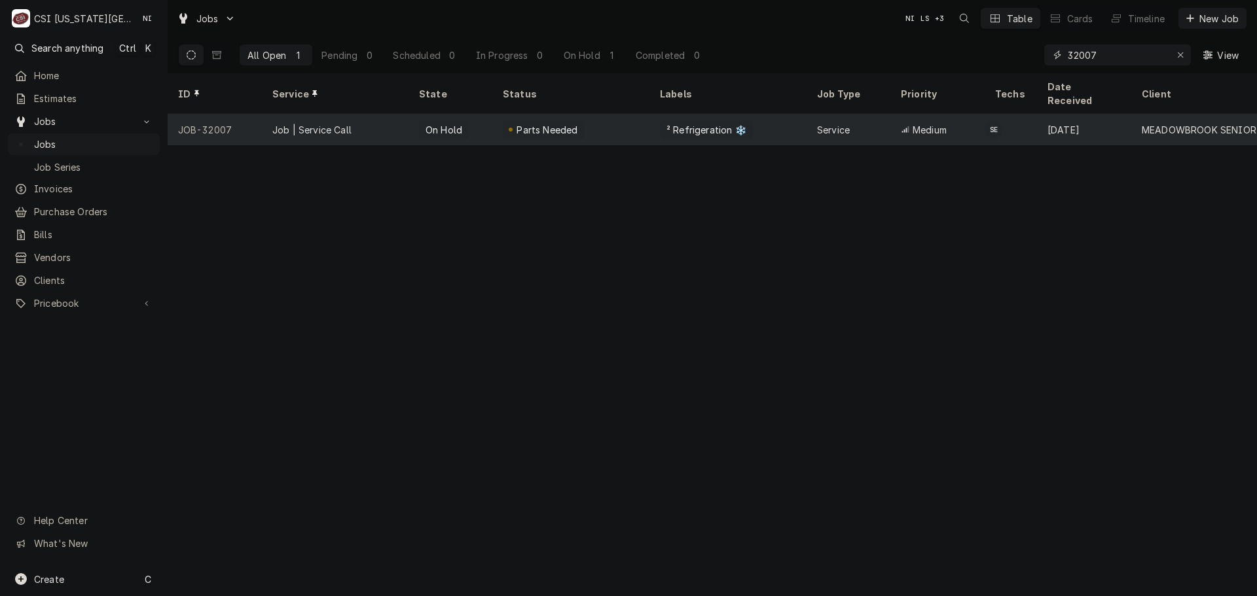
type input "32007"
click at [568, 123] on div "Parts Needed" at bounding box center [547, 130] width 64 height 14
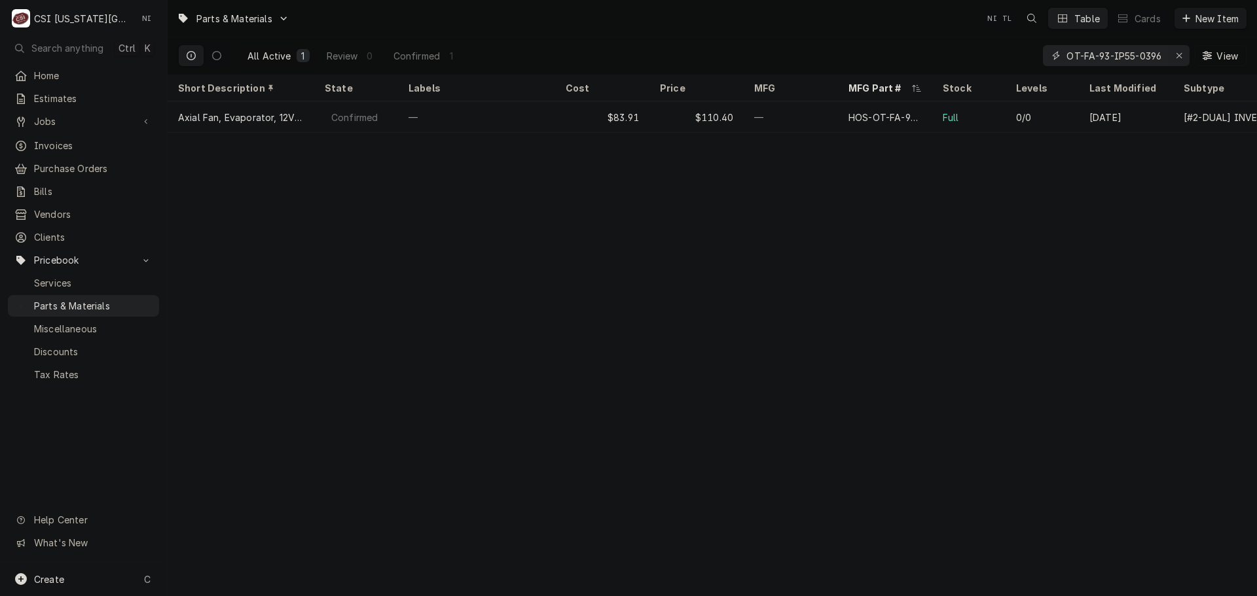
click at [1178, 52] on icon "Erase input" at bounding box center [1179, 55] width 7 height 9
click at [1131, 55] on input "Dynamic Content Wrapper" at bounding box center [1127, 55] width 123 height 21
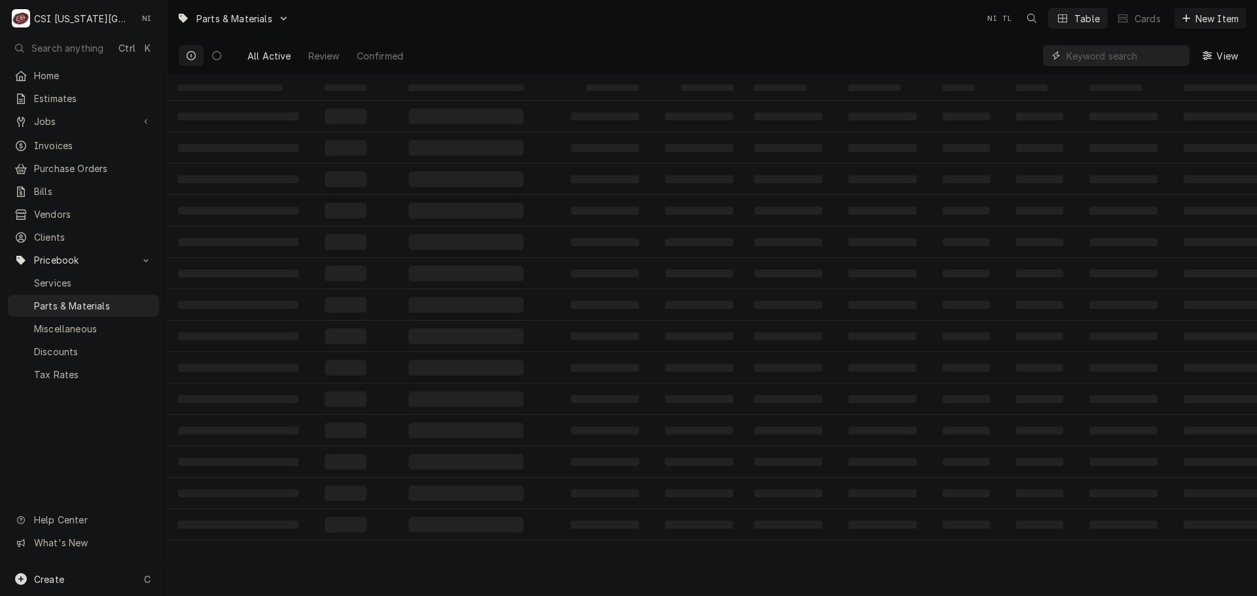
paste input "CK11000301072"
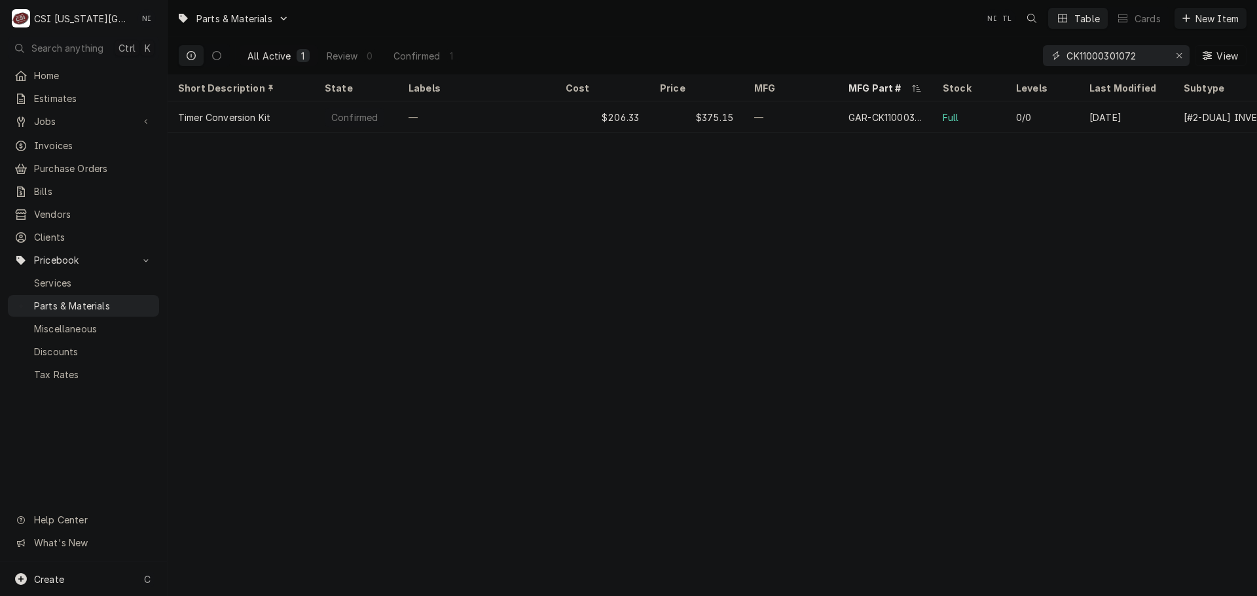
type input "CK11000301072"
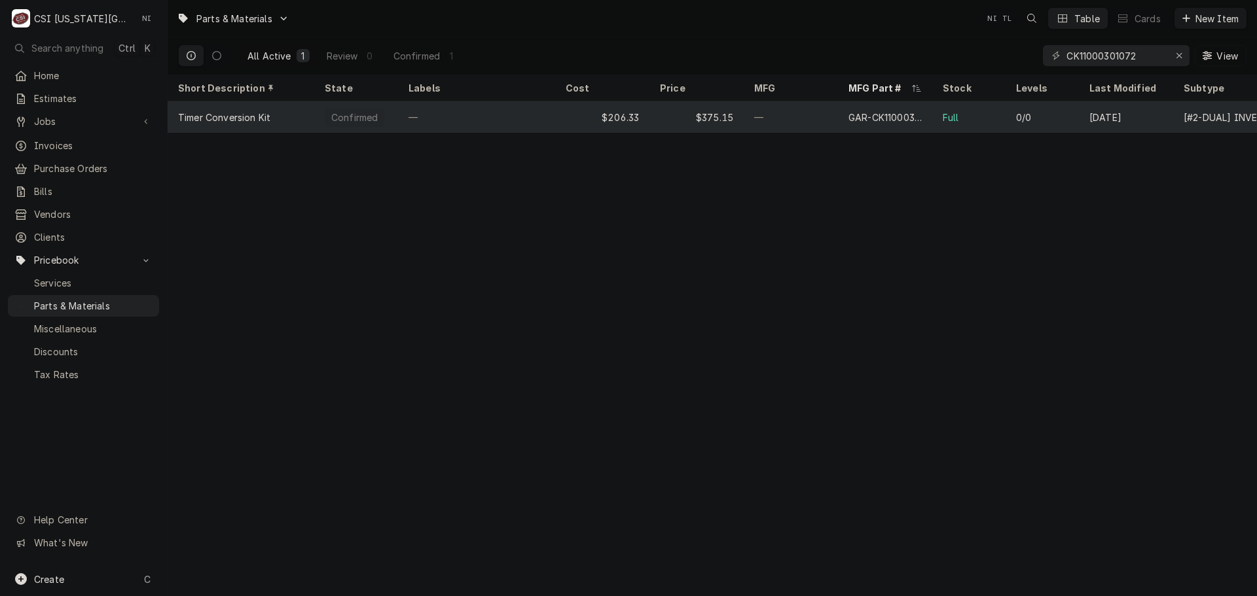
drag, startPoint x: 522, startPoint y: 115, endPoint x: 530, endPoint y: 117, distance: 8.1
click at [521, 115] on div "—" at bounding box center [476, 116] width 157 height 31
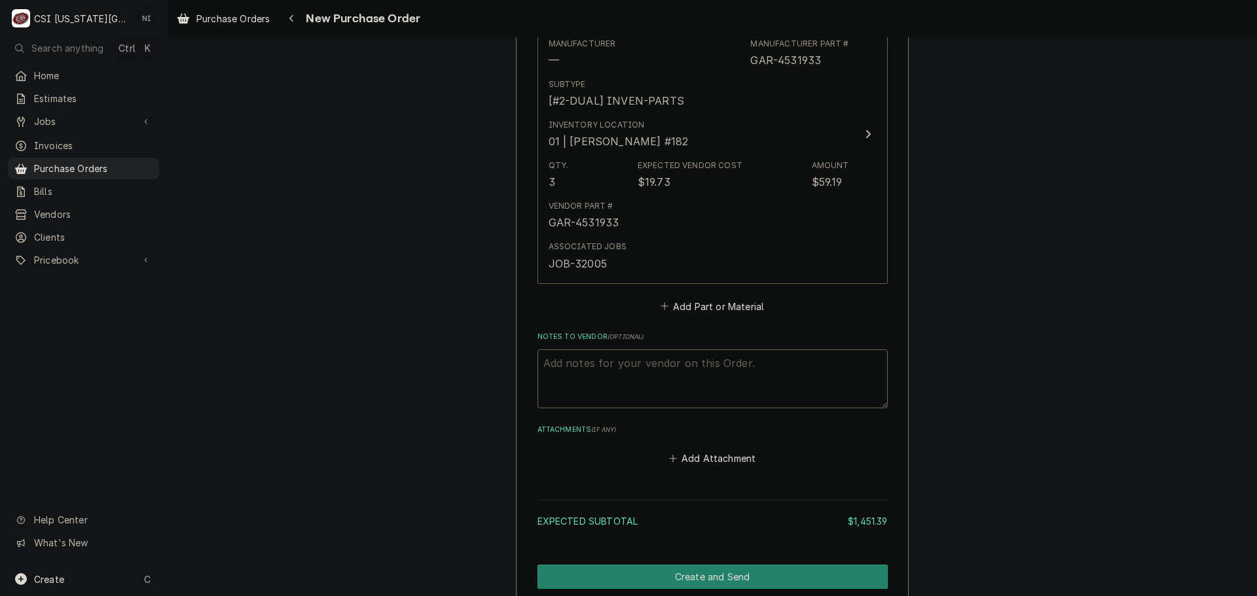
scroll to position [2422, 0]
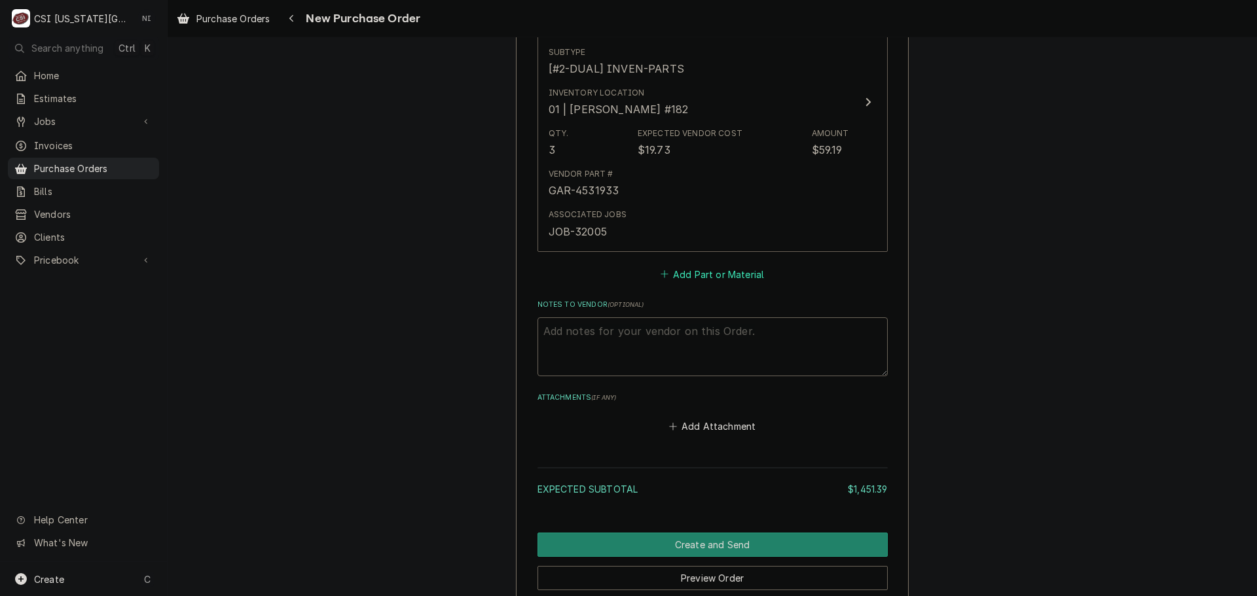
click at [701, 282] on button "Add Part or Material" at bounding box center [712, 274] width 108 height 18
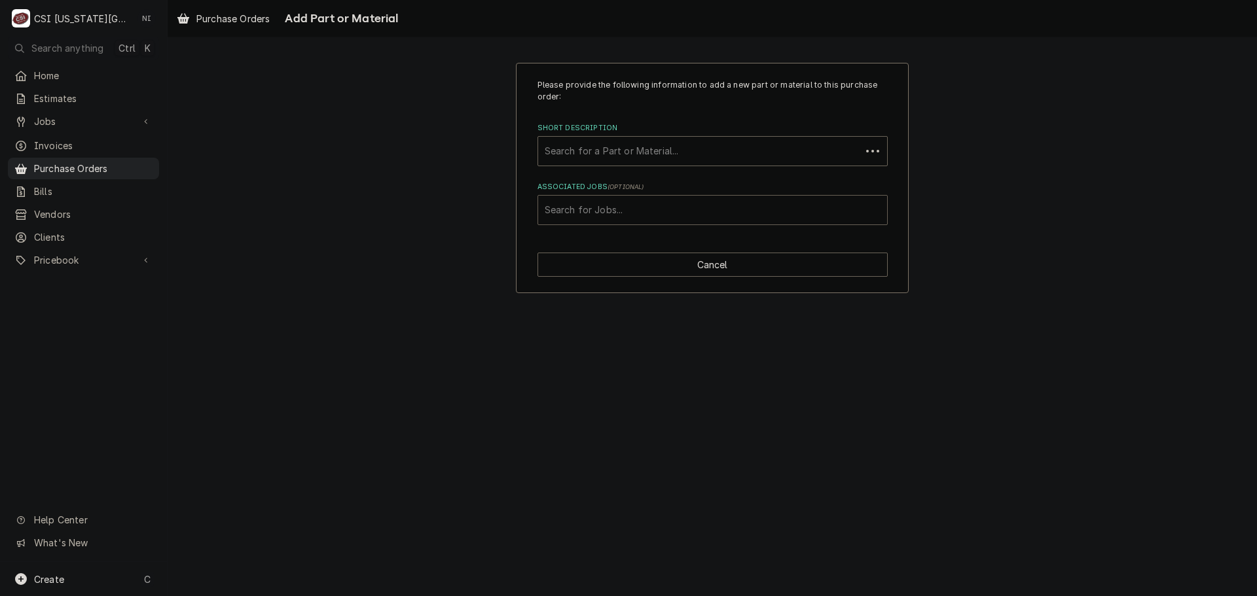
click at [630, 206] on div "Associated Jobs" at bounding box center [713, 210] width 336 height 24
type input "32007"
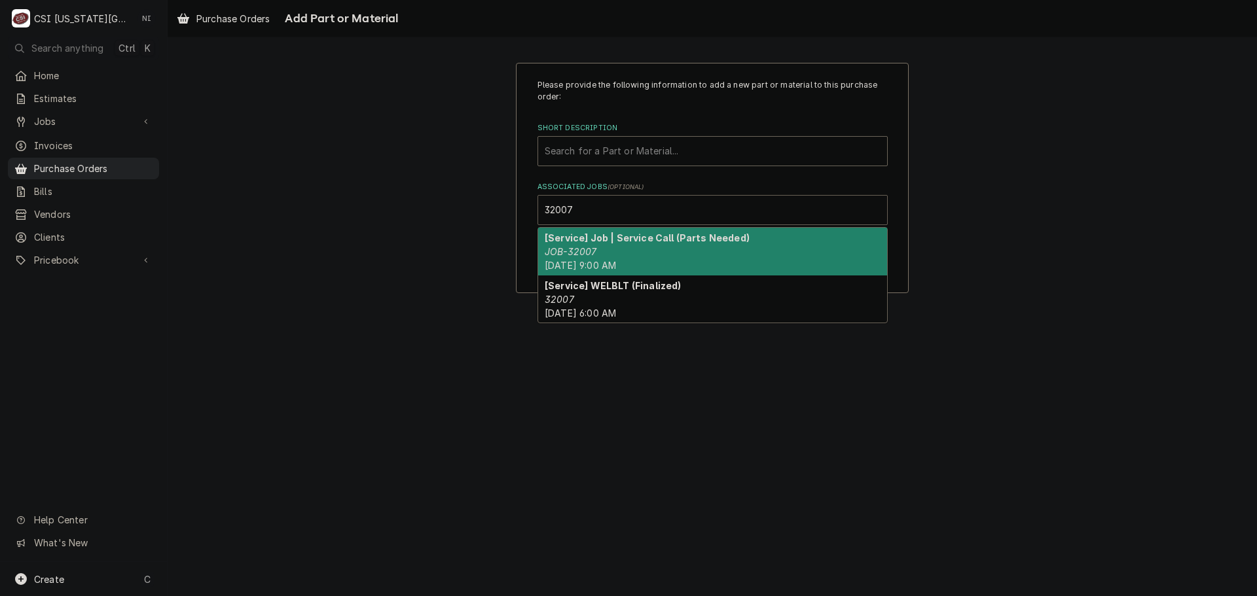
drag, startPoint x: 634, startPoint y: 252, endPoint x: 611, endPoint y: 191, distance: 65.0
click at [633, 253] on div "[Service] Job | Service Call (Parts Needed) JOB-32007 Thu, Aug 14th, 2025 - 9:0…" at bounding box center [712, 252] width 349 height 48
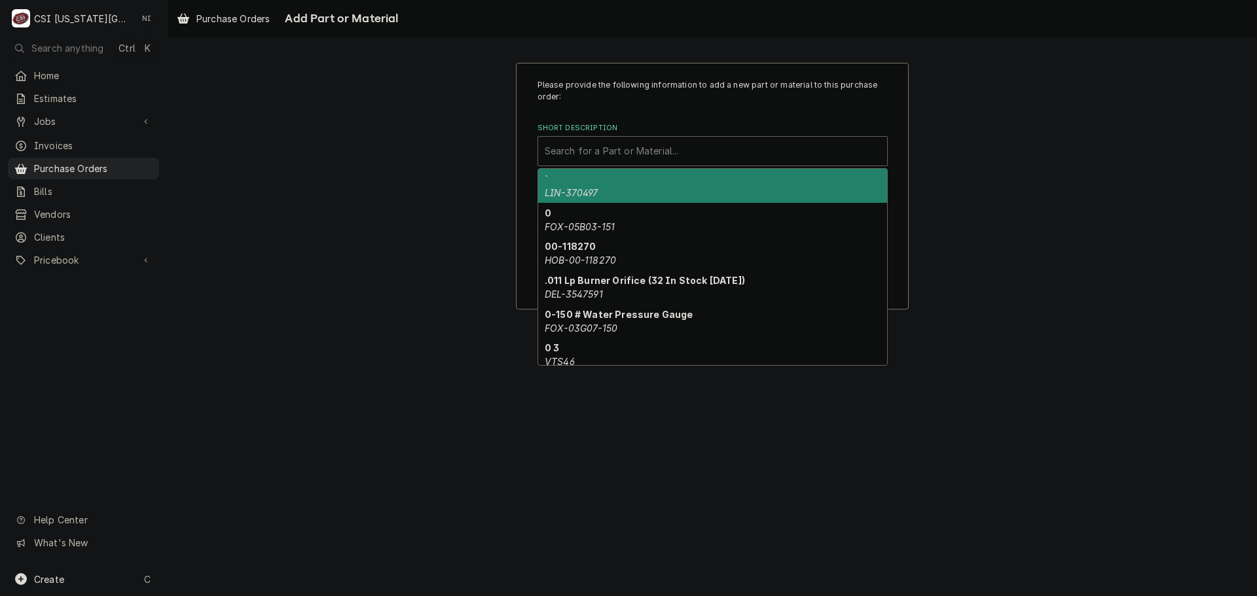
click at [602, 150] on div "Short Description" at bounding box center [713, 151] width 336 height 24
paste input "OT-FA-93-IP55-0396"
type input "OT-FA-93-IP55-0396"
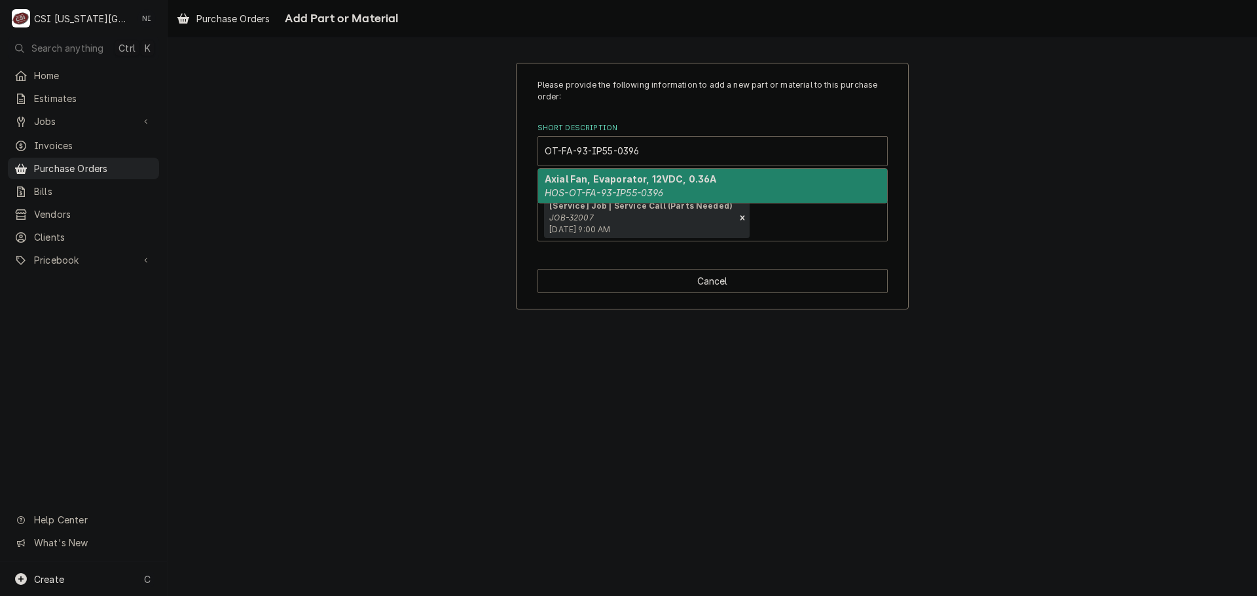
click at [592, 184] on strong "Axial Fan, Evaporator, 12VDC, 0.36A" at bounding box center [631, 178] width 172 height 11
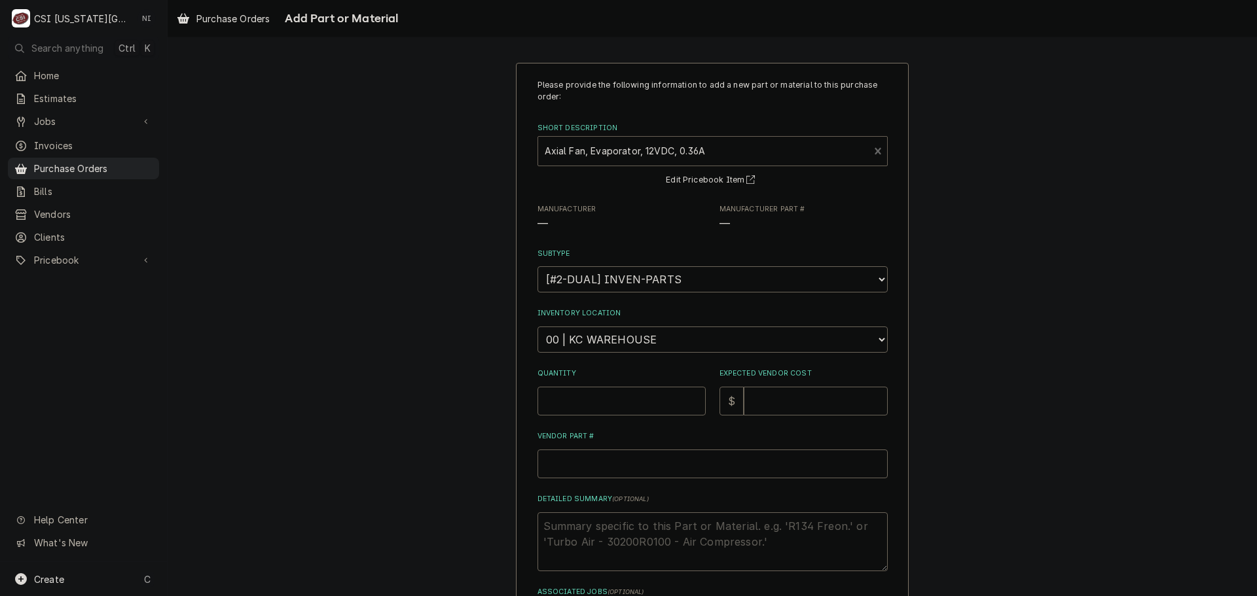
type textarea "x"
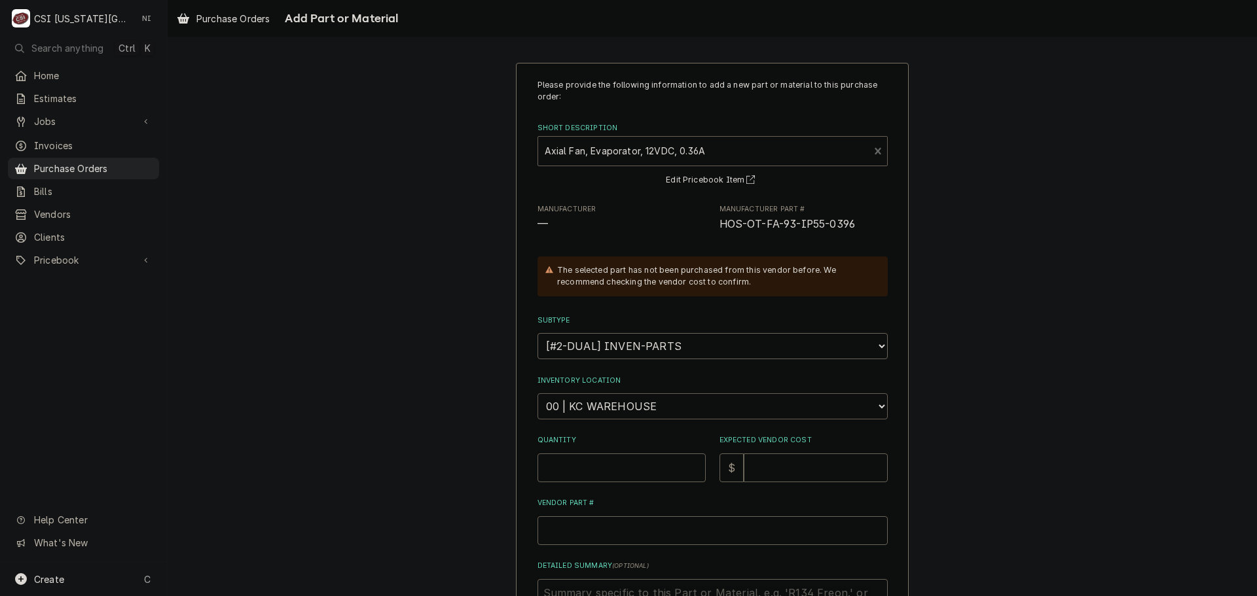
click at [632, 411] on select "Choose a location... 00 | KC WAREHOUSE 00 | MAIN WAREHOUSE 01 | BRIAN BREAZIER …" at bounding box center [712, 406] width 350 height 26
select select "2793"
click at [537, 393] on select "Choose a location... 00 | KC WAREHOUSE 00 | MAIN WAREHOUSE 01 | BRIAN BREAZIER …" at bounding box center [712, 406] width 350 height 26
click at [594, 469] on input "Quantity" at bounding box center [621, 468] width 168 height 29
type textarea "x"
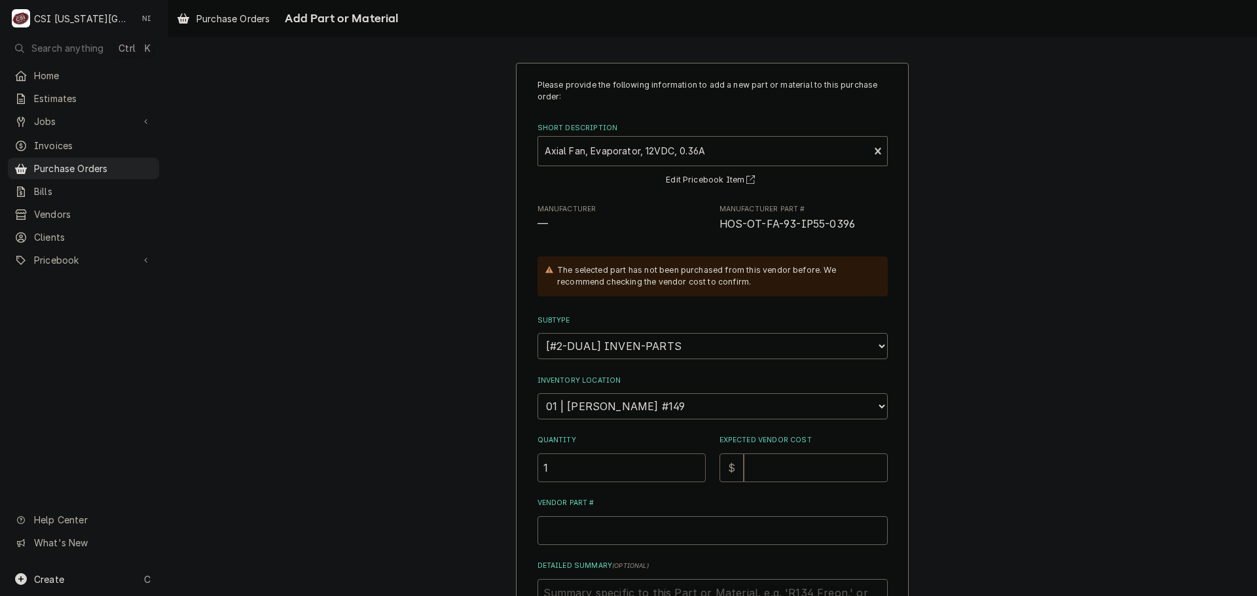
type input "1"
type textarea "x"
type input "8"
type textarea "x"
type input "83"
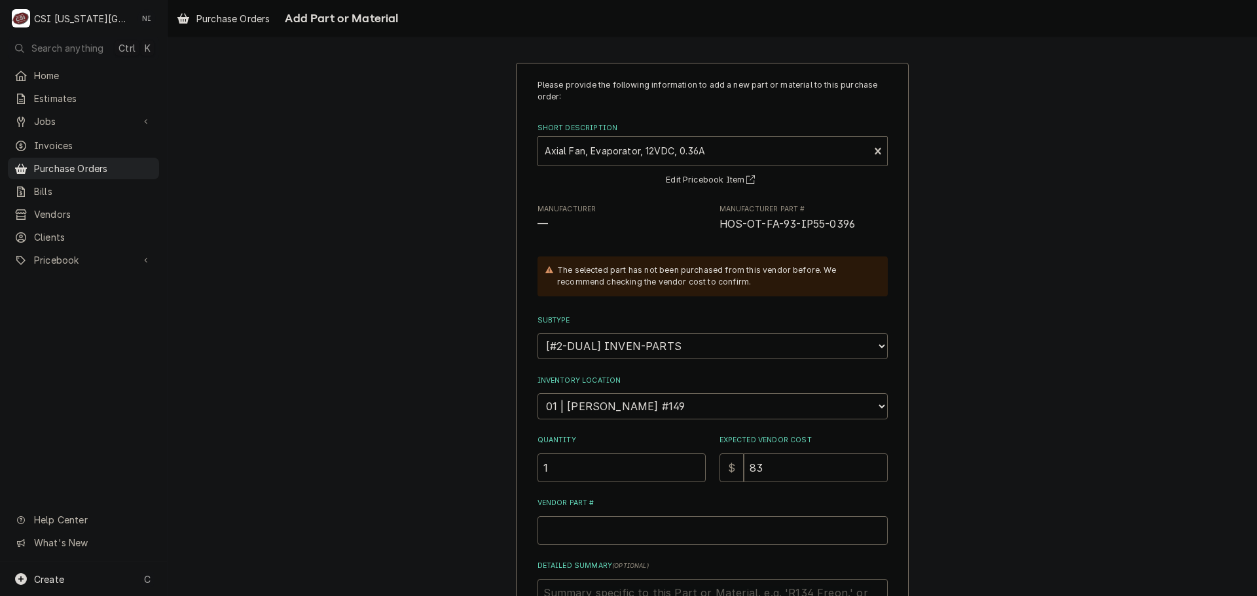
type textarea "x"
type input "83.9"
type textarea "x"
type input "83.91"
drag, startPoint x: 848, startPoint y: 223, endPoint x: 713, endPoint y: 232, distance: 135.2
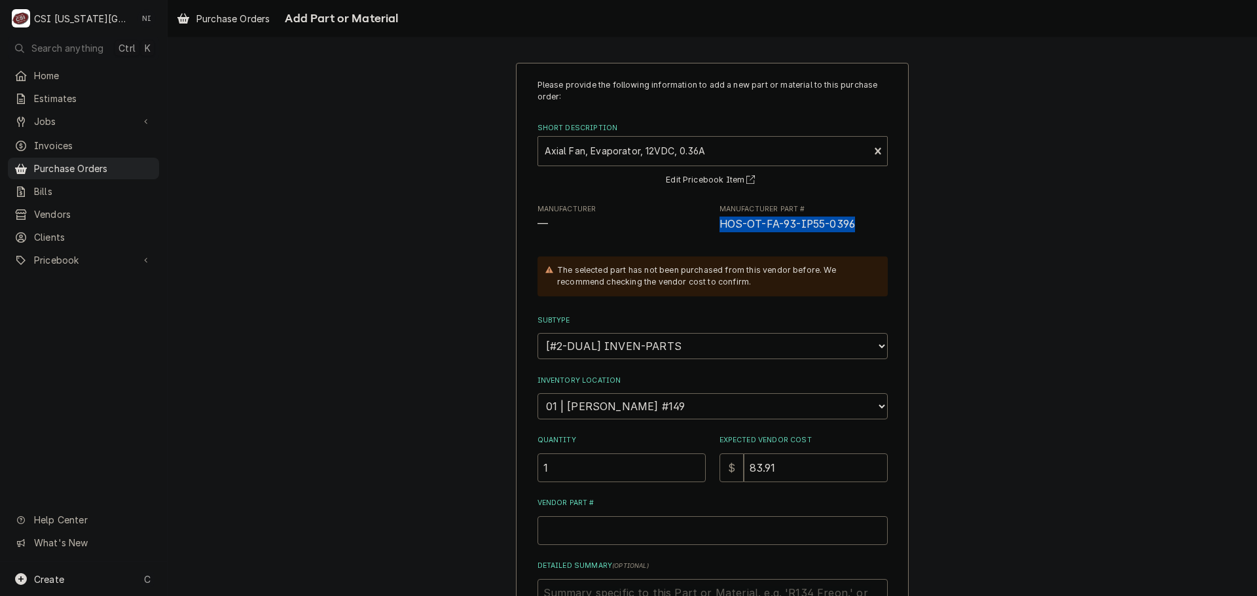
click at [713, 232] on div "Manufacturer — Manufacturer Part # HOS-OT-FA-93-IP55-0396" at bounding box center [712, 218] width 350 height 28
copy span "HOS-OT-FA-93-IP55-0396"
click at [636, 534] on input "Vendor Part #" at bounding box center [712, 530] width 350 height 29
paste input "HOS-OT-FA-93-IP55-0396"
type textarea "x"
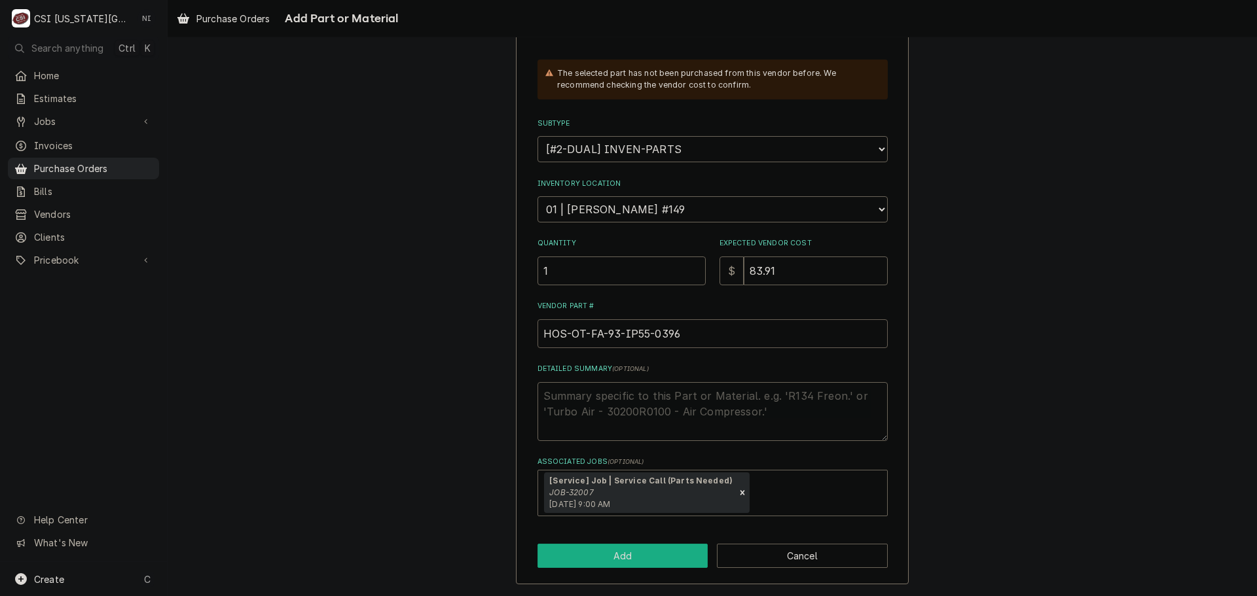
type input "HOS-OT-FA-93-IP55-0396"
click at [678, 558] on button "Add" at bounding box center [622, 556] width 171 height 24
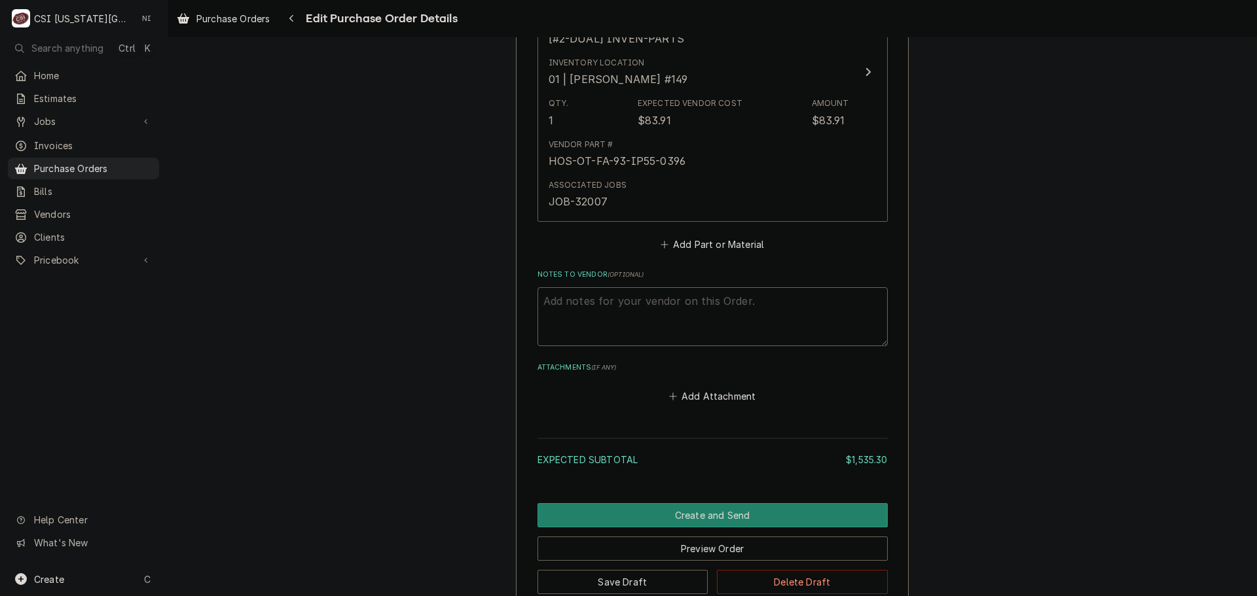
scroll to position [2845, 0]
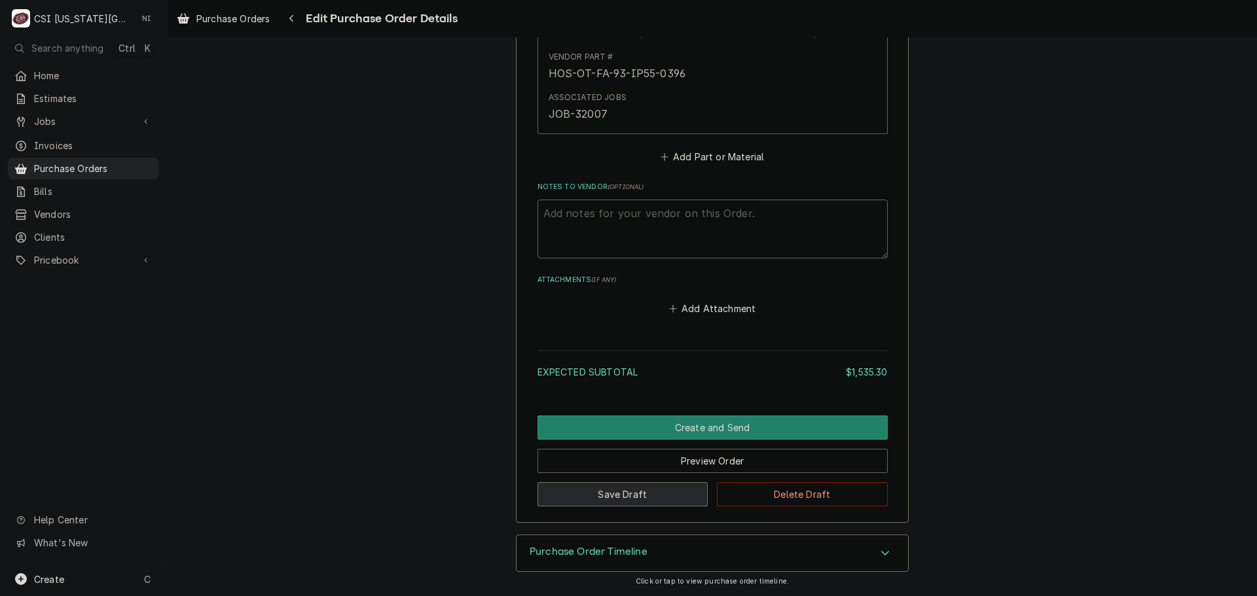
click at [647, 499] on button "Save Draft" at bounding box center [622, 494] width 171 height 24
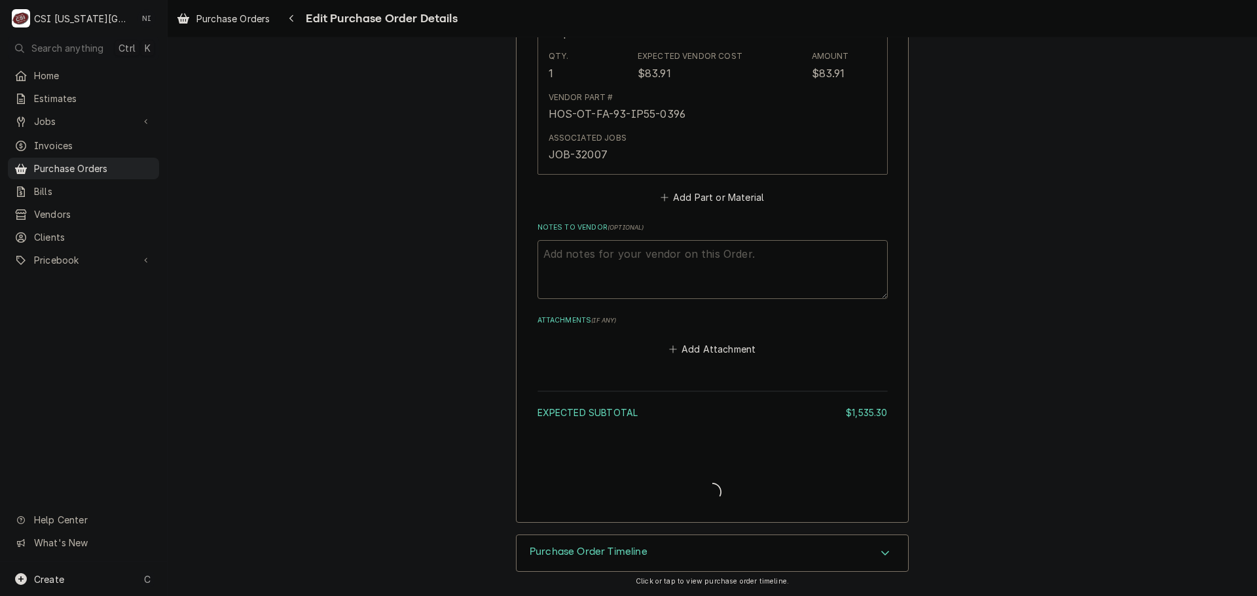
scroll to position [2805, 0]
type textarea "x"
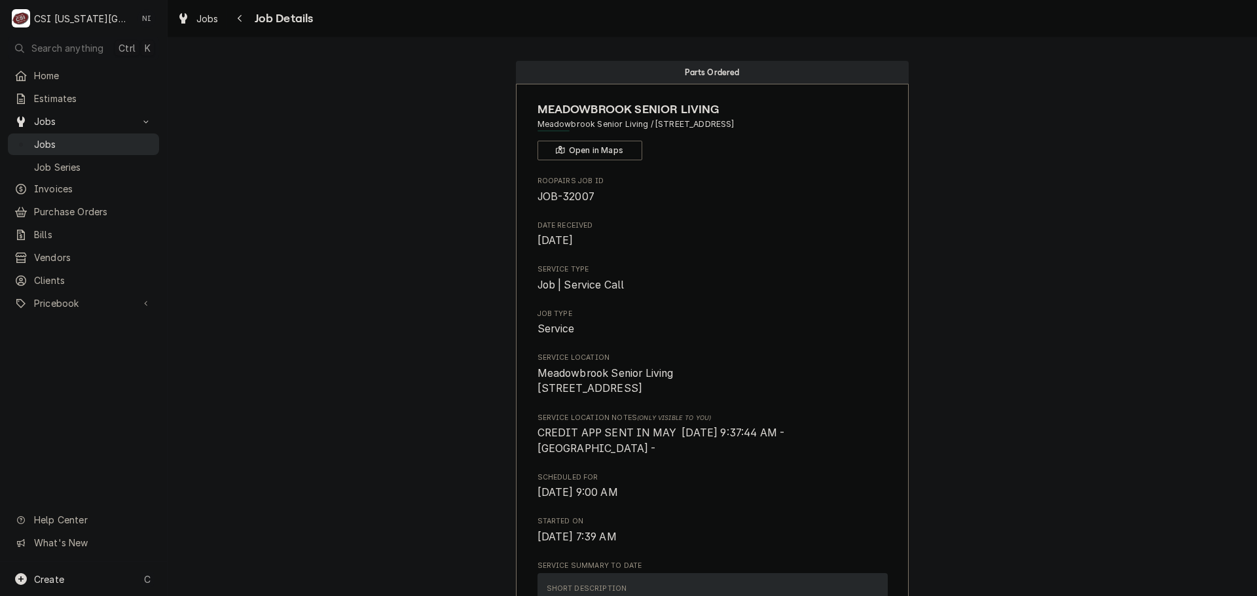
click at [90, 137] on span "Jobs" at bounding box center [93, 144] width 118 height 14
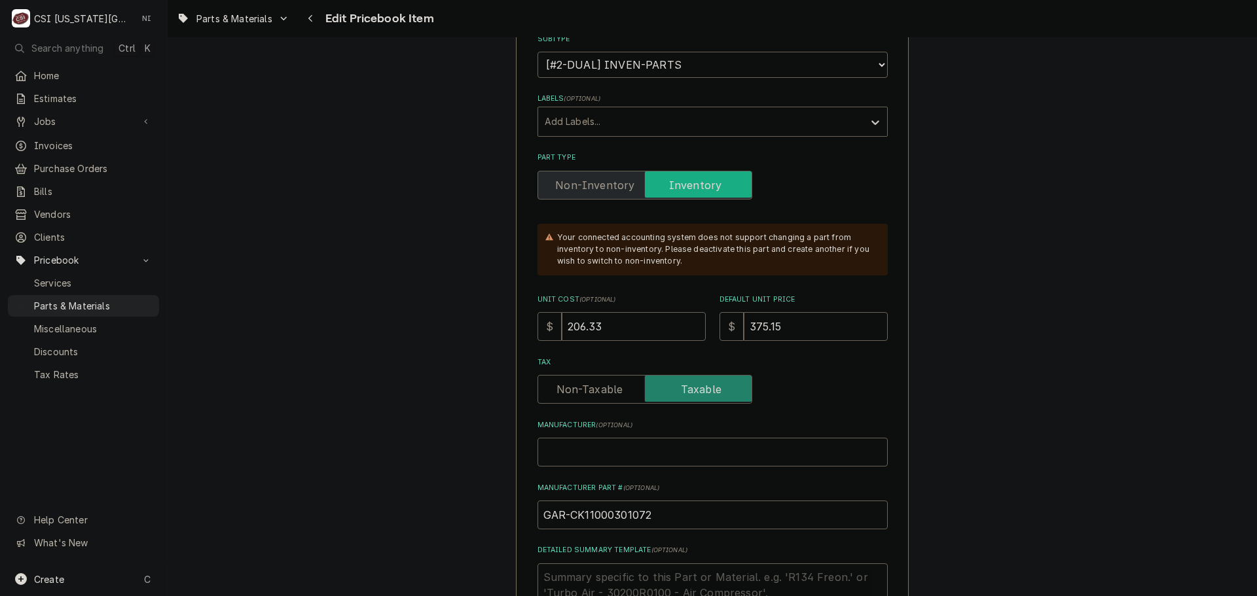
scroll to position [524, 0]
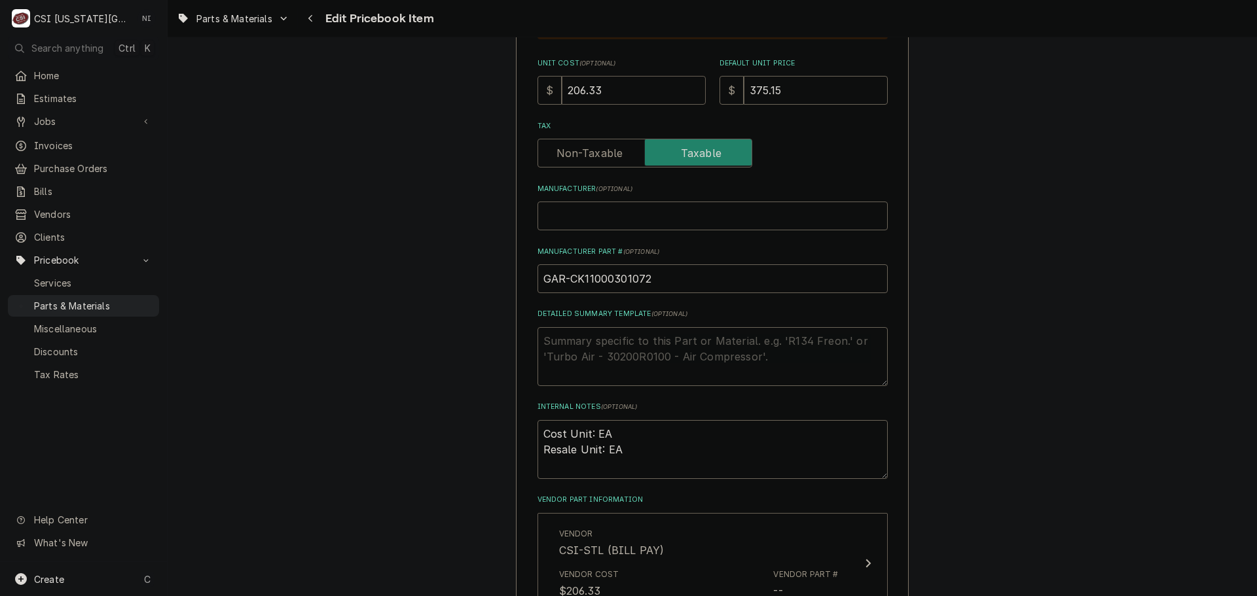
drag, startPoint x: 509, startPoint y: 94, endPoint x: 473, endPoint y: 94, distance: 36.0
type textarea "x"
type input "2"
type textarea "x"
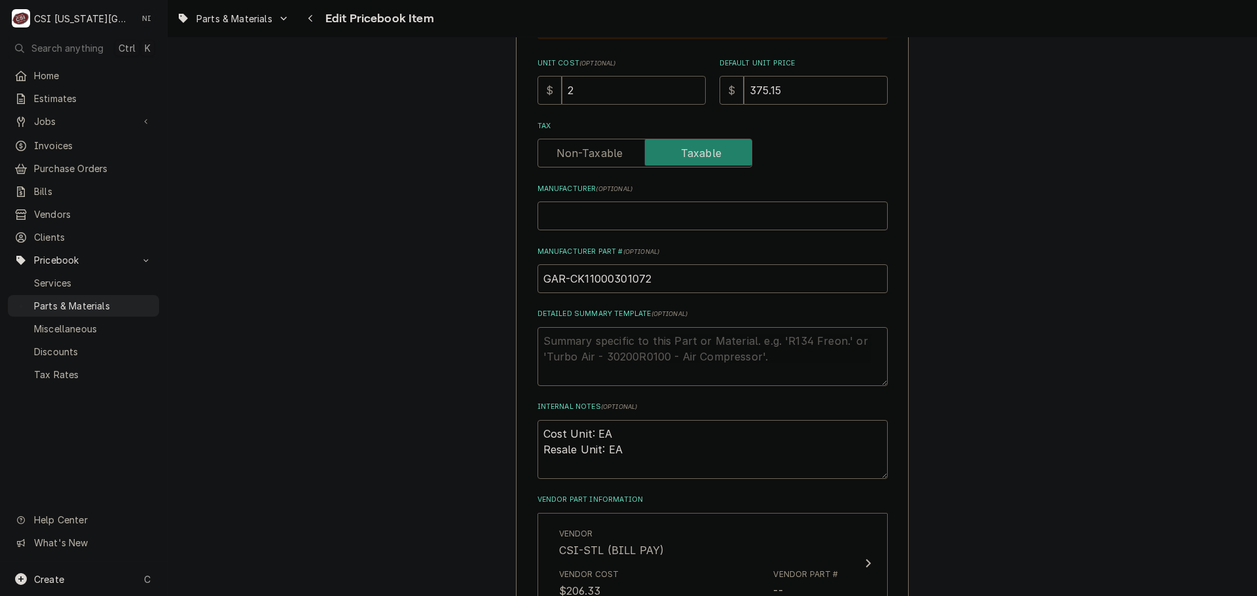
type input "24"
type textarea "x"
type input "249"
type textarea "x"
type input "249.2"
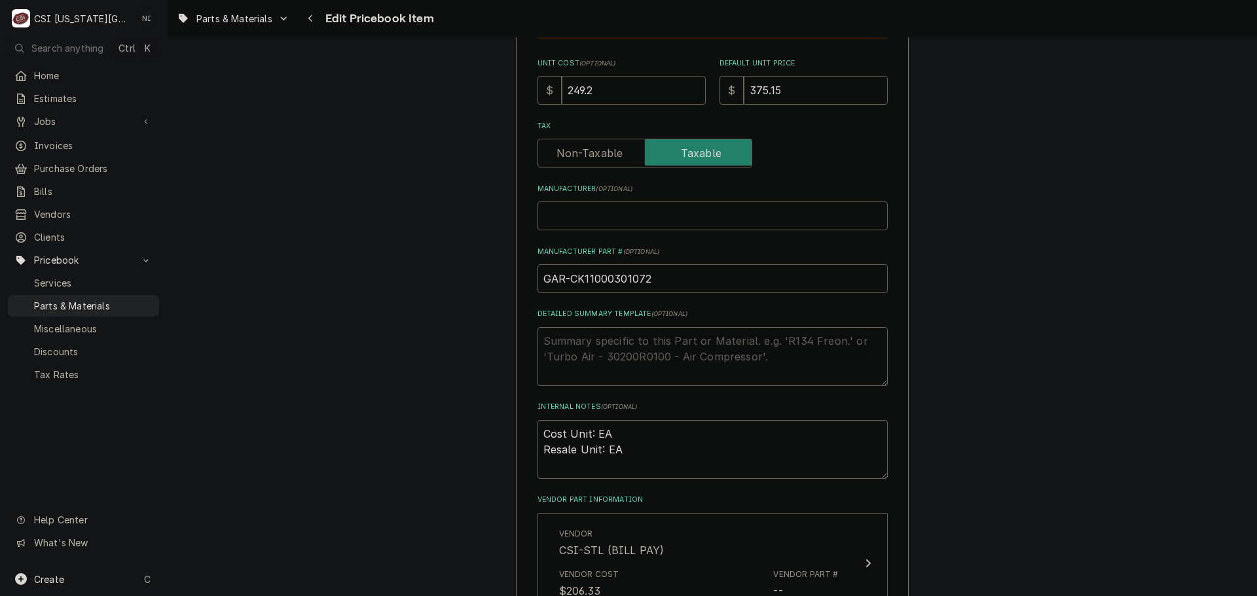
type textarea "x"
type input "249.23"
type textarea "x"
type input "4"
type textarea "x"
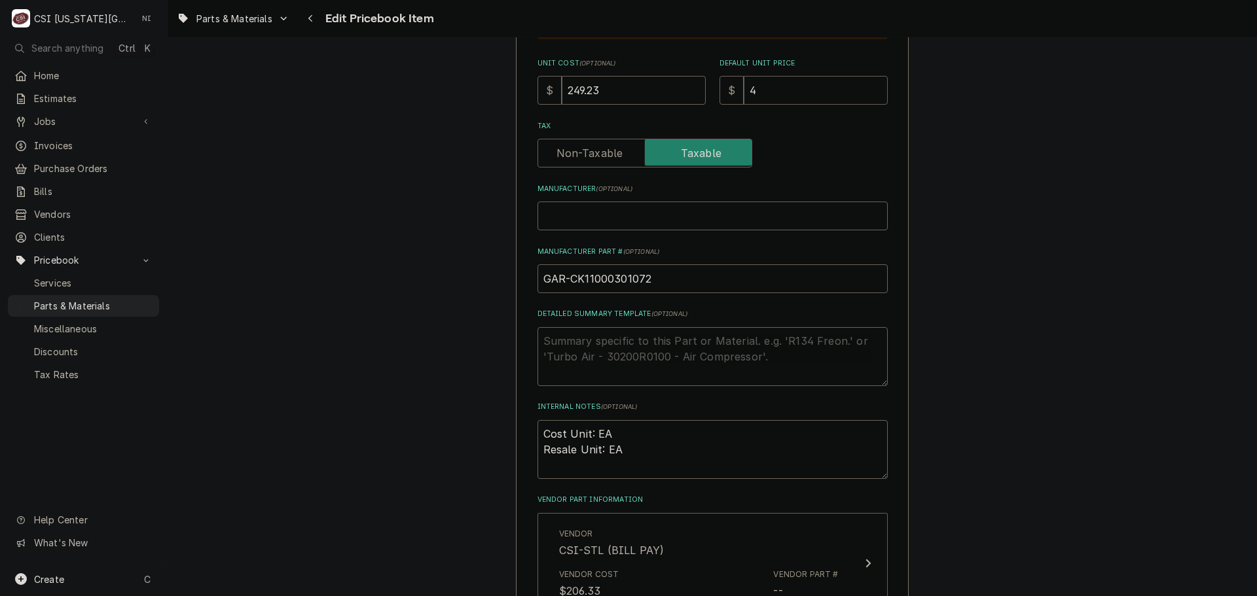
type input "45"
type textarea "x"
type input "453"
type textarea "x"
type input "453.1"
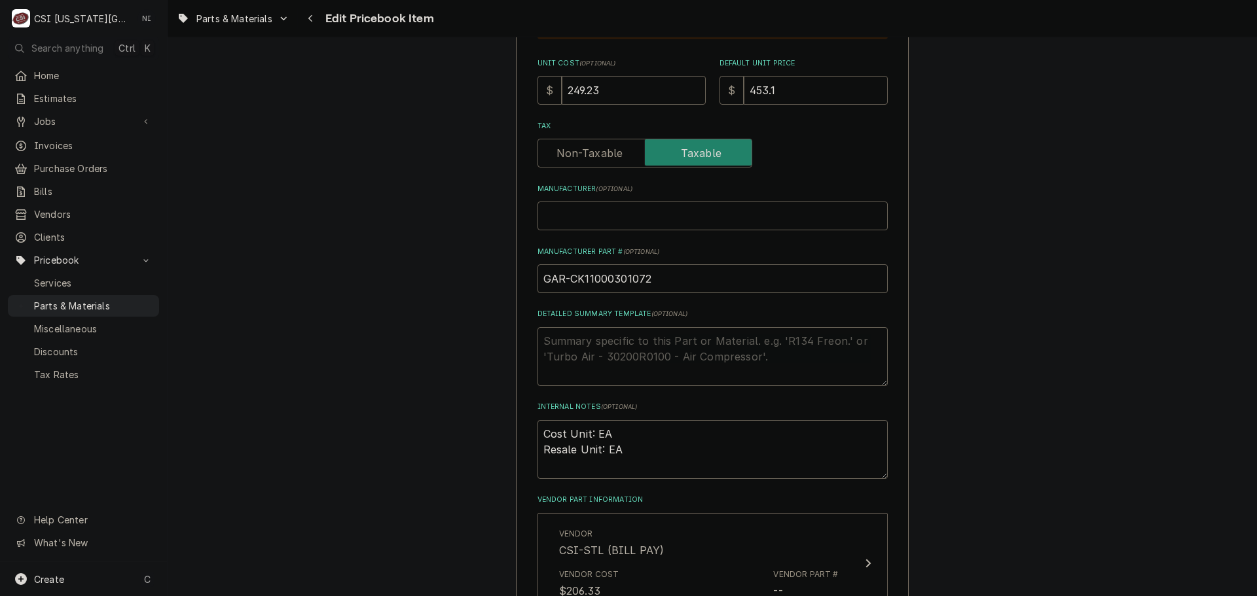
type textarea "x"
type input "453.13"
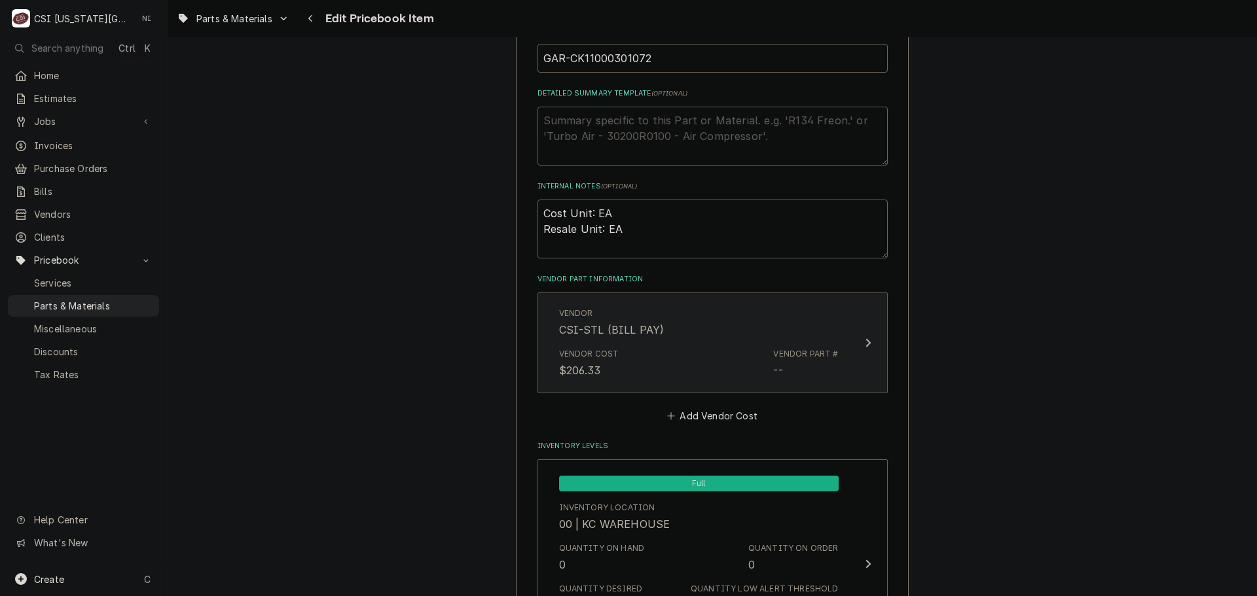
scroll to position [851, 0]
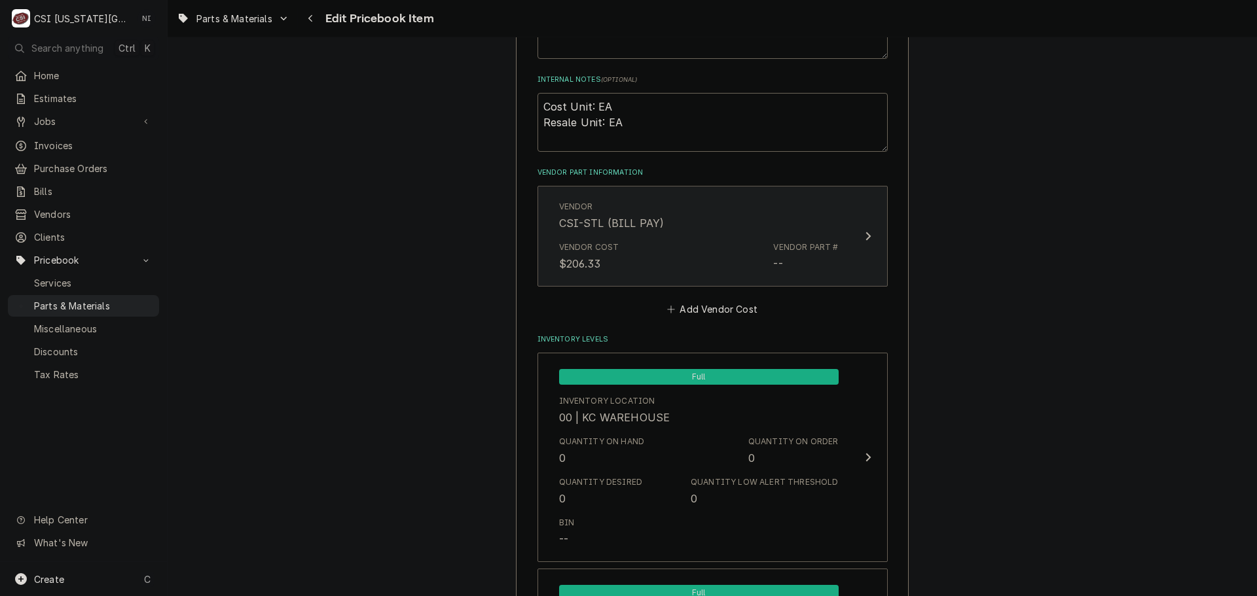
click at [774, 252] on div "Vendor Part #" at bounding box center [805, 248] width 65 height 12
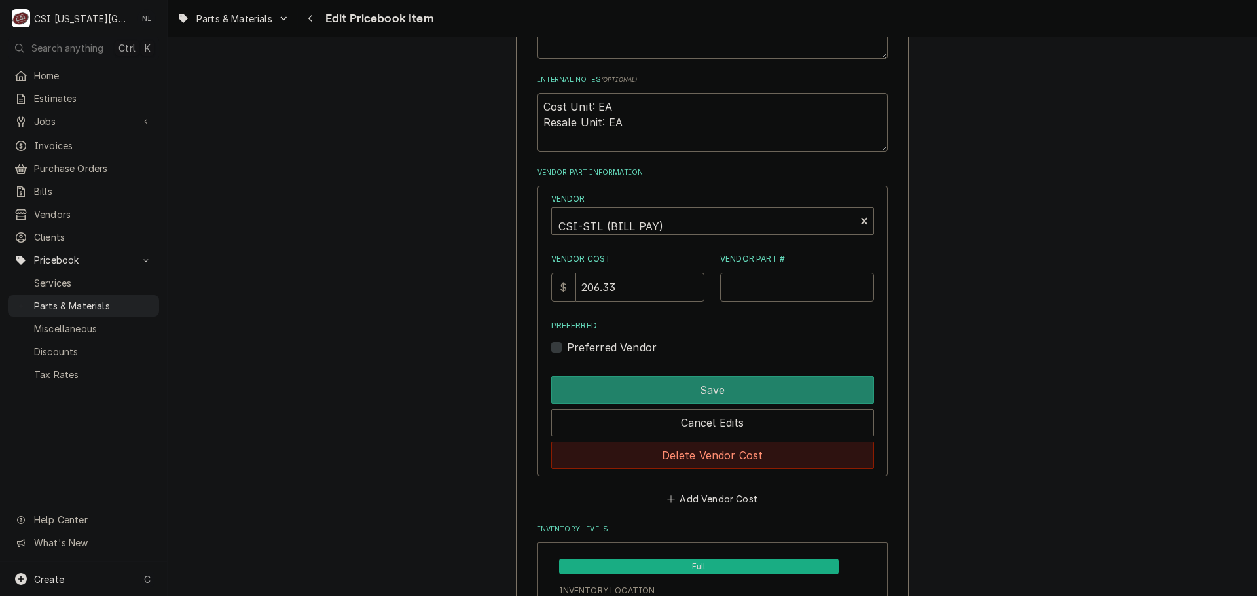
click at [738, 469] on button "Delete Vendor Cost" at bounding box center [712, 455] width 323 height 27
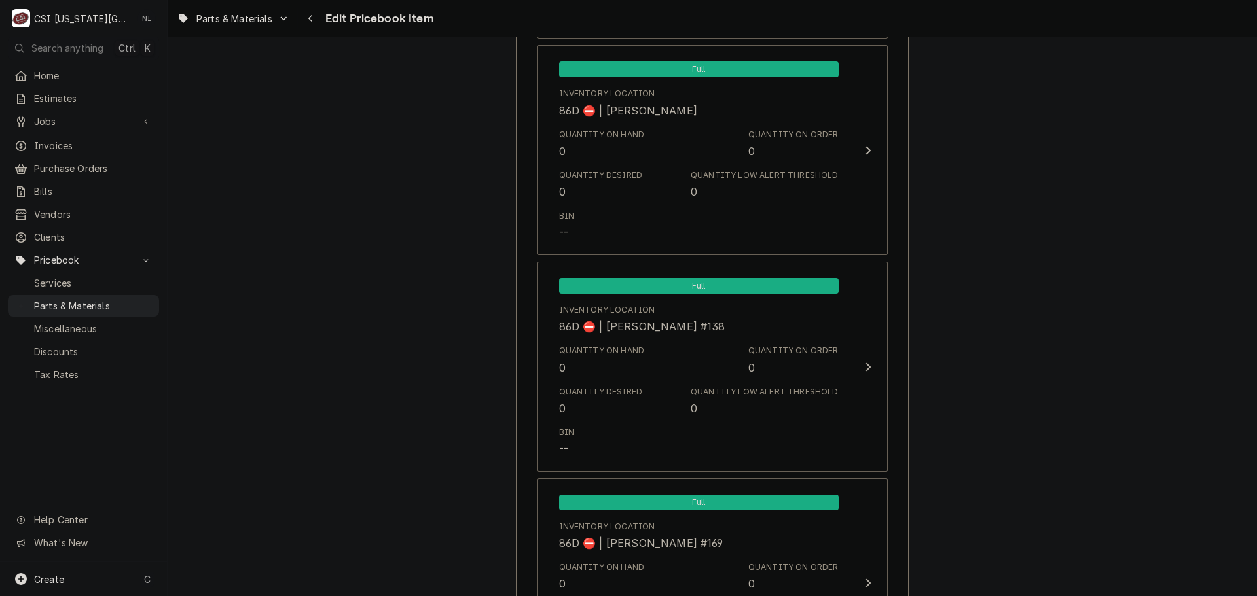
scroll to position [12472, 0]
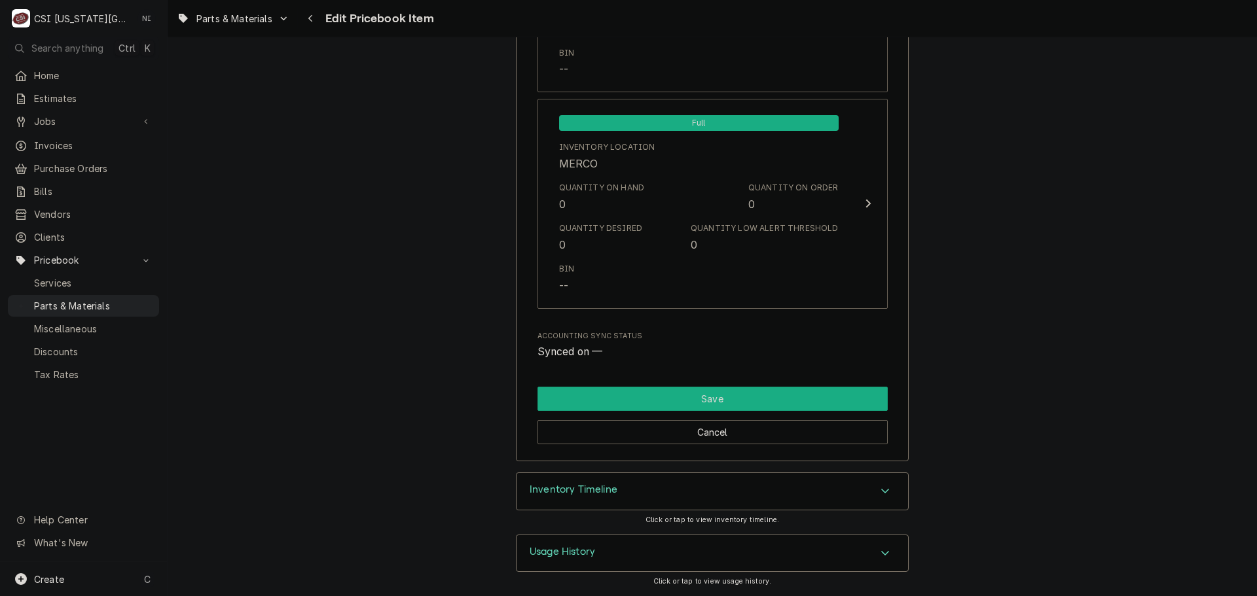
click at [801, 401] on button "Save" at bounding box center [712, 399] width 350 height 24
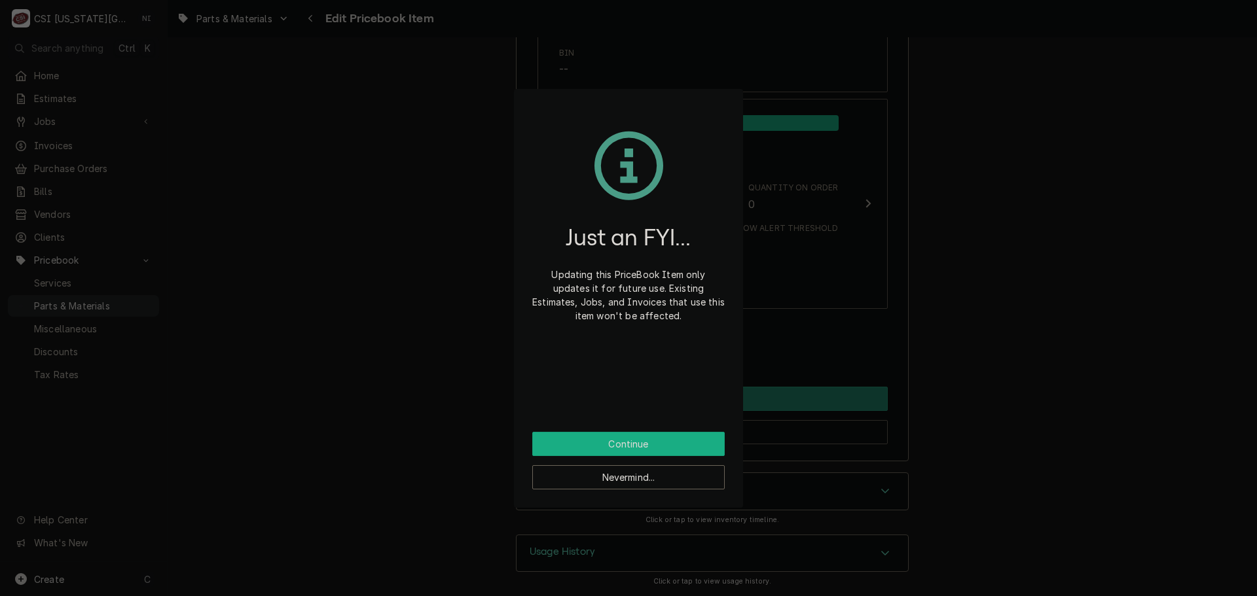
click at [706, 450] on button "Continue" at bounding box center [628, 444] width 192 height 24
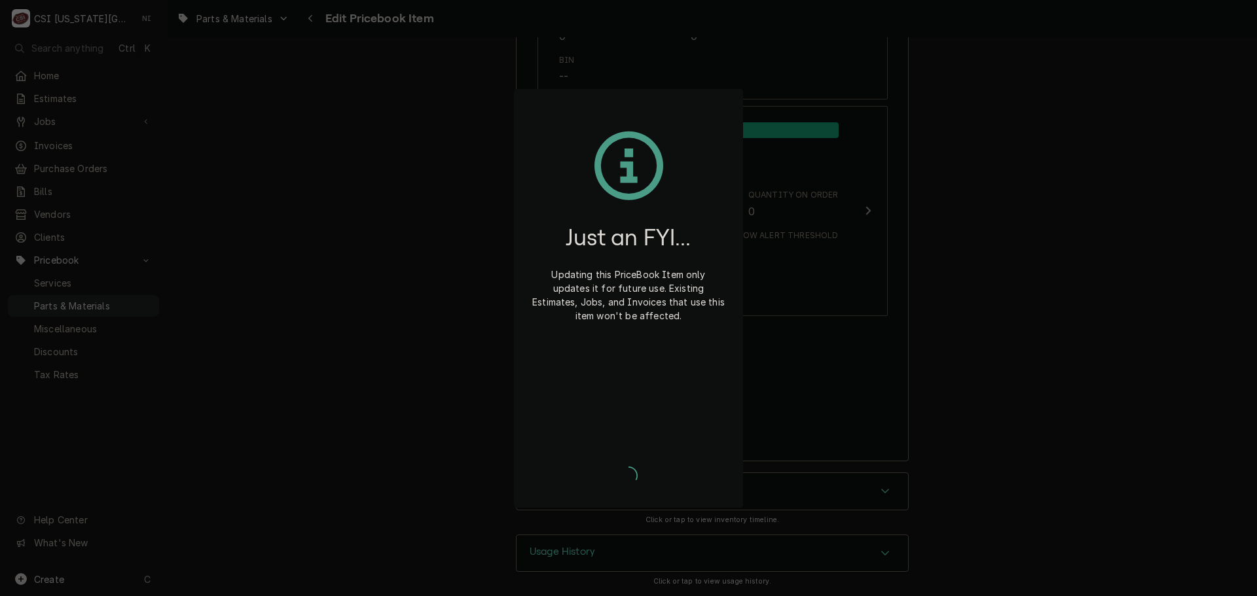
type textarea "x"
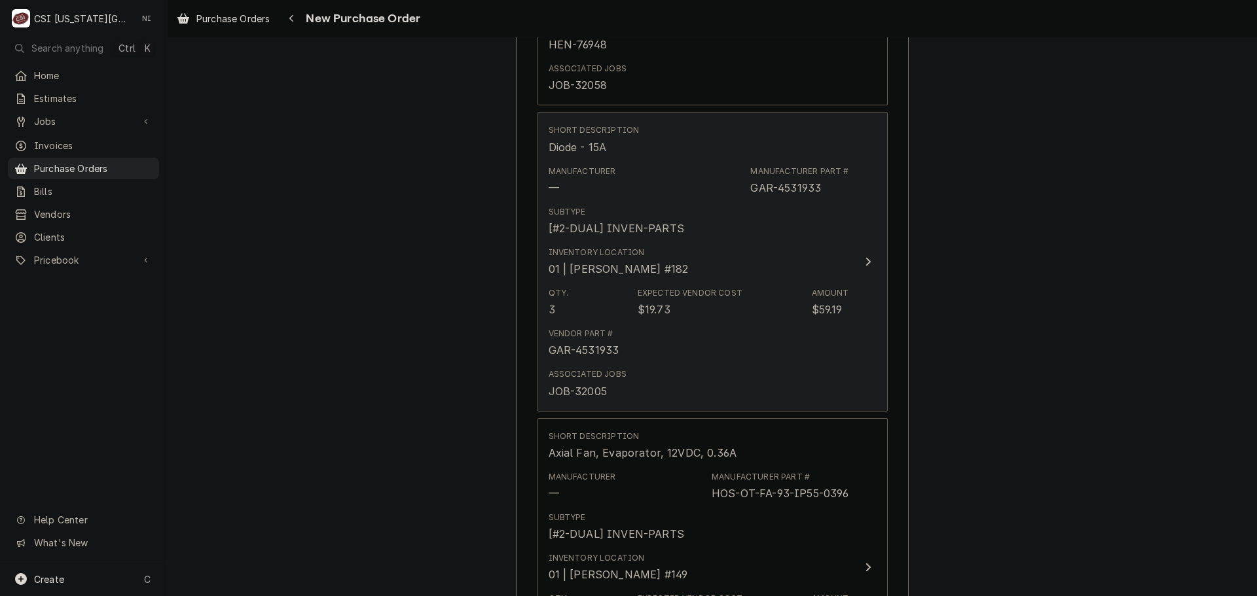
scroll to position [2749, 0]
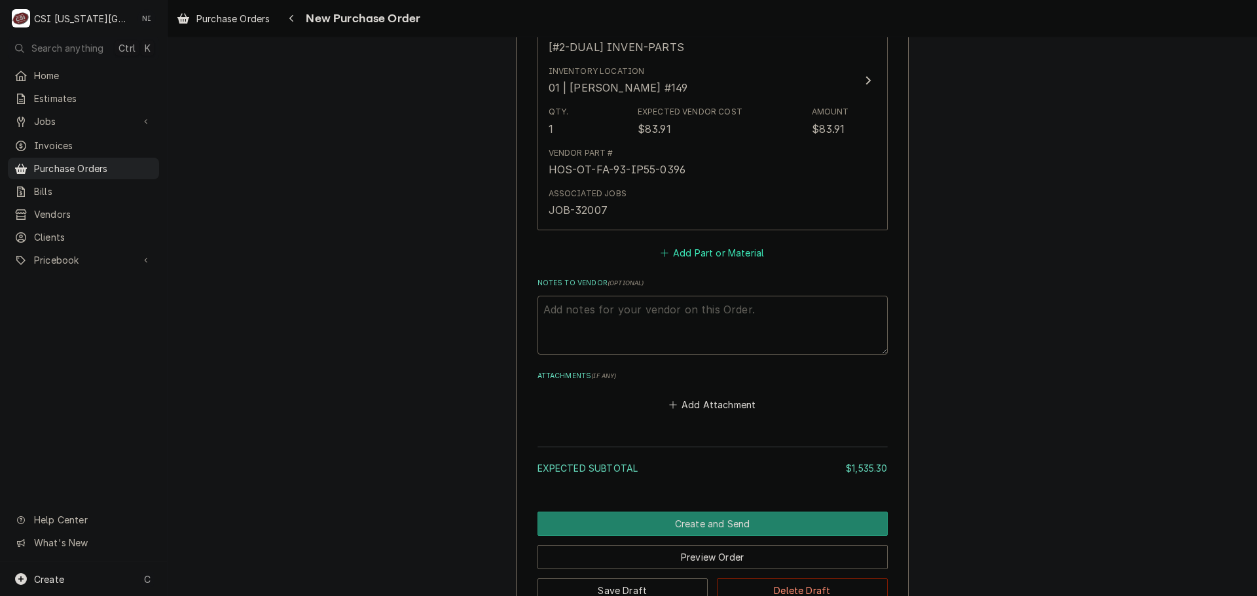
click at [710, 259] on button "Add Part or Material" at bounding box center [712, 253] width 108 height 18
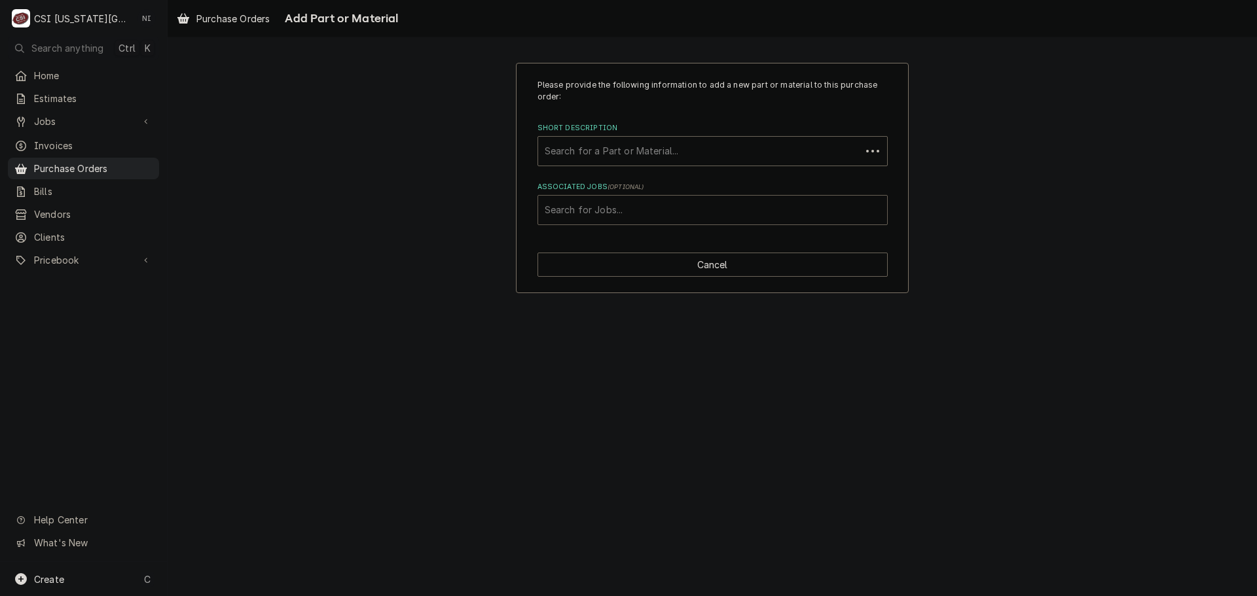
click at [639, 202] on div "Associated Jobs" at bounding box center [713, 210] width 336 height 24
type input "31974"
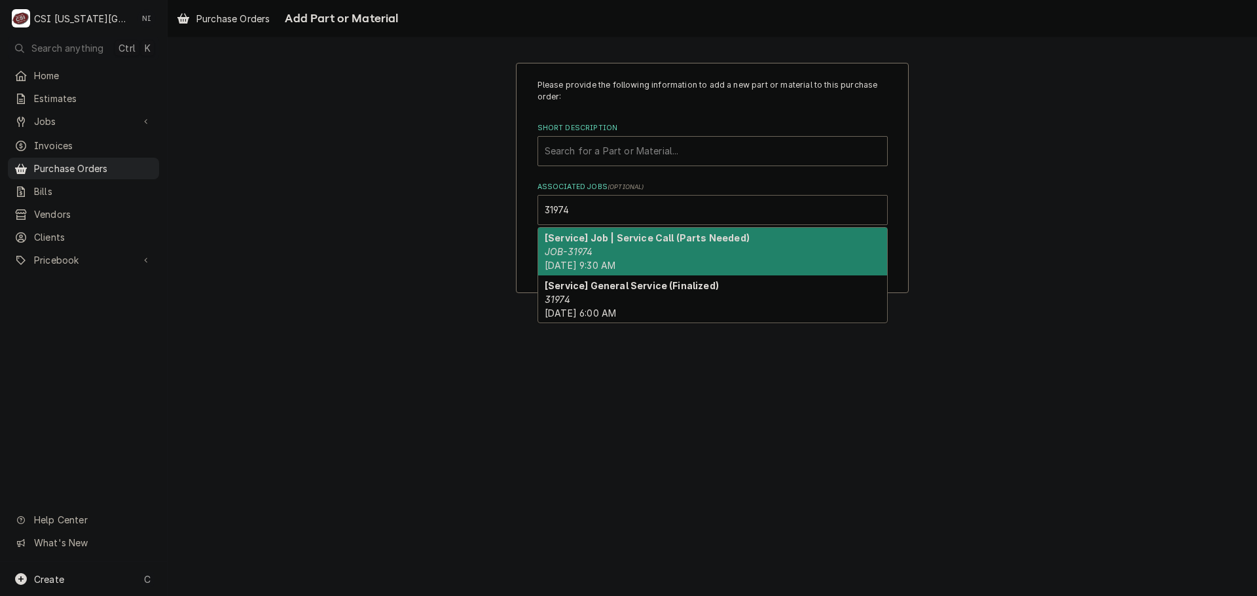
click at [581, 253] on em "JOB-31974" at bounding box center [569, 251] width 48 height 11
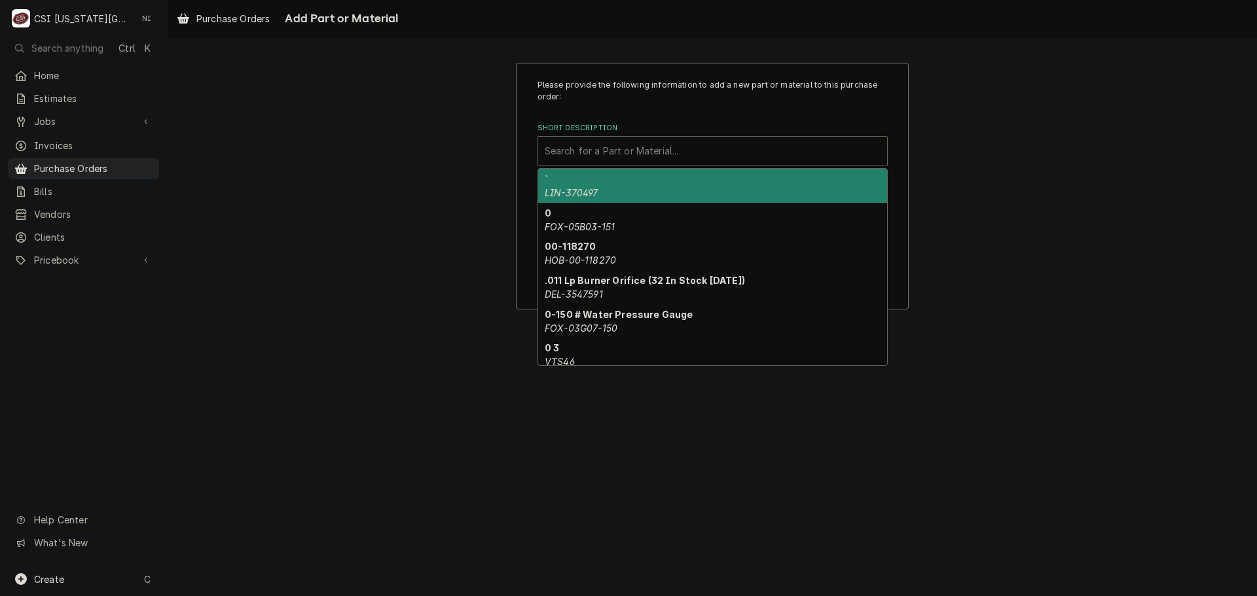
click at [595, 153] on div "Short Description" at bounding box center [713, 151] width 336 height 24
paste input "CK11000301072"
type input "CK11000301072"
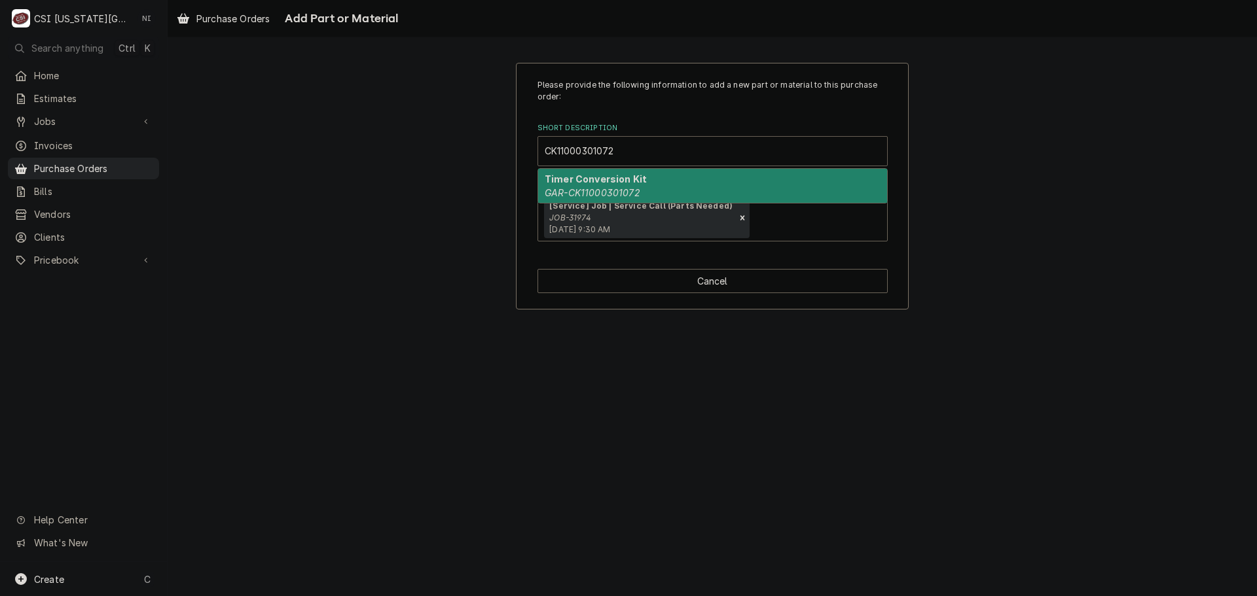
click at [596, 189] on em "GAR-CK11000301072" at bounding box center [593, 192] width 96 height 11
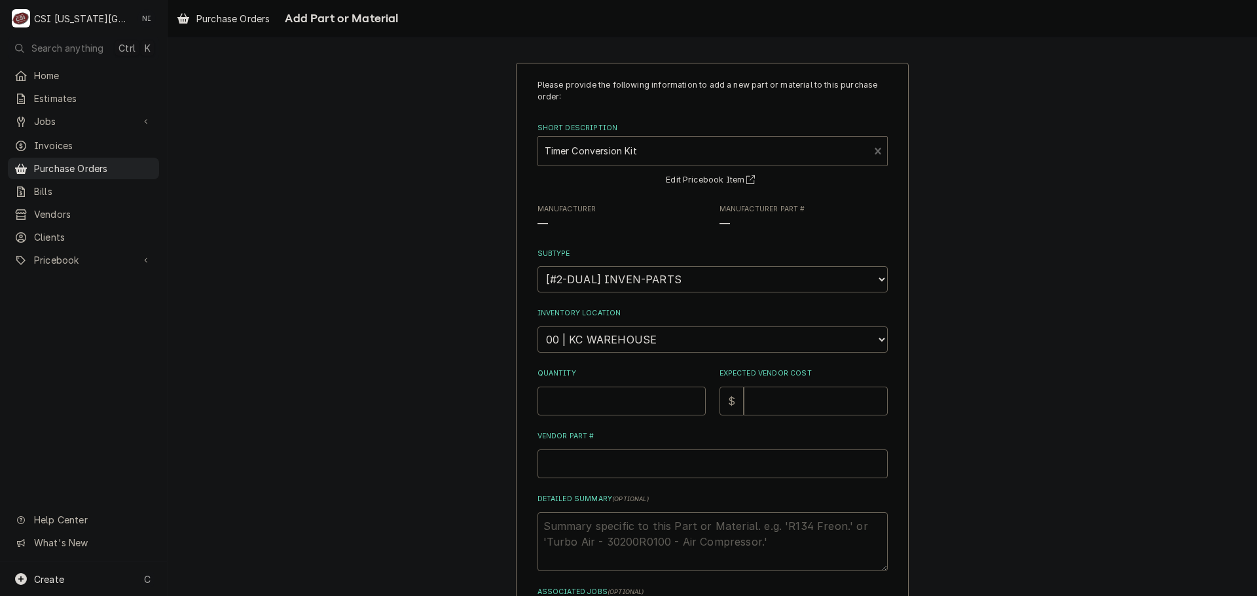
type textarea "x"
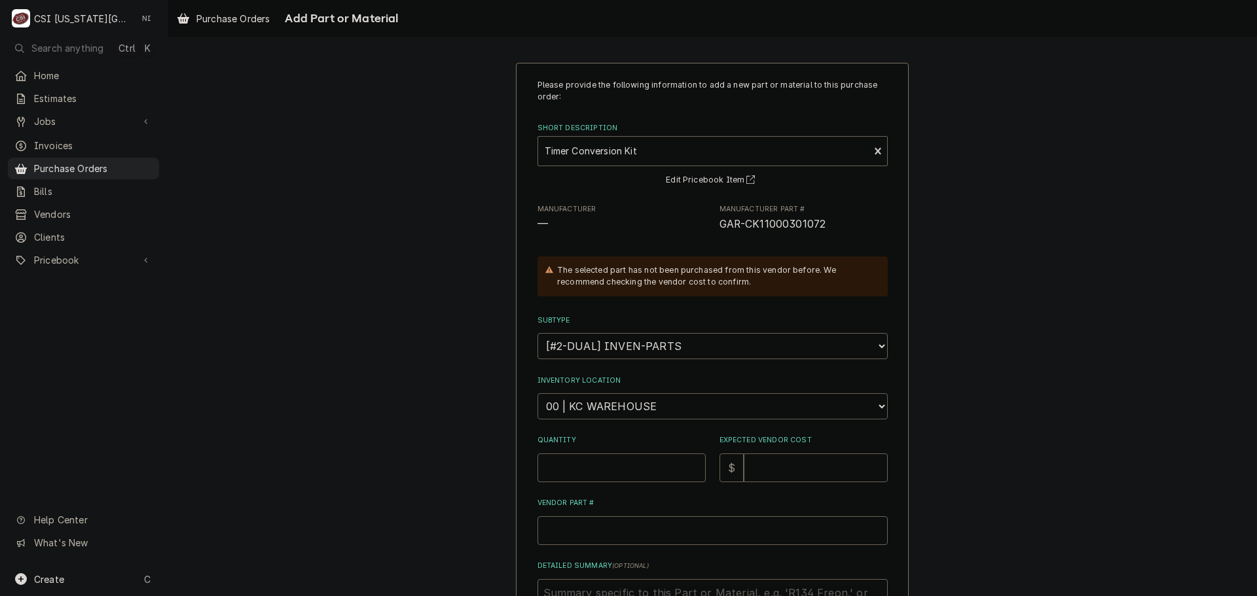
click at [623, 399] on select "Choose a location... 00 | KC WAREHOUSE 00 | MAIN WAREHOUSE 01 | BRIAN BREAZIER …" at bounding box center [712, 406] width 350 height 26
select select "2800"
click at [537, 393] on select "Choose a location... 00 | KC WAREHOUSE 00 | MAIN WAREHOUSE 01 | BRIAN BREAZIER …" at bounding box center [712, 406] width 350 height 26
click at [595, 466] on input "Quantity" at bounding box center [621, 468] width 168 height 29
type textarea "x"
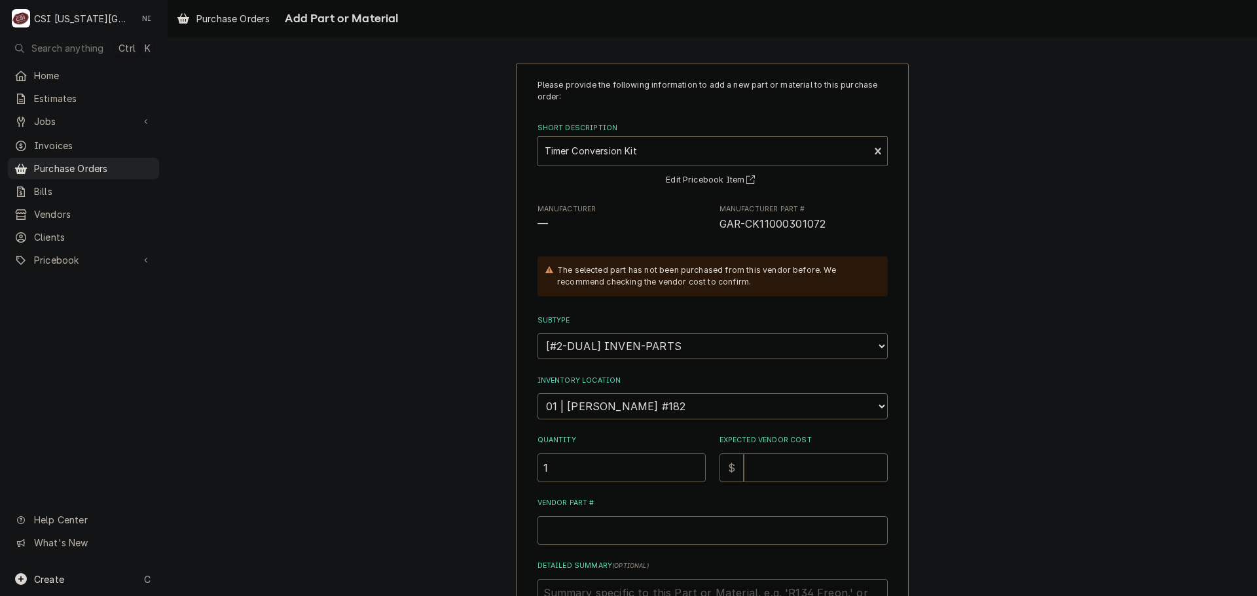
type input "1"
type textarea "x"
type input "2"
type textarea "x"
type input "24"
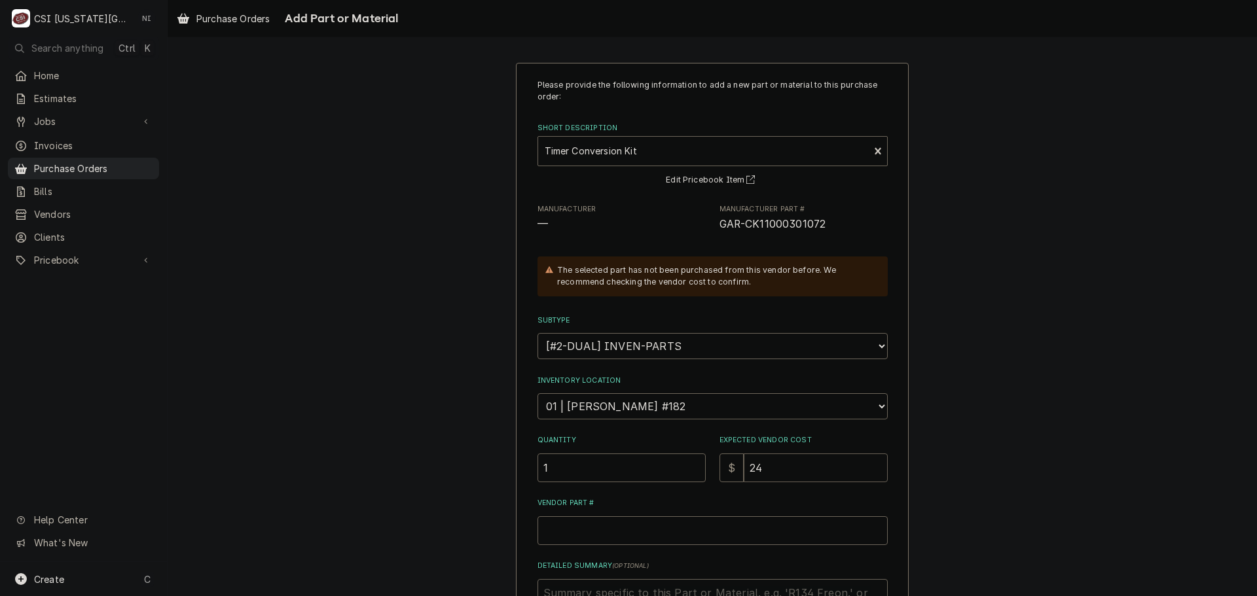
type textarea "x"
type input "249"
type textarea "x"
type input "249.2"
type textarea "x"
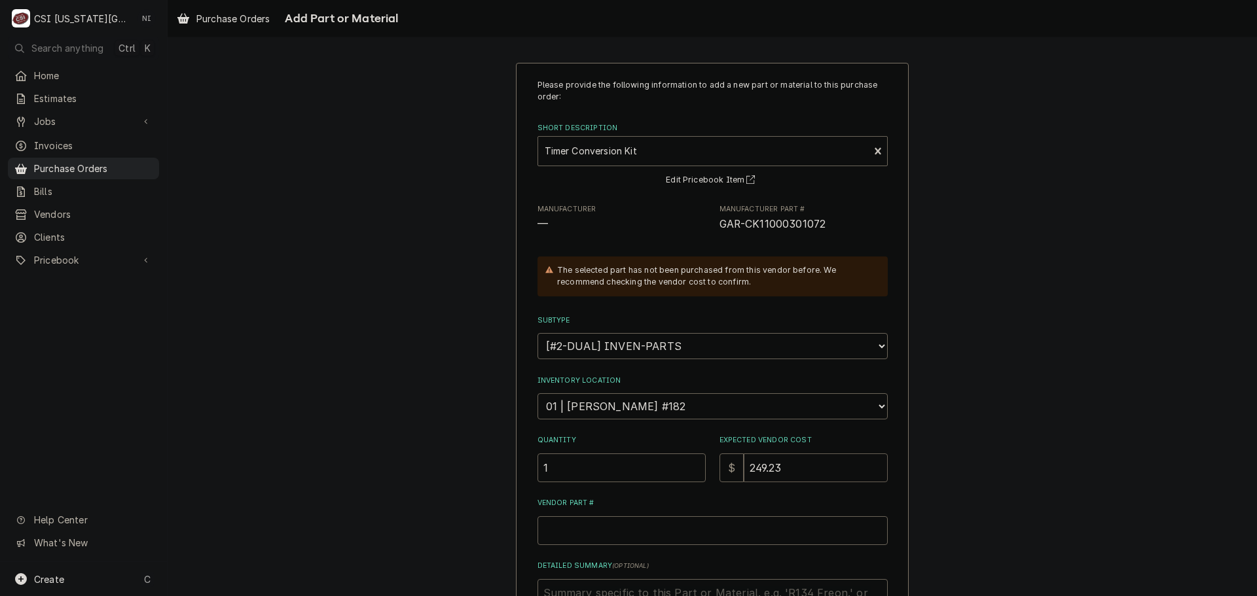
type input "249.23"
drag, startPoint x: 821, startPoint y: 217, endPoint x: 703, endPoint y: 230, distance: 119.1
click at [703, 230] on div "Manufacturer — Manufacturer Part # GAR-CK11000301072" at bounding box center [712, 218] width 350 height 28
click at [702, 230] on div "Manufacturer — Manufacturer Part # GAR-CK11000301072" at bounding box center [712, 218] width 350 height 28
click at [828, 223] on span "GAR-CK11000301072" at bounding box center [803, 225] width 168 height 16
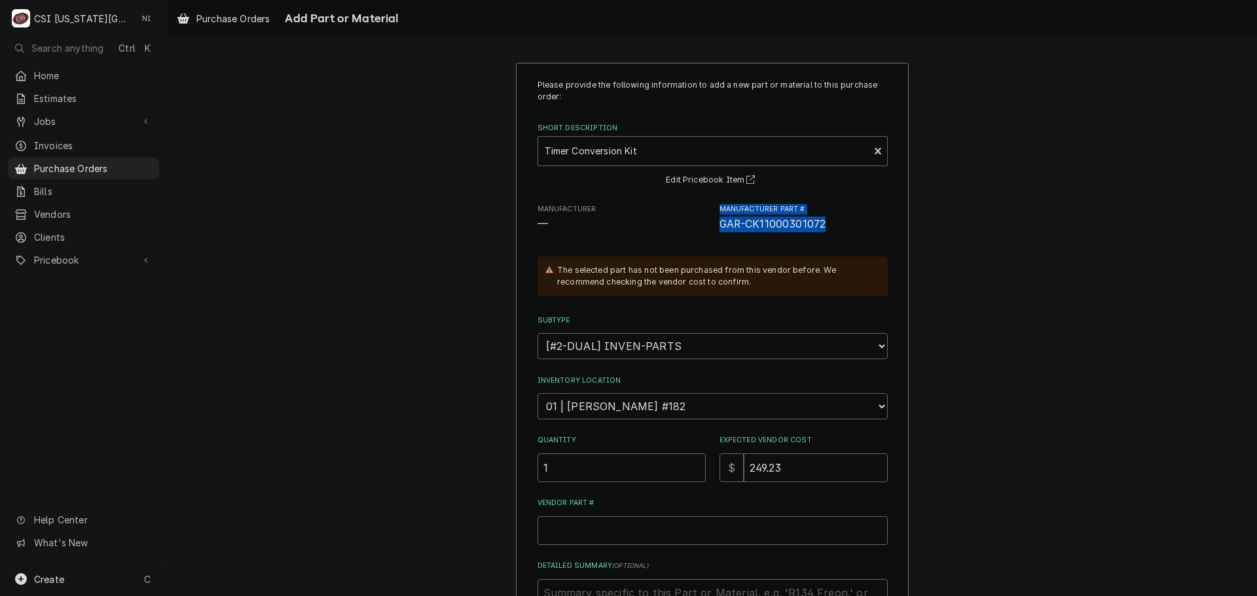
click at [825, 223] on span "GAR-CK11000301072" at bounding box center [803, 225] width 168 height 16
drag, startPoint x: 818, startPoint y: 225, endPoint x: 714, endPoint y: 233, distance: 104.4
click at [714, 233] on div "Please provide the following information to add a new part or material to this …" at bounding box center [712, 396] width 350 height 634
copy span "GAR-CK11000301072"
click at [647, 526] on input "Vendor Part #" at bounding box center [712, 530] width 350 height 29
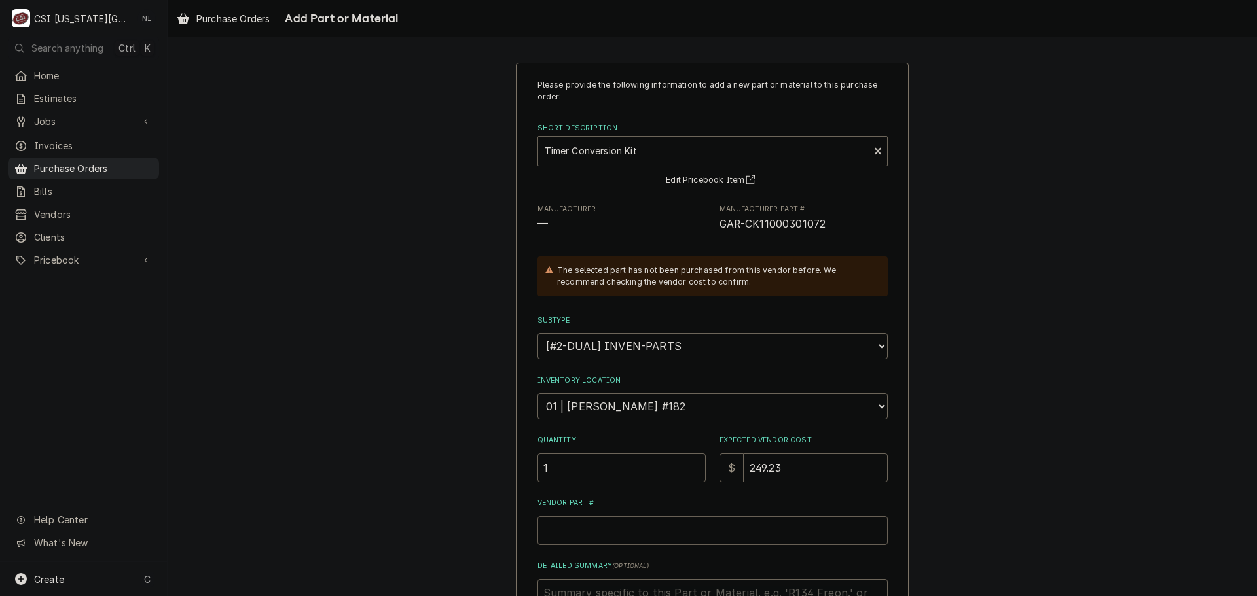
paste input "GAR-CK11000301072"
type textarea "x"
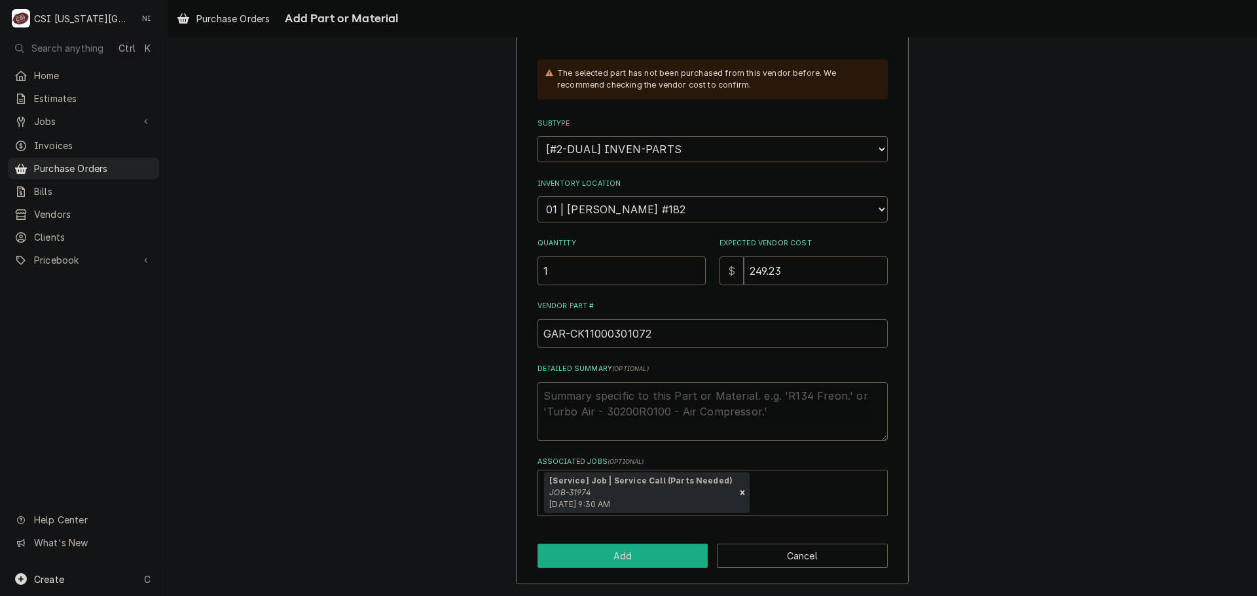
type input "GAR-CK11000301072"
click at [631, 559] on button "Add" at bounding box center [622, 556] width 171 height 24
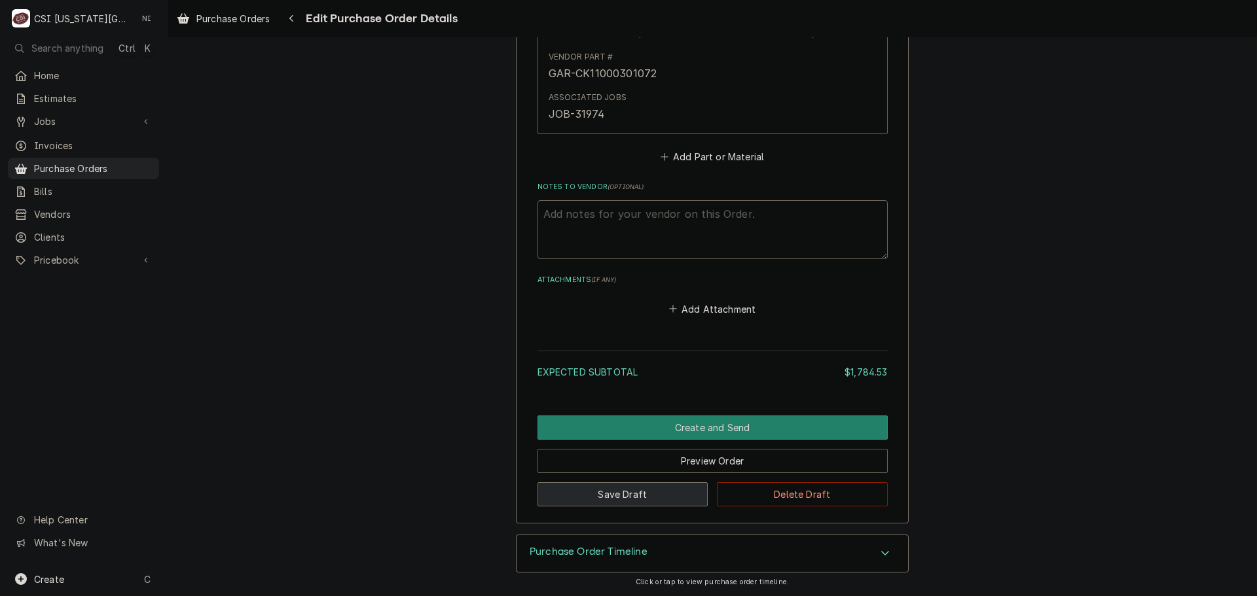
click at [615, 496] on button "Save Draft" at bounding box center [622, 494] width 171 height 24
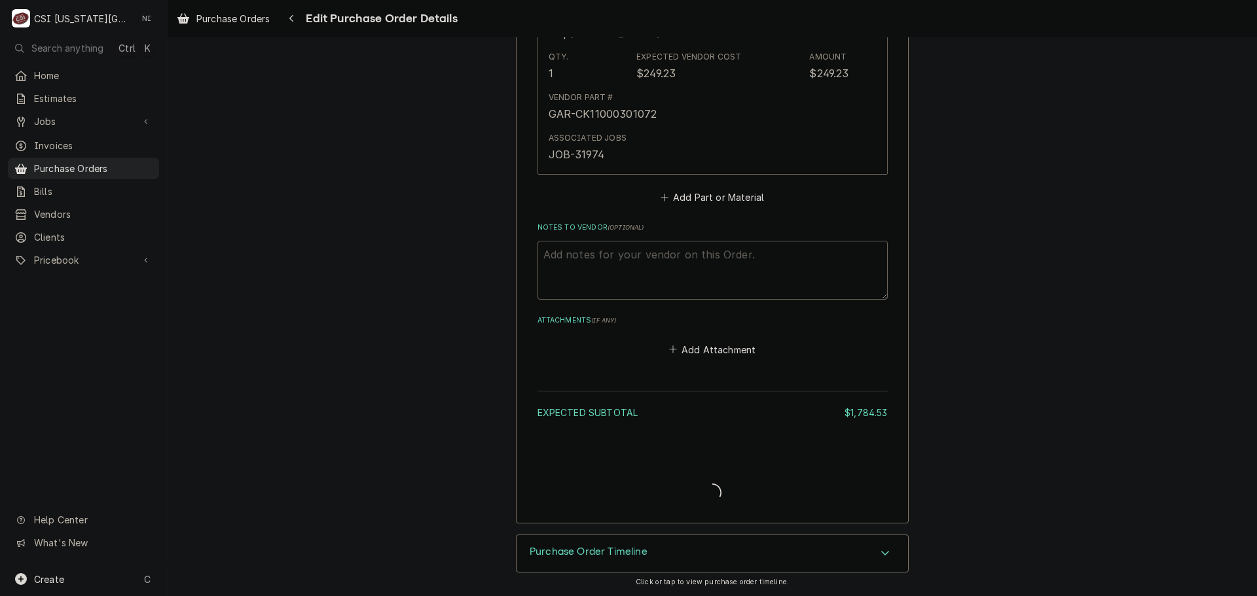
scroll to position [3111, 0]
type textarea "x"
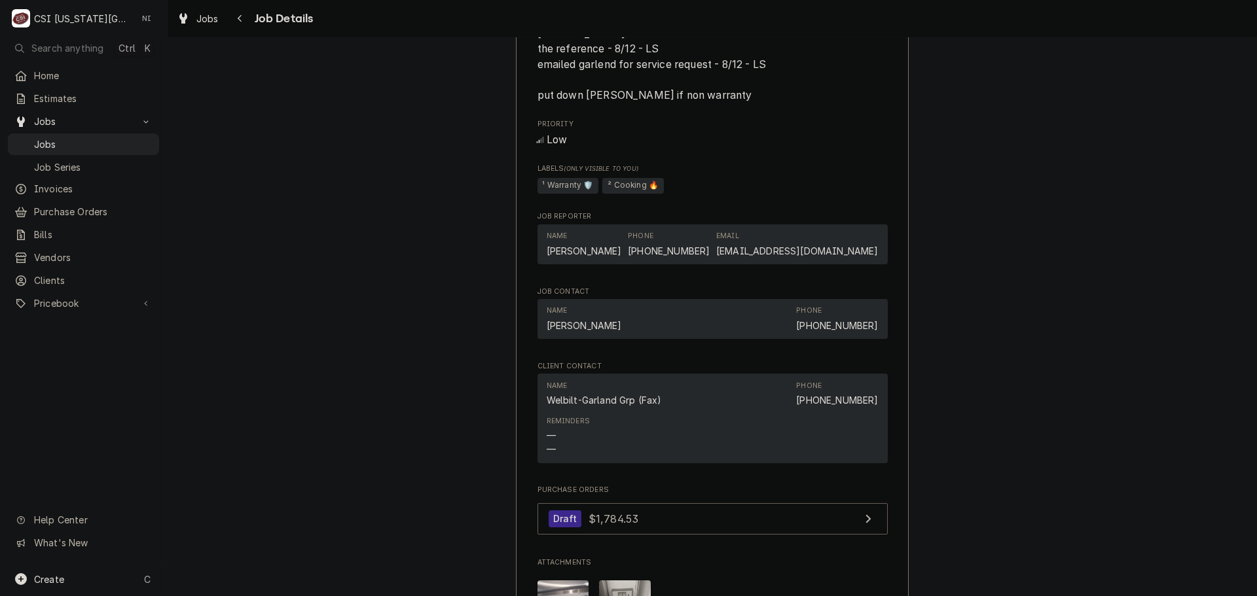
scroll to position [2226, 0]
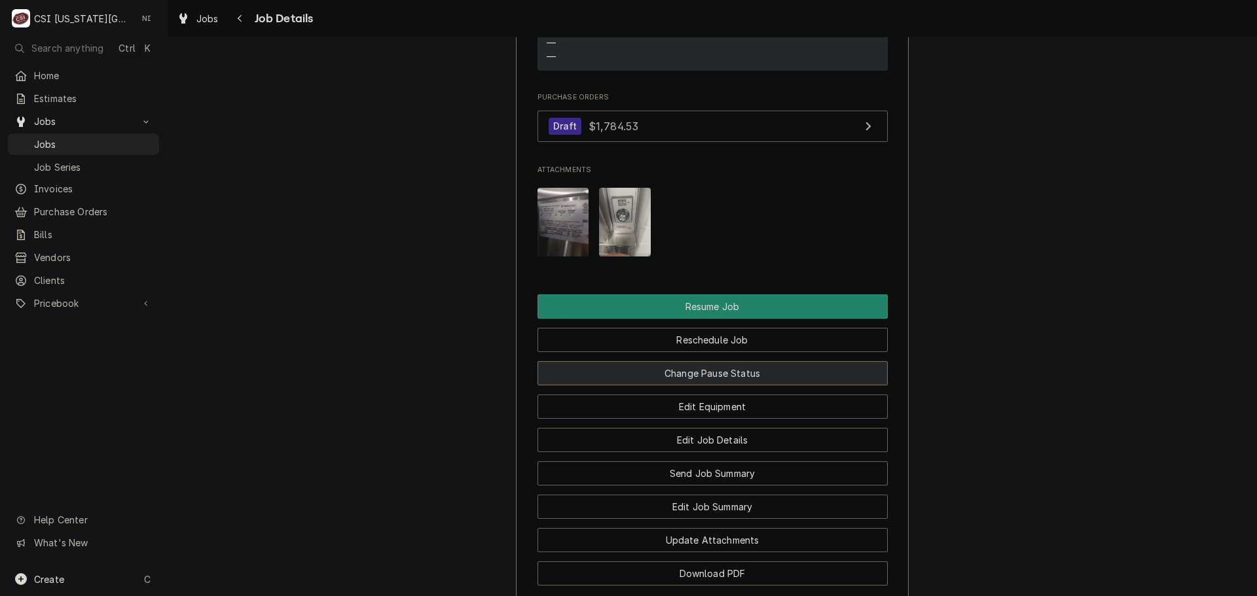
click at [676, 383] on button "Change Pause Status" at bounding box center [712, 373] width 350 height 24
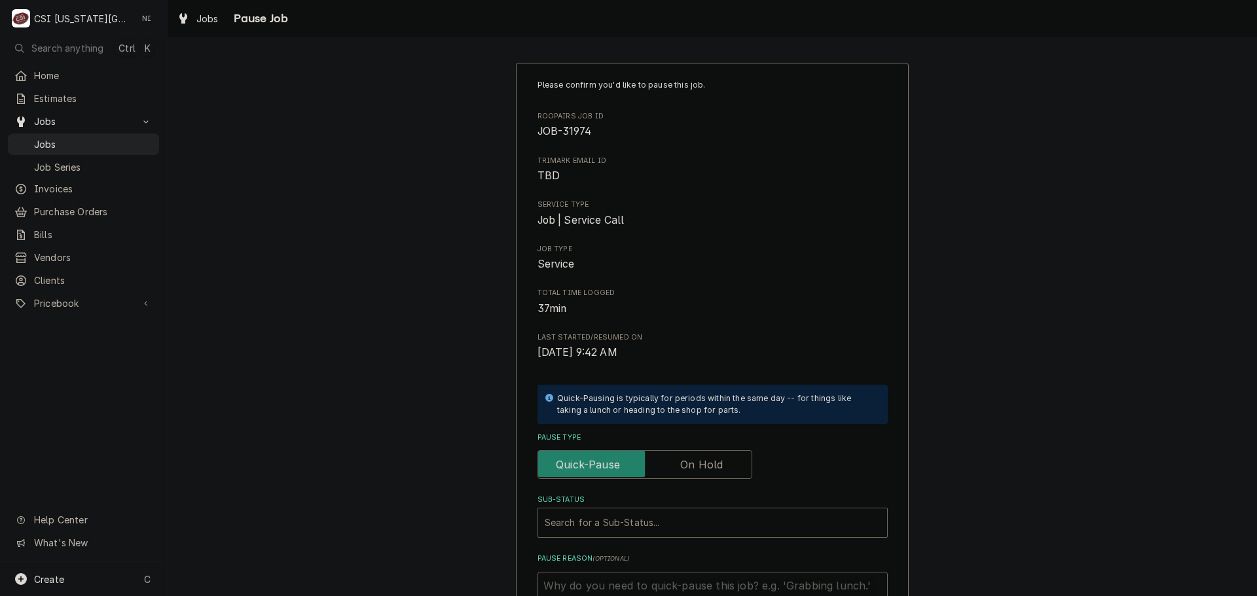
drag, startPoint x: 687, startPoint y: 461, endPoint x: 669, endPoint y: 504, distance: 46.3
click at [687, 463] on label "Pause Type" at bounding box center [644, 464] width 215 height 29
click at [687, 463] on input "Pause Type" at bounding box center [644, 464] width 203 height 29
checkbox input "true"
click at [659, 539] on div "Please confirm you'd like to pause this job. Roopairs Job ID JOB-31974 Trimark …" at bounding box center [712, 355] width 350 height 552
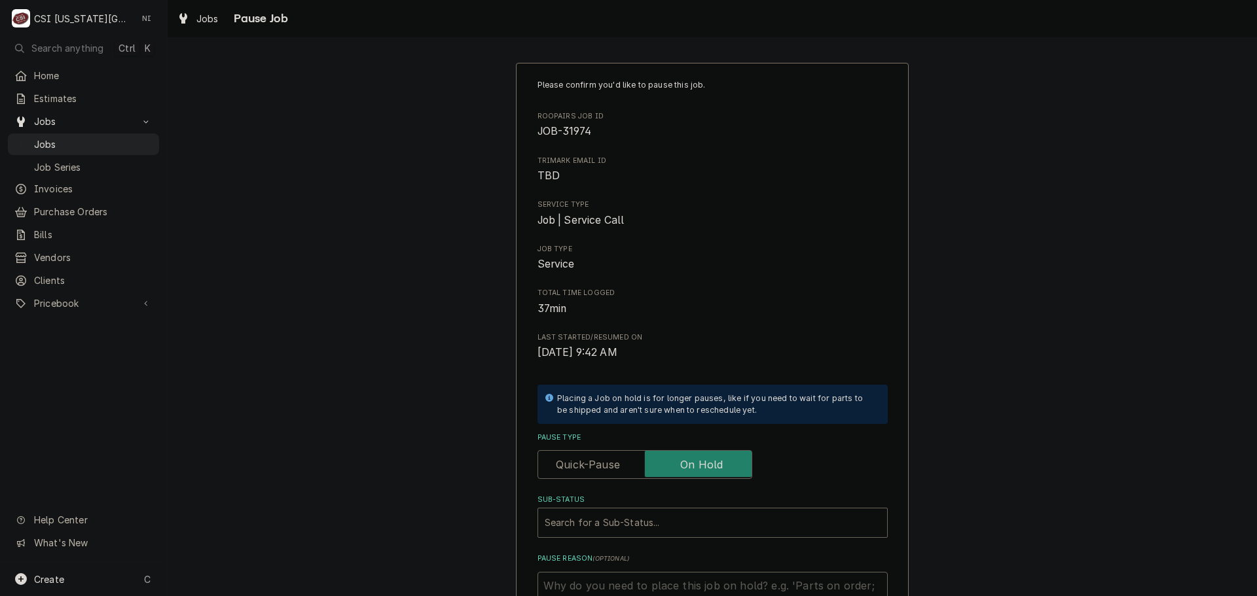
click at [727, 505] on label "Sub-Status" at bounding box center [712, 500] width 350 height 10
click at [730, 514] on div "Sub-Status" at bounding box center [713, 523] width 336 height 24
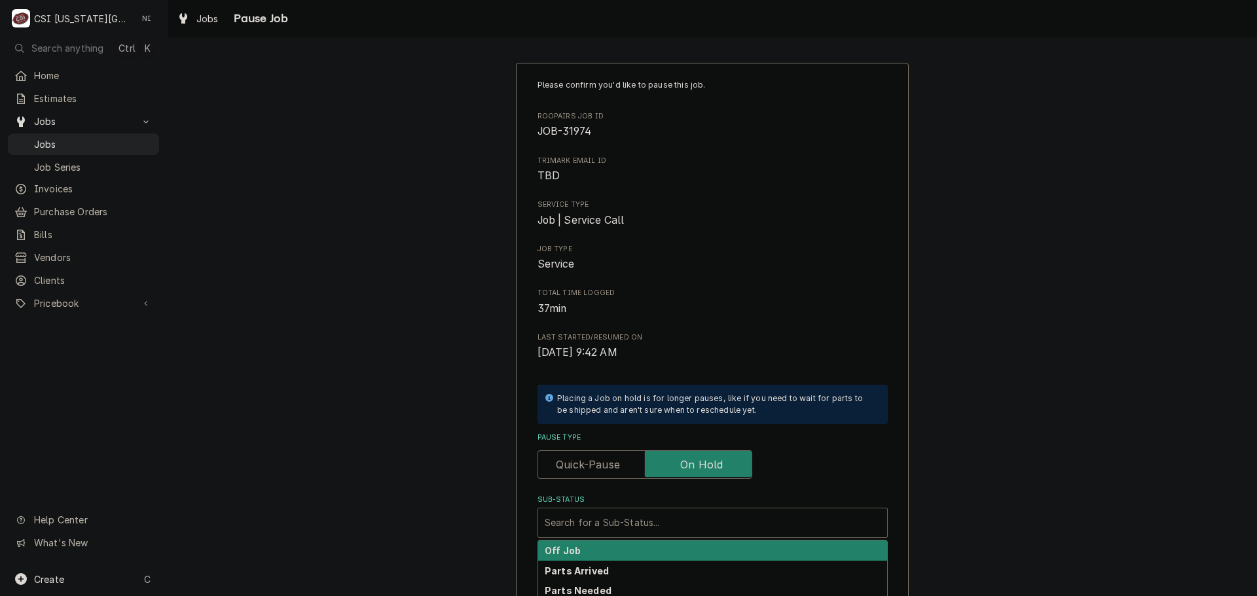
scroll to position [181, 0]
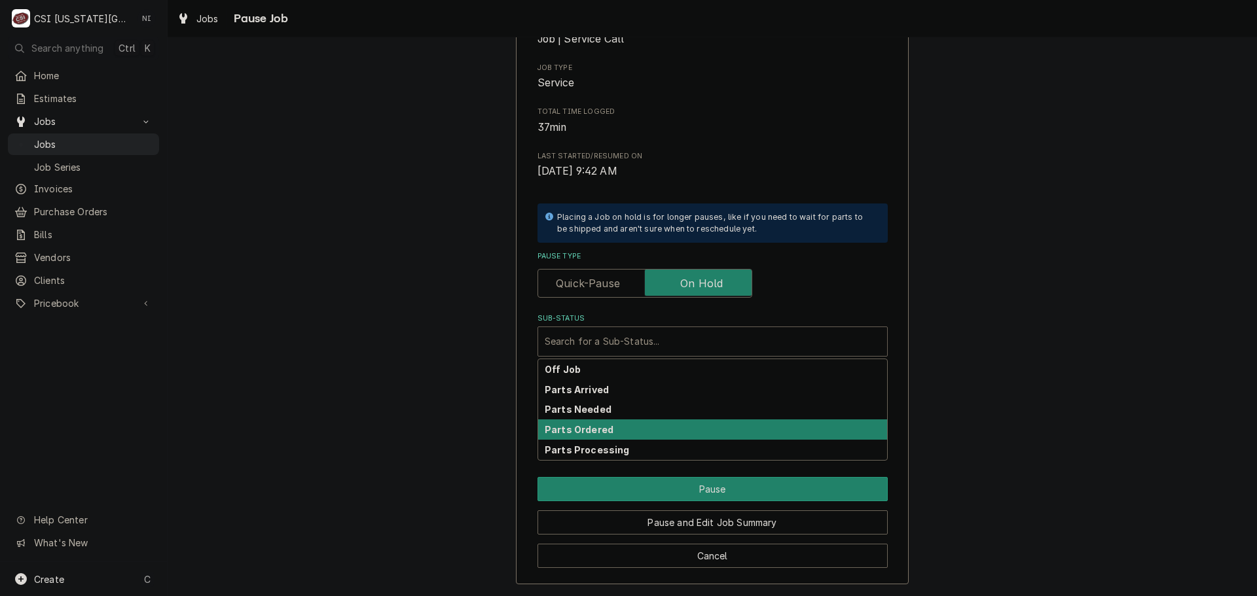
click at [610, 426] on div "Parts Ordered" at bounding box center [712, 430] width 349 height 20
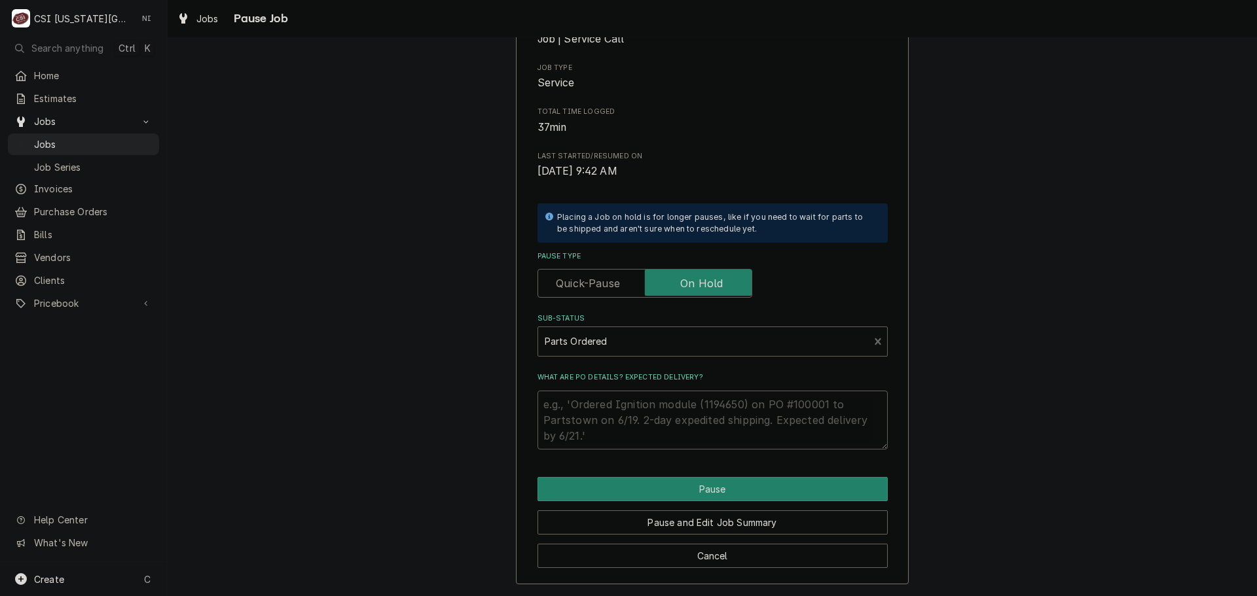
click at [611, 403] on textarea "What are PO details? Expected delivery?" at bounding box center [712, 420] width 350 height 59
type textarea "x"
type textarea "P"
type textarea "x"
type textarea "Pa"
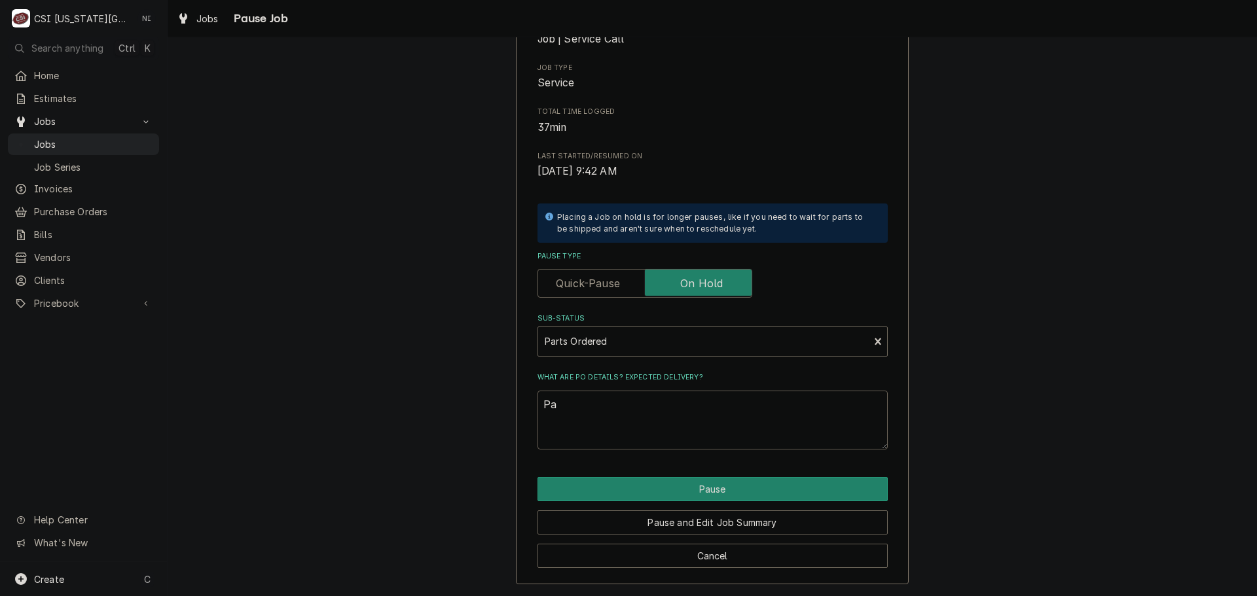
type textarea "x"
type textarea "Par"
type textarea "x"
type textarea "Part"
type textarea "x"
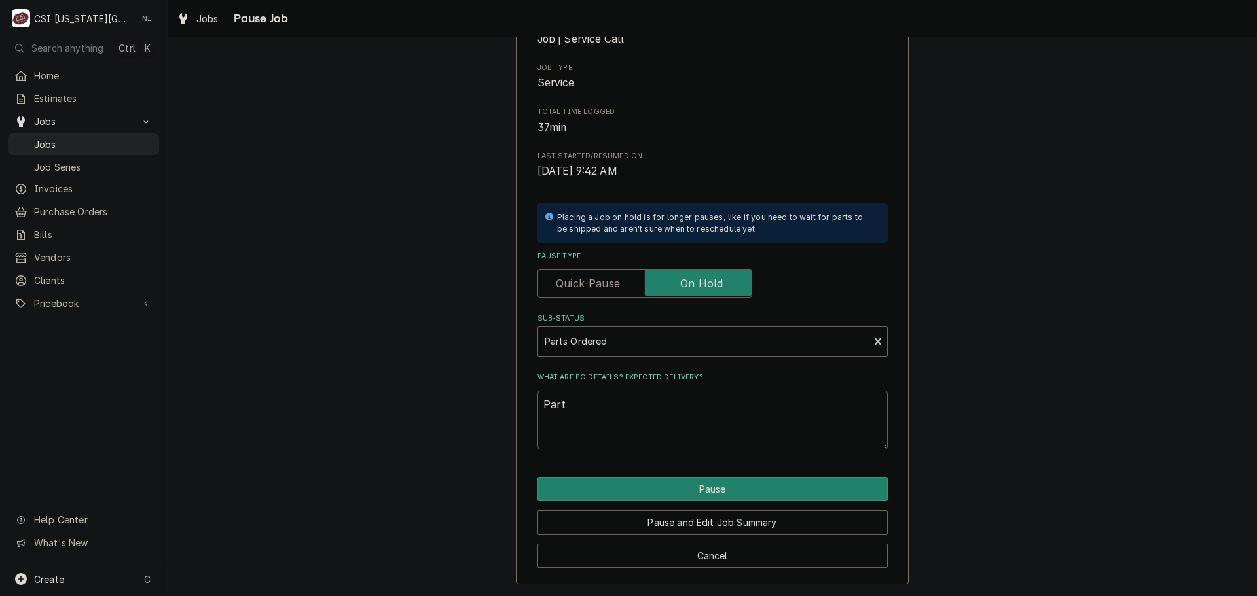
type textarea "Parts"
type textarea "x"
type textarea "Parts"
type textarea "x"
type textarea "Parts o"
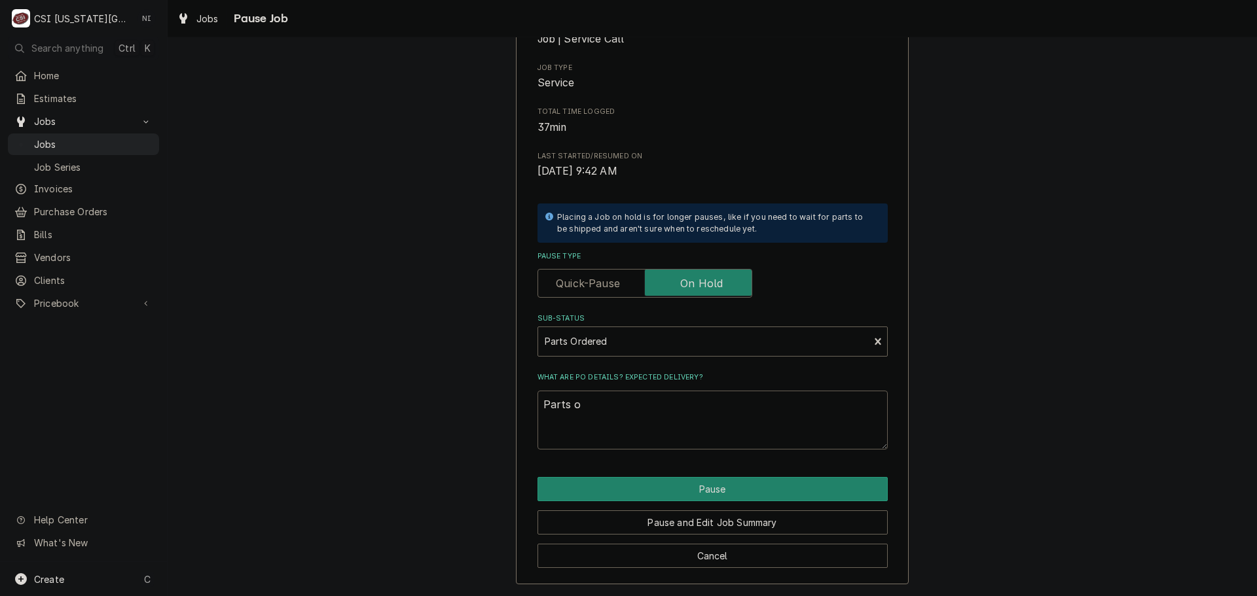
type textarea "x"
type textarea "Parts or"
type textarea "x"
type textarea "Parts ord"
type textarea "x"
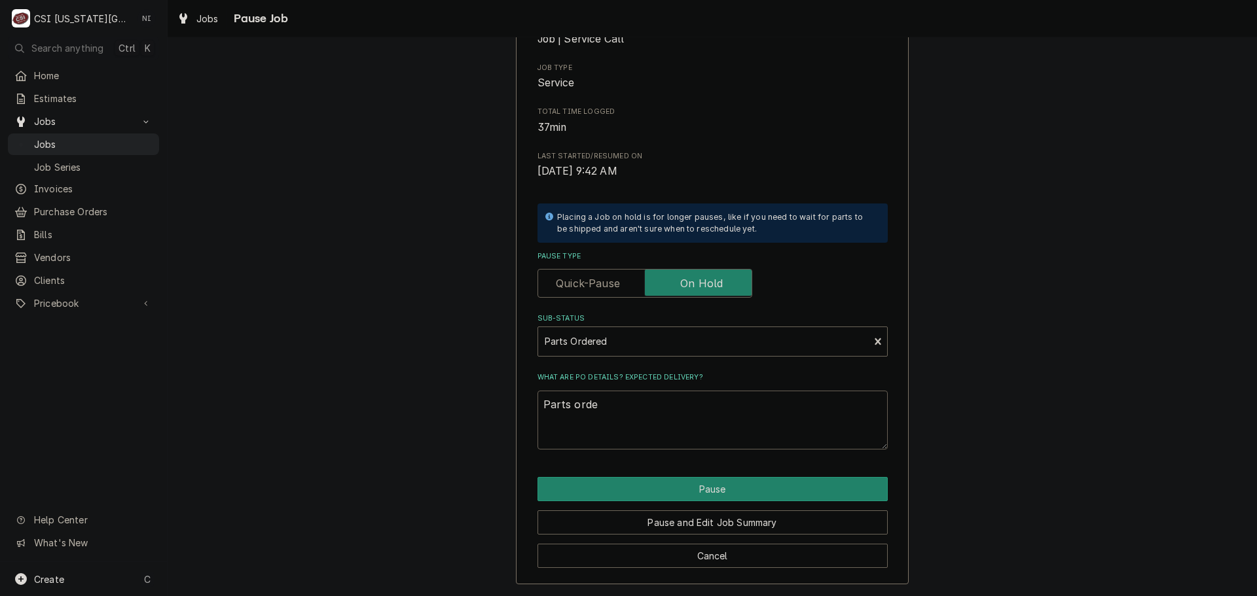
type textarea "Parts order"
type textarea "x"
type textarea "Parts ordere"
type textarea "x"
type textarea "Parts ordered"
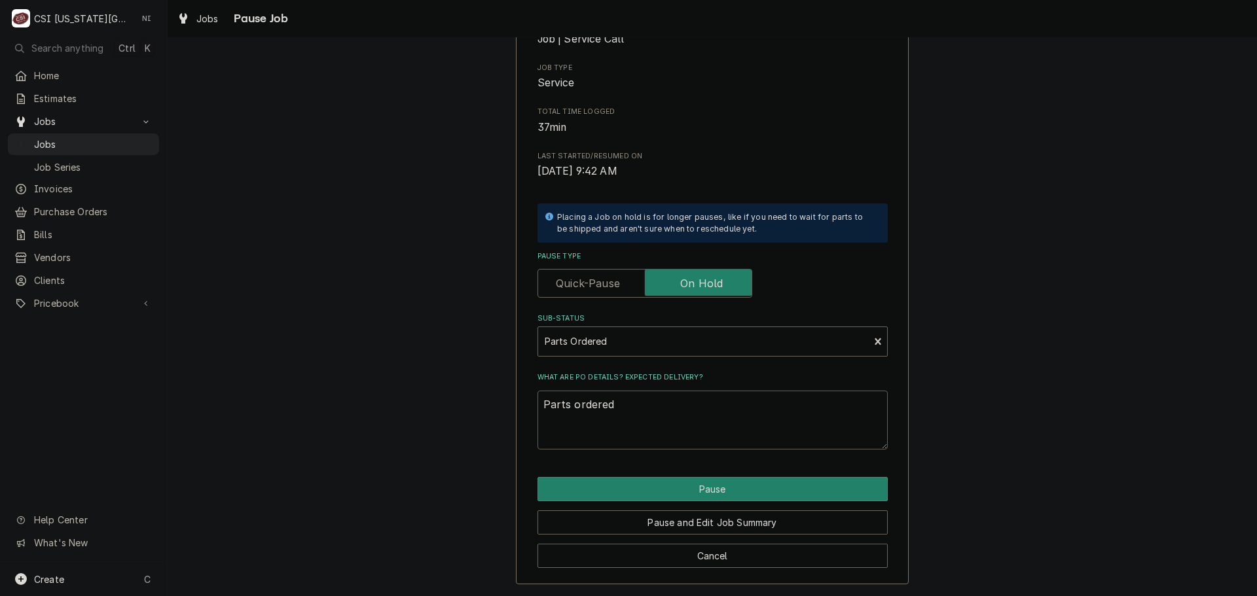
type textarea "x"
type textarea "Parts ordered"
type textarea "x"
type textarea "Parts ordered o"
type textarea "x"
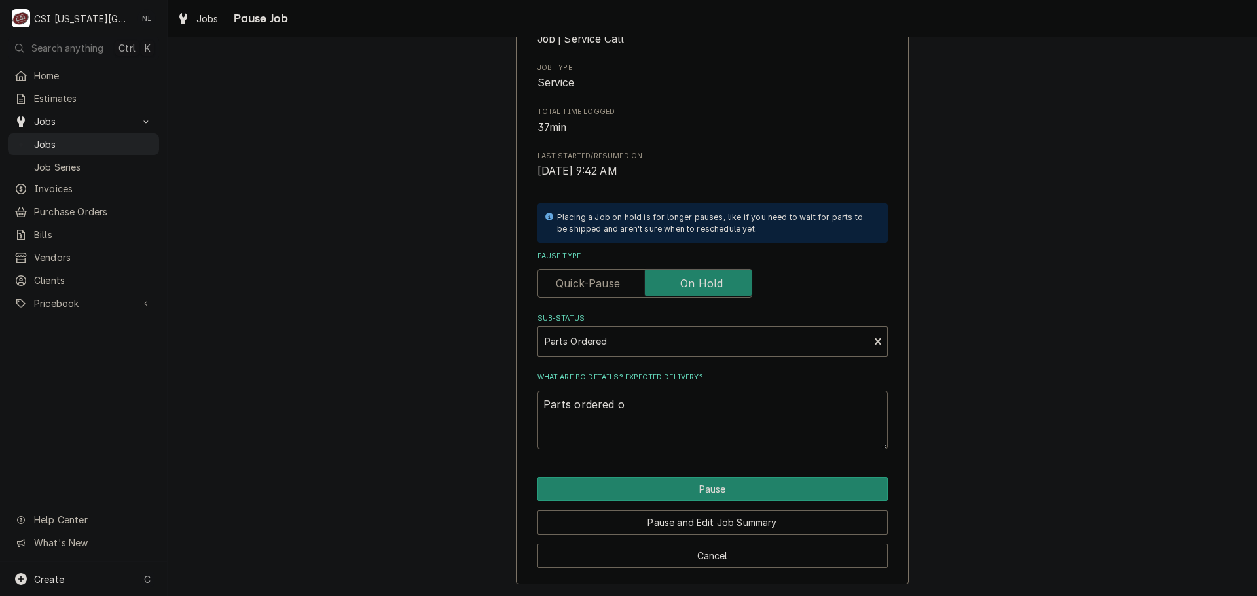
type textarea "Parts ordered on"
type textarea "x"
type textarea "Parts ordered on"
type textarea "x"
type textarea "Parts ordered on P"
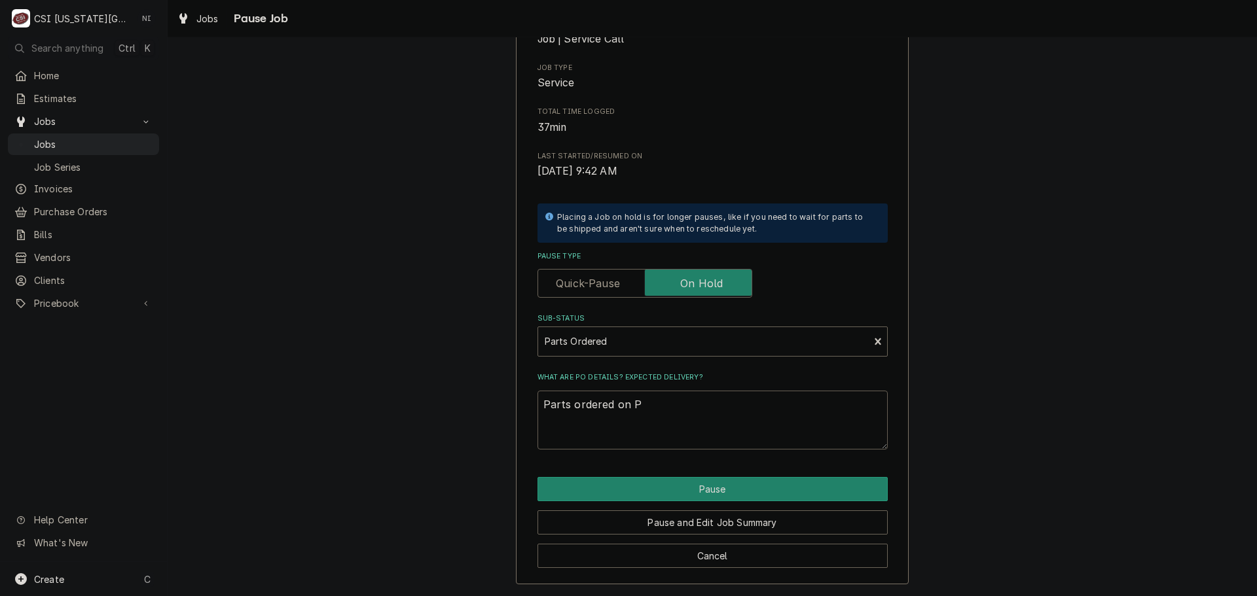
type textarea "x"
type textarea "Parts ordered on PO"
type textarea "x"
type textarea "Parts ordered on PO"
type textarea "x"
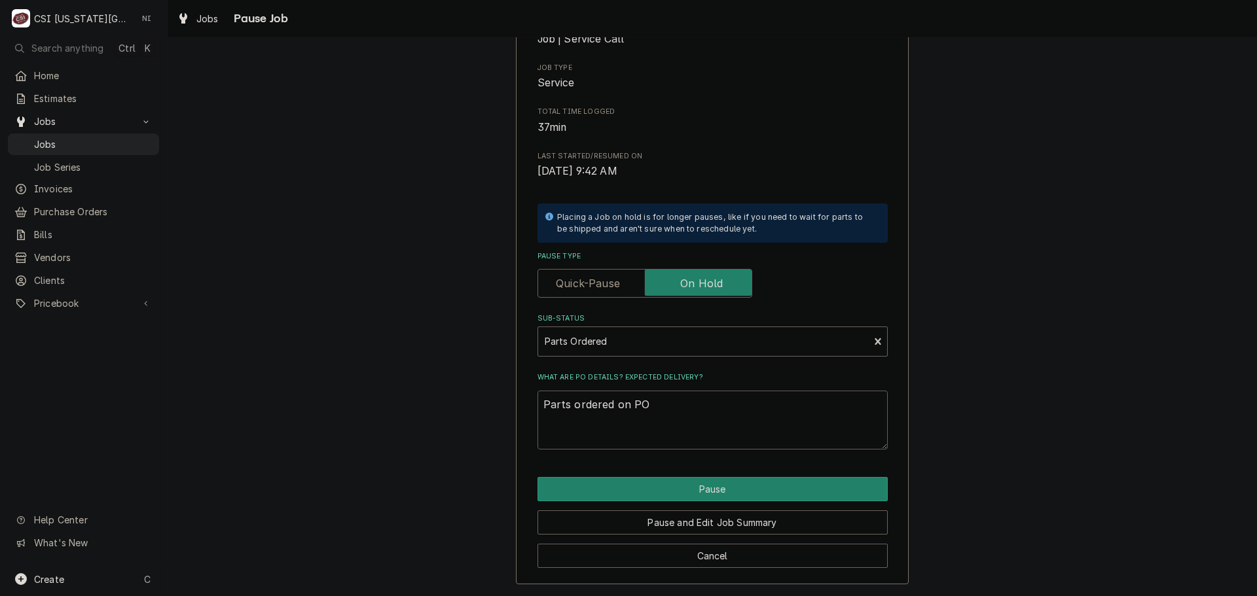
type textarea "Parts ordered on PO 3"
type textarea "x"
type textarea "Parts ordered on PO 30"
type textarea "x"
type textarea "Parts ordered on PO 301"
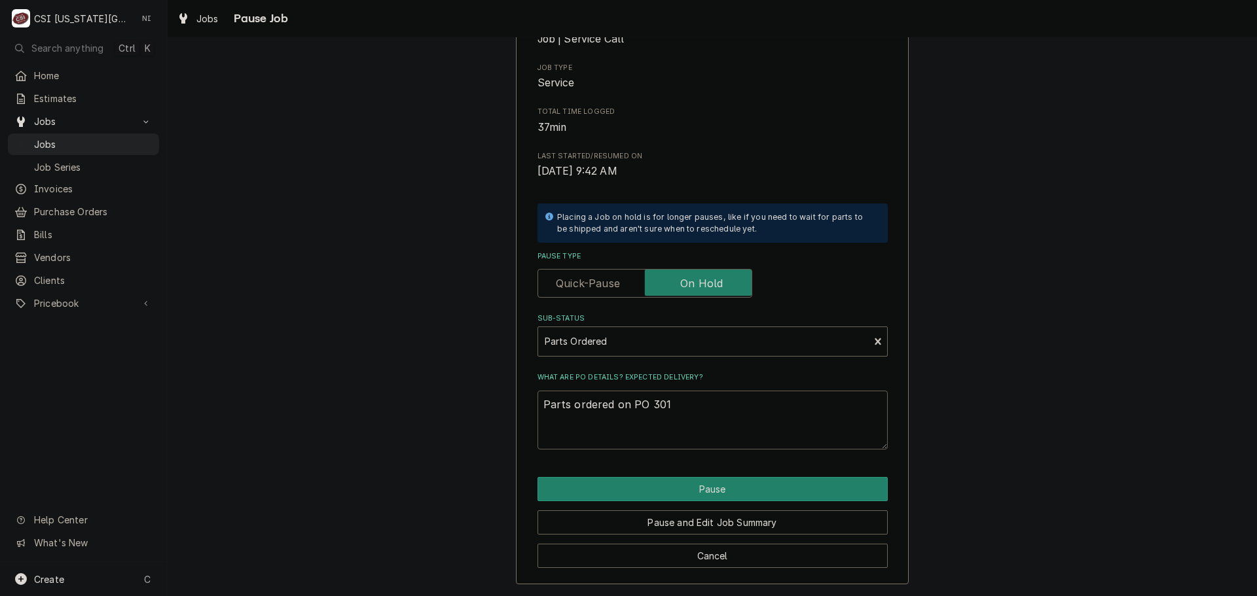
type textarea "x"
type textarea "Parts ordered on PO 3012"
type textarea "x"
type textarea "Parts ordered on PO 30121"
type textarea "x"
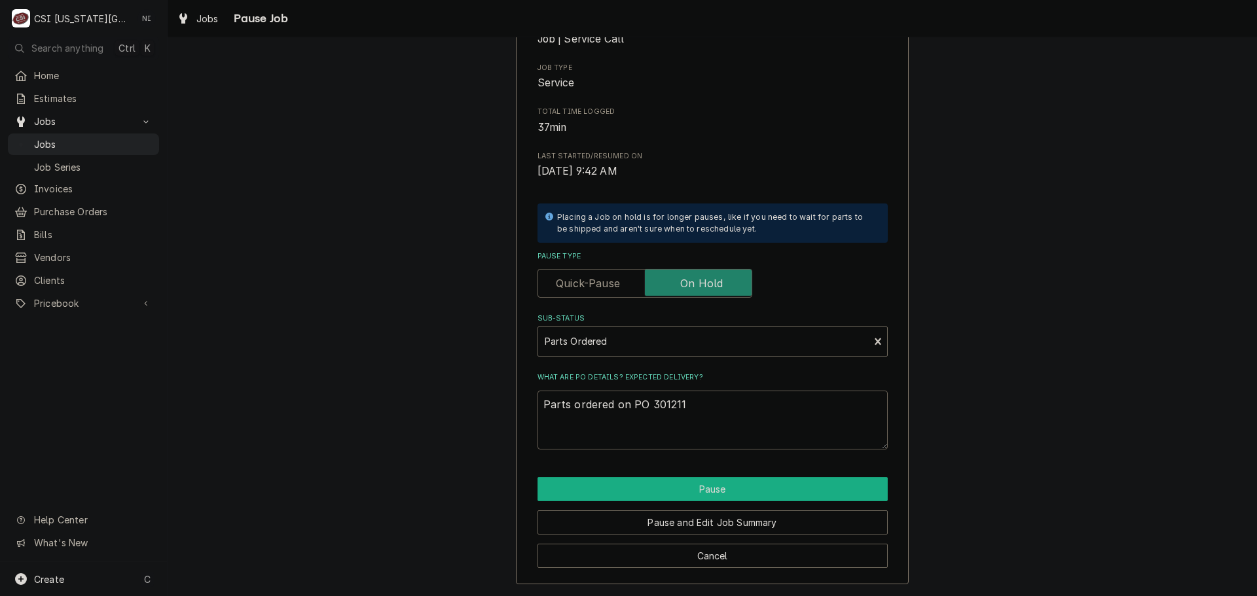
type textarea "Parts ordered on PO 301211"
click at [705, 492] on button "Pause" at bounding box center [712, 489] width 350 height 24
type textarea "x"
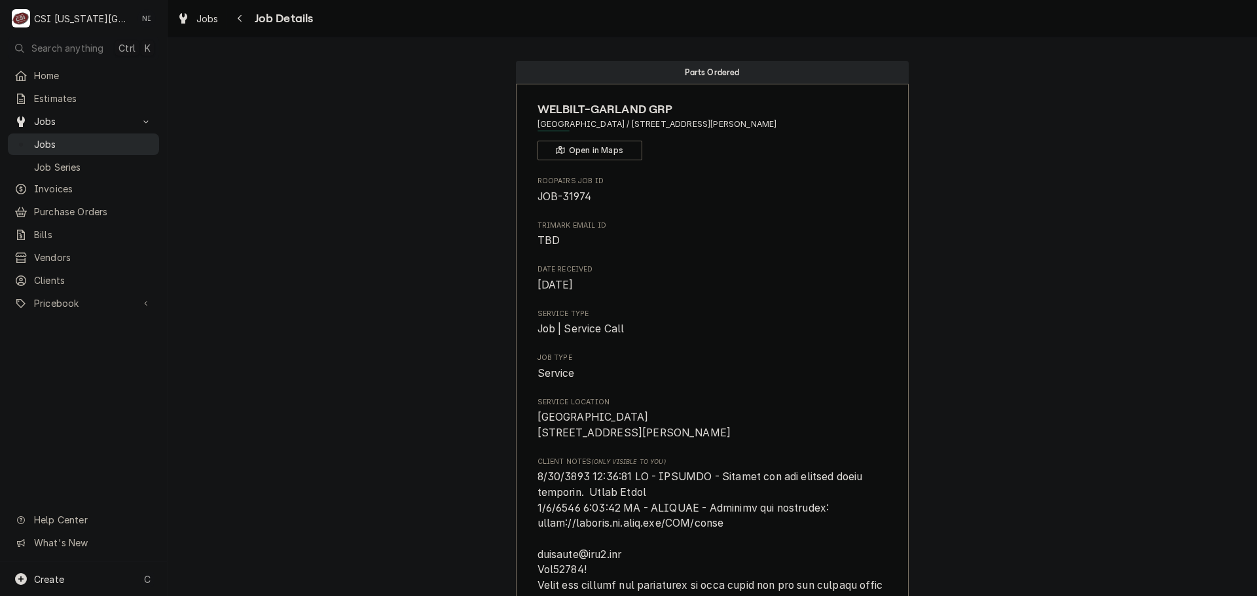
click at [81, 137] on span "Jobs" at bounding box center [93, 144] width 118 height 14
